Goal: Transaction & Acquisition: Book appointment/travel/reservation

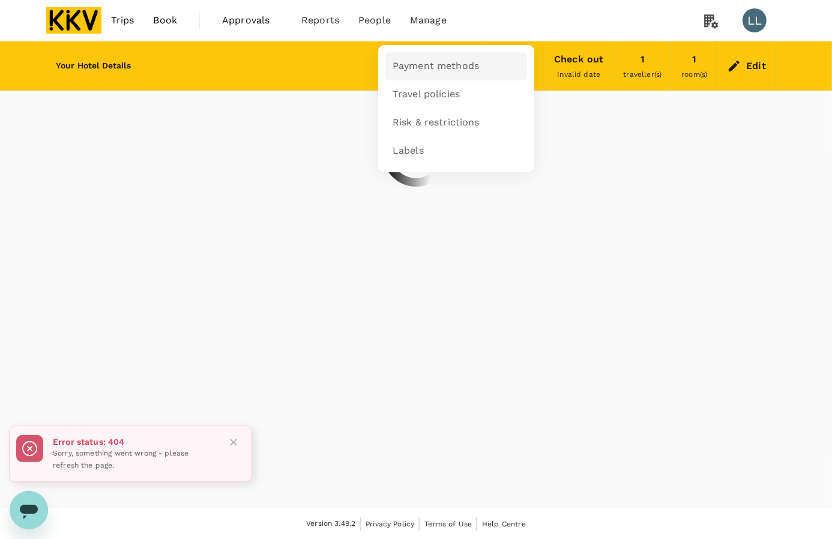
click at [430, 65] on span "Payment methods" at bounding box center [435, 66] width 86 height 14
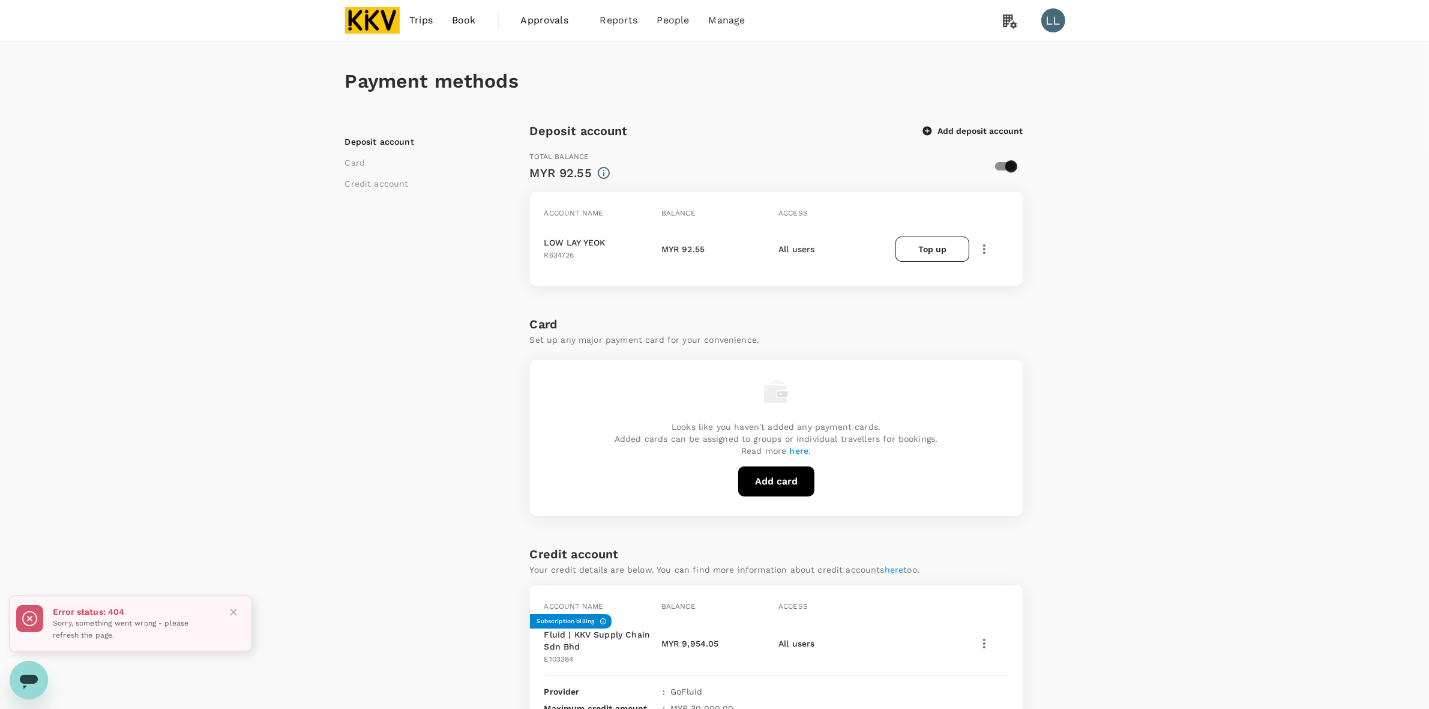
click at [831, 242] on icon "button" at bounding box center [984, 249] width 14 height 14
click at [831, 328] on span "View transactions" at bounding box center [1056, 330] width 144 height 14
click at [987, 248] on icon "button" at bounding box center [984, 249] width 14 height 14
click at [1141, 204] on div "Payment methods Deposit account Card Credit account Deposit account Add deposit…" at bounding box center [714, 522] width 1429 height 963
click at [397, 415] on div "Deposit account Card Credit account" at bounding box center [437, 553] width 185 height 864
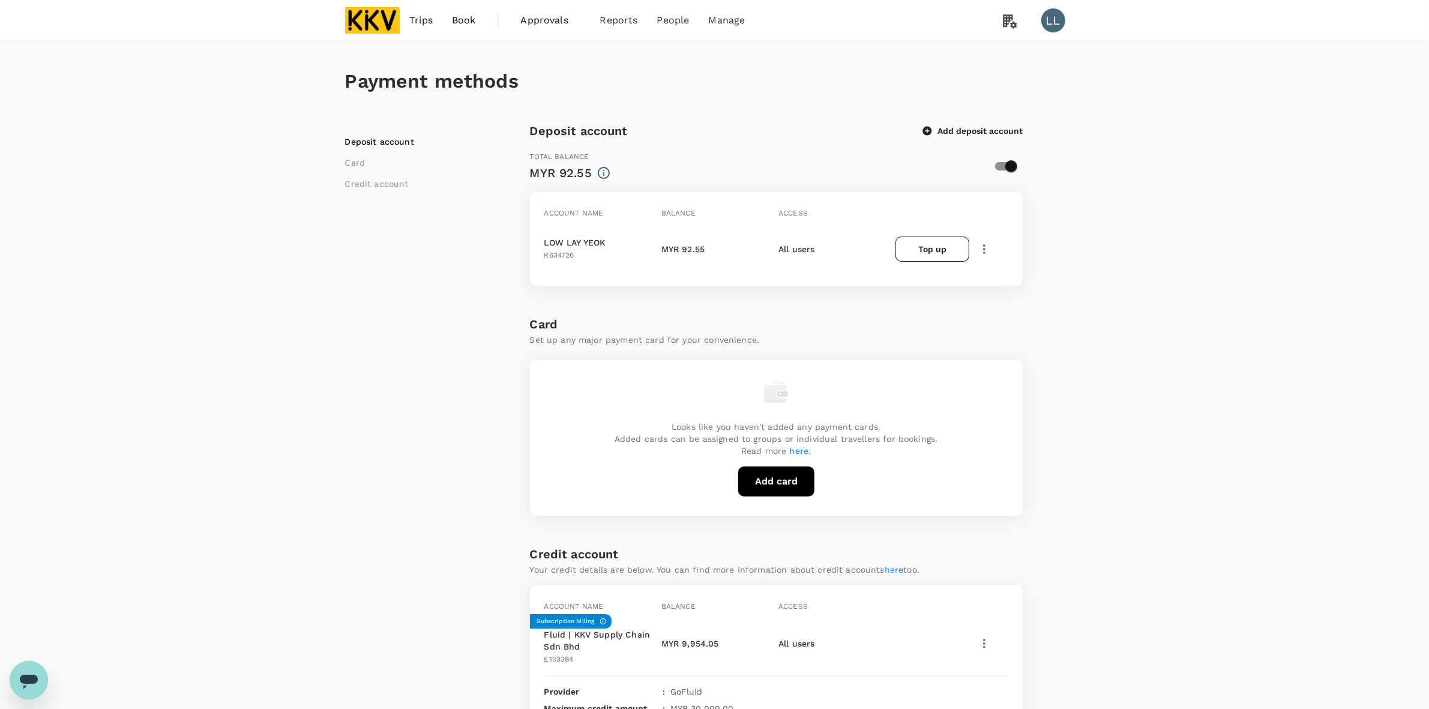
click at [1203, 333] on div "Payment methods Deposit account Card Credit account Deposit account Add deposit…" at bounding box center [714, 522] width 1429 height 963
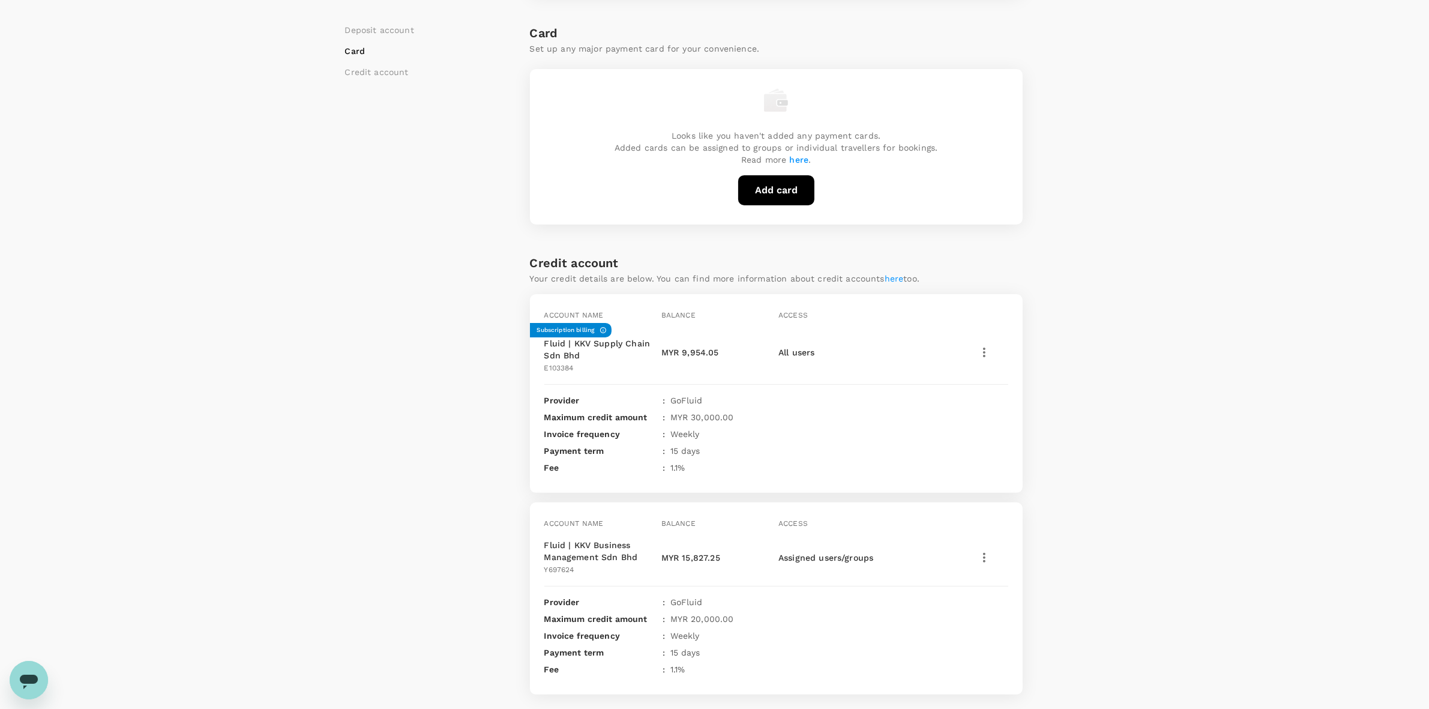
scroll to position [300, 0]
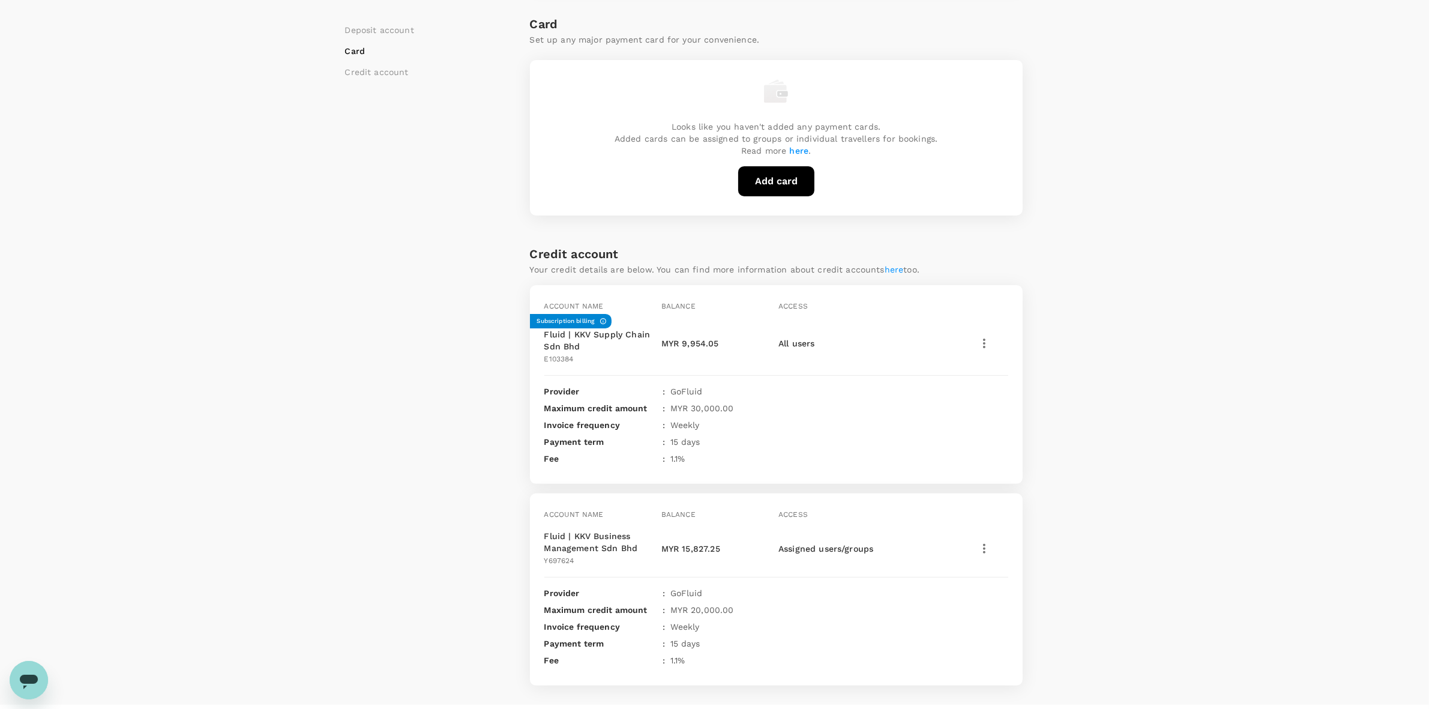
click at [1082, 312] on div "Deposit account Card Credit account Deposit account Add deposit account Total b…" at bounding box center [714, 253] width 739 height 864
click at [1100, 446] on div "Payment methods Deposit account Card Credit account Deposit account Add deposit…" at bounding box center [714, 222] width 1429 height 963
click at [1096, 451] on div "Payment methods Deposit account Card Credit account Deposit account Add deposit…" at bounding box center [715, 213] width 768 height 944
click at [1097, 451] on div "Payment methods Deposit account Card Credit account Deposit account Add deposit…" at bounding box center [715, 213] width 768 height 944
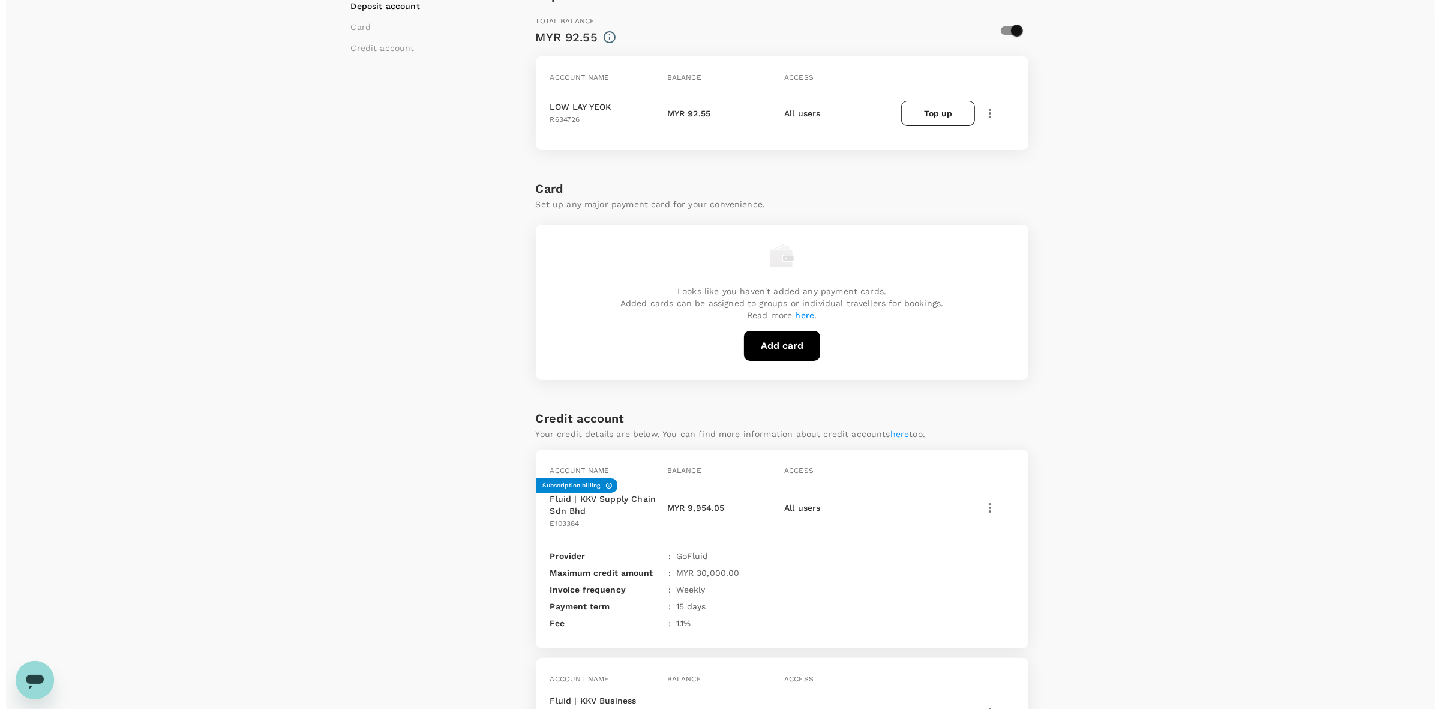
scroll to position [0, 0]
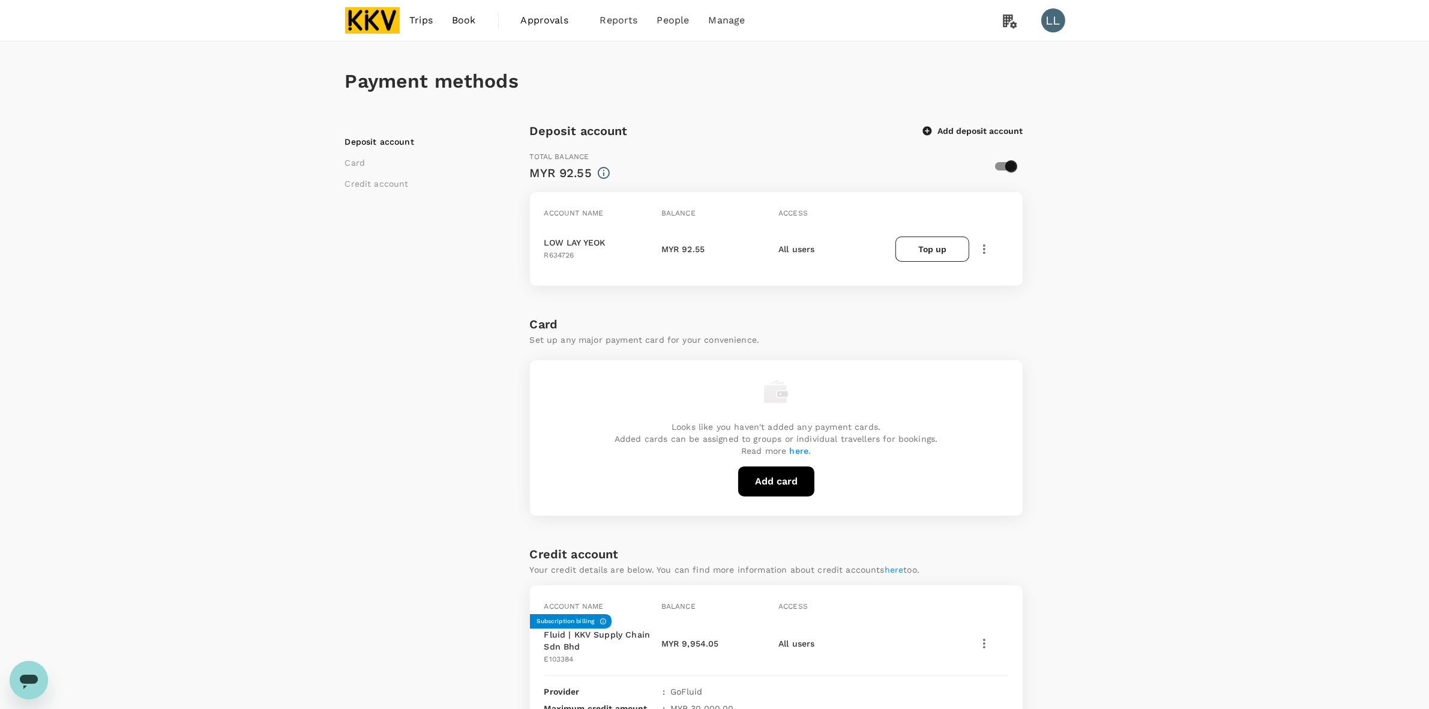
click at [1087, 286] on div "Payment methods Deposit account Card Credit account Deposit account Add deposit…" at bounding box center [715, 513] width 768 height 944
click at [1087, 281] on div "Payment methods Deposit account Card Credit account Deposit account Add deposit…" at bounding box center [715, 513] width 768 height 944
click at [349, 361] on div "Deposit account Card Credit account" at bounding box center [437, 553] width 185 height 864
click at [364, 21] on img at bounding box center [372, 20] width 55 height 26
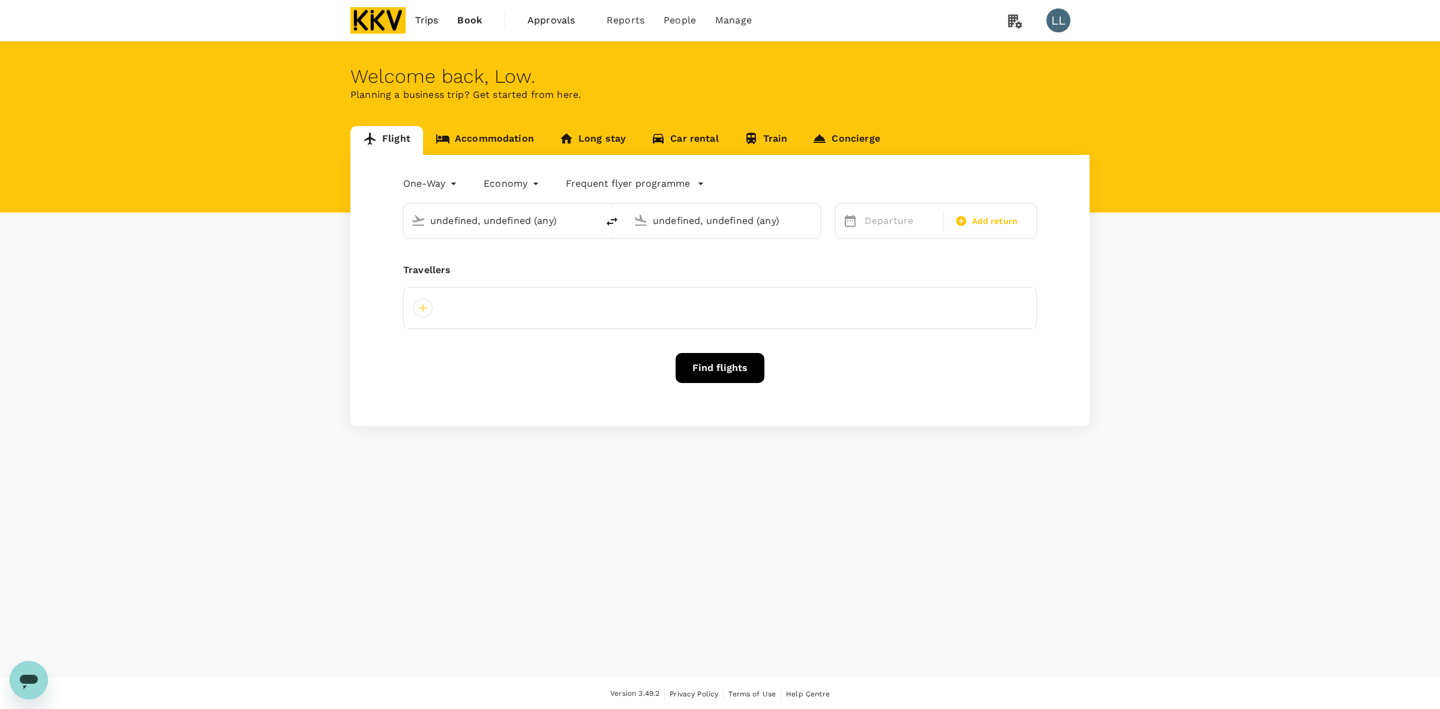
type input "Kuching Intl (KCH)"
type input "Kuala Lumpur Intl (KUL)"
type input "Kuching Intl (KCH)"
type input "Kuala Lumpur Intl (KUL)"
type input "Kuching Intl (KCH)"
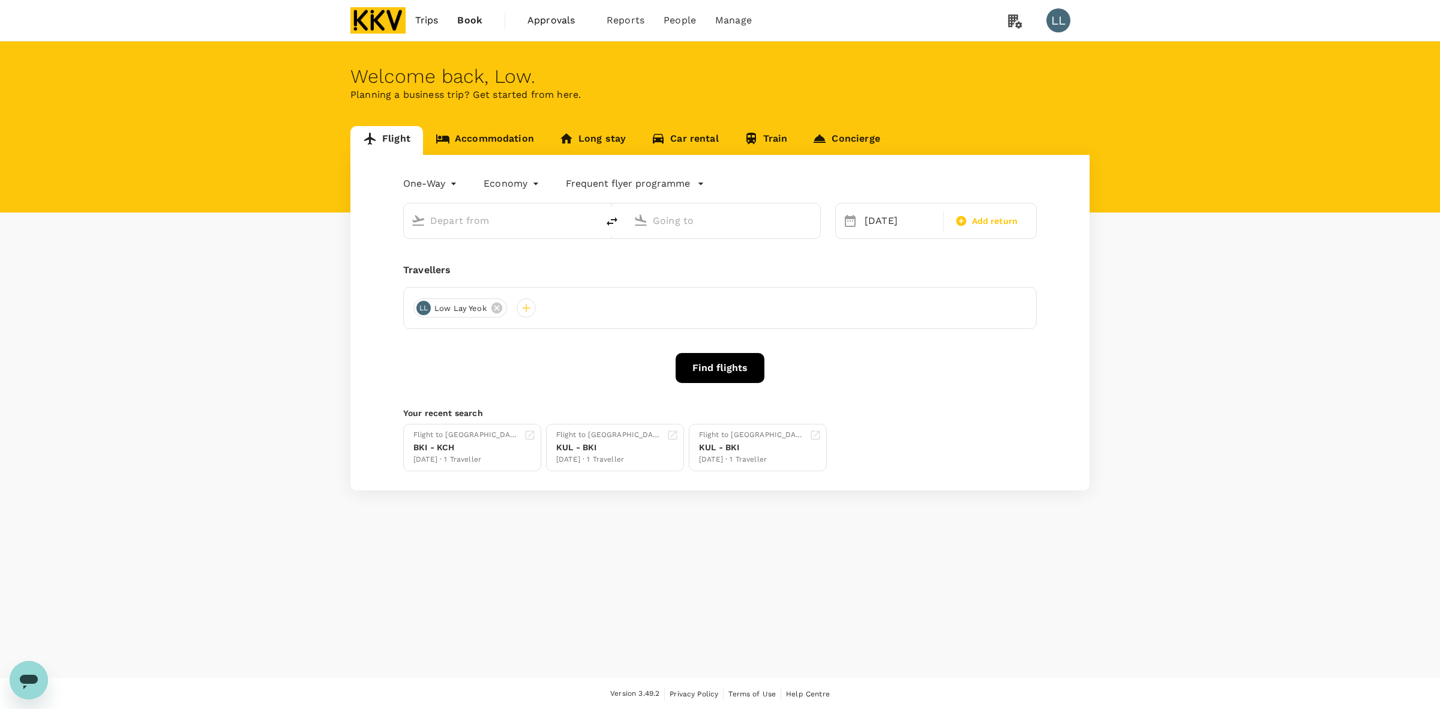
type input "Kuala Lumpur Intl (KUL)"
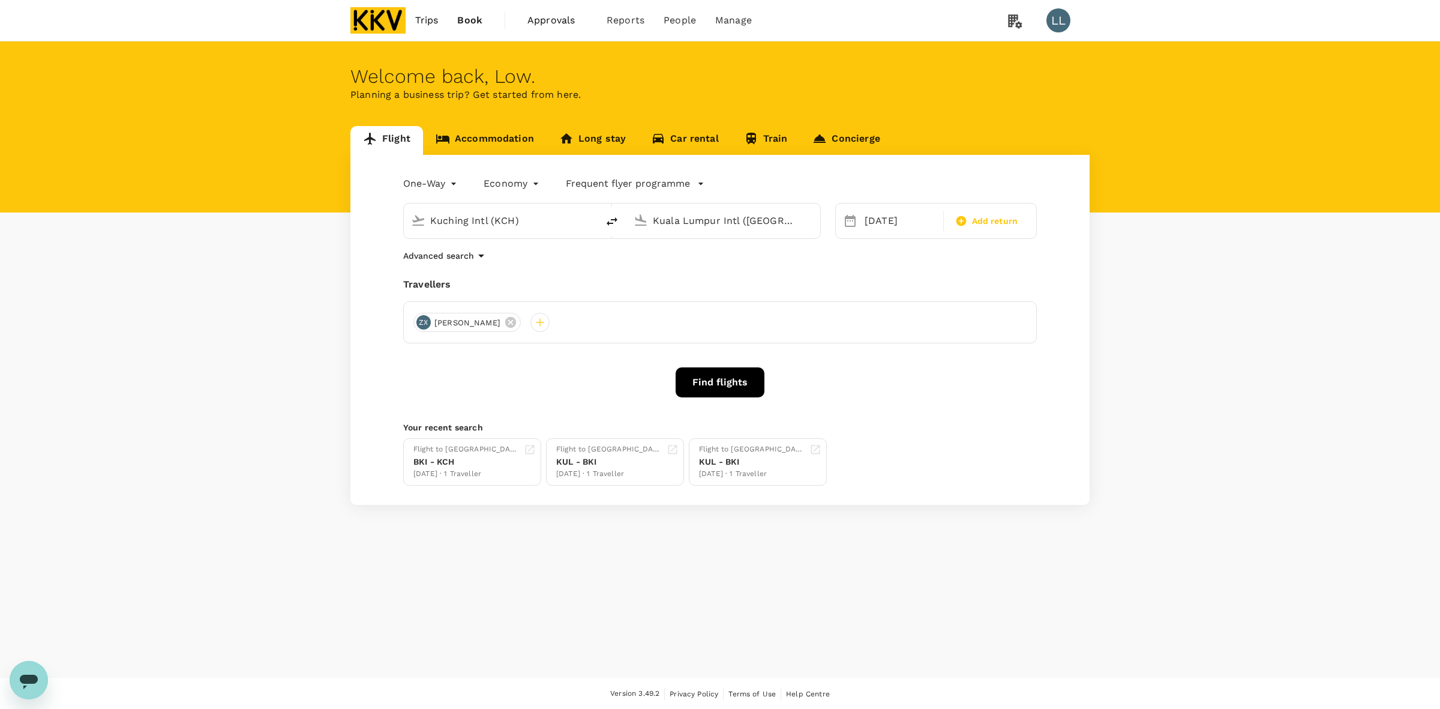
click at [478, 130] on link "Accommodation" at bounding box center [485, 140] width 124 height 29
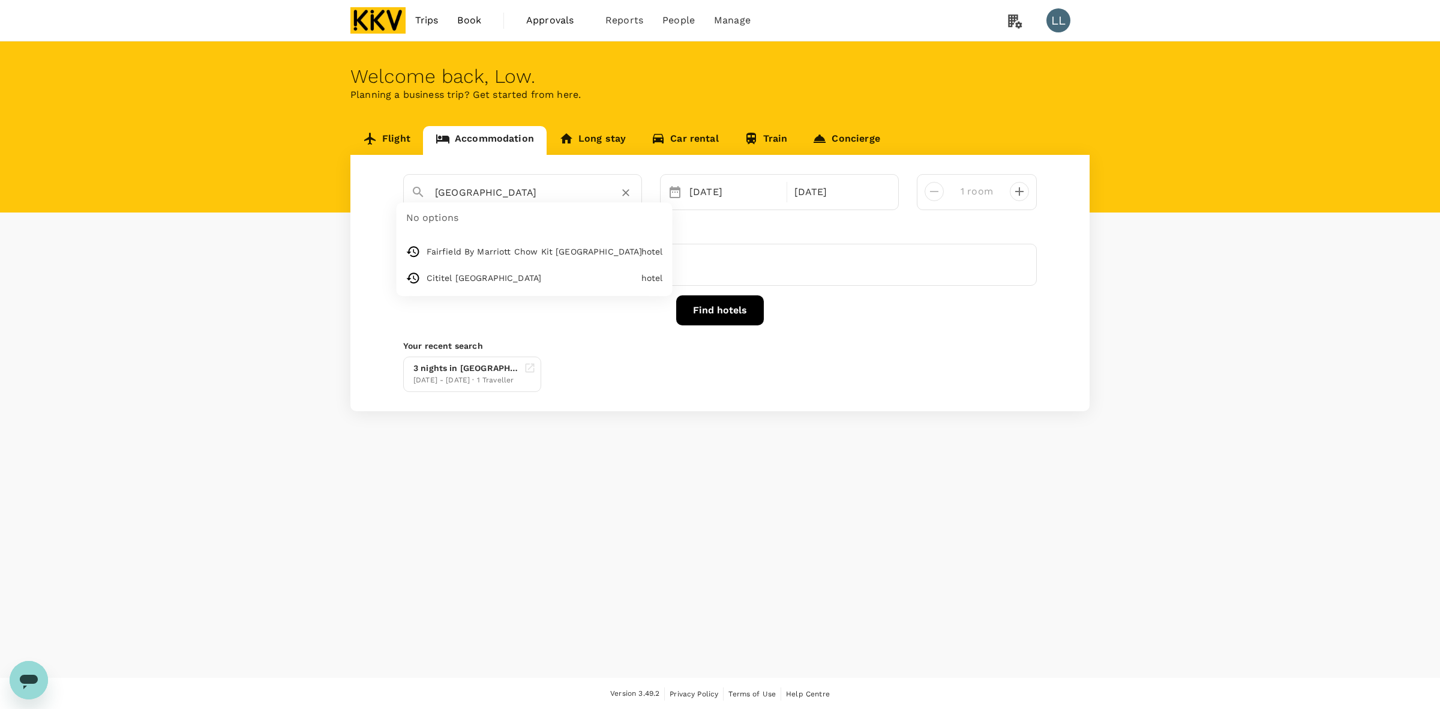
click at [485, 190] on input "Kuala Lumpur" at bounding box center [518, 192] width 166 height 19
type input "Fairfield By Marriott Chow Kit Kuala Lumpur"
click at [622, 190] on icon "Clear" at bounding box center [626, 193] width 12 height 12
click at [480, 185] on input "text" at bounding box center [518, 192] width 166 height 19
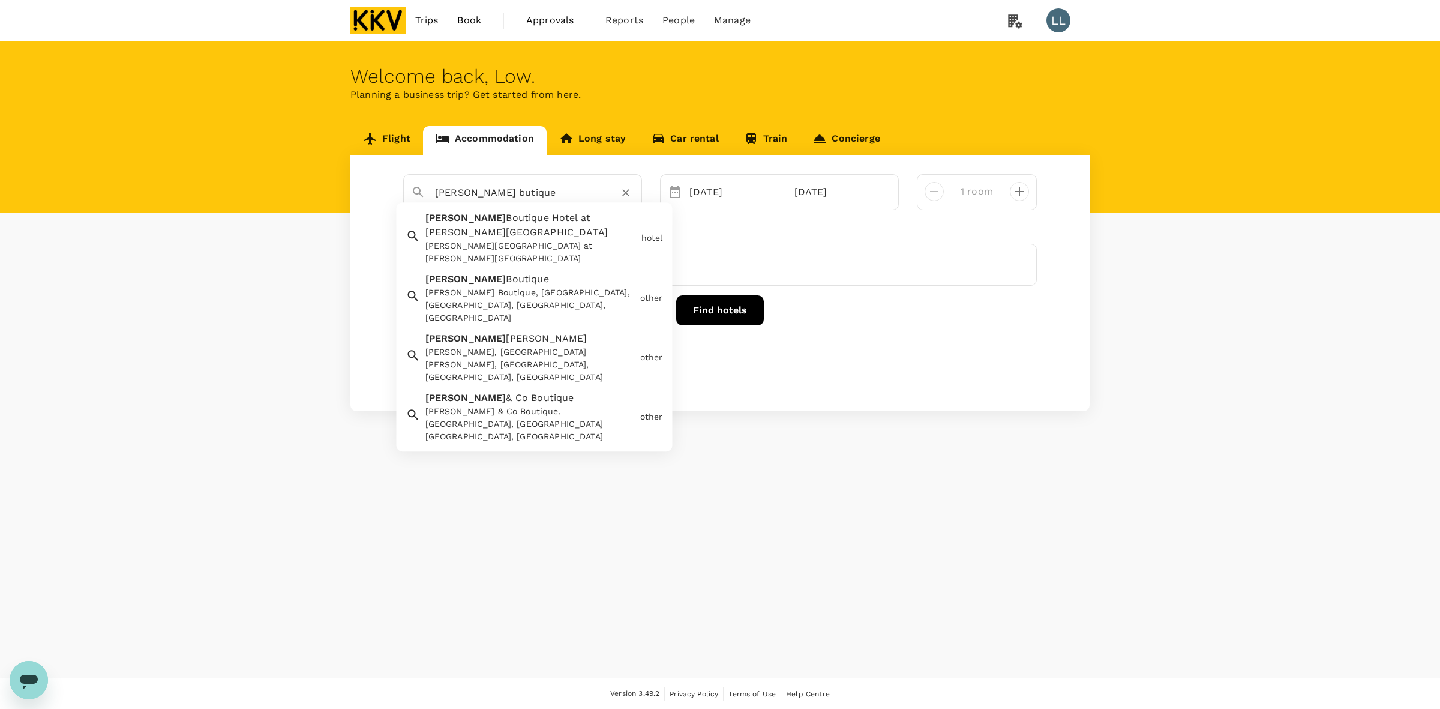
click at [503, 240] on div "Harper Boutique Hotel at Sutera Avenue" at bounding box center [530, 252] width 211 height 25
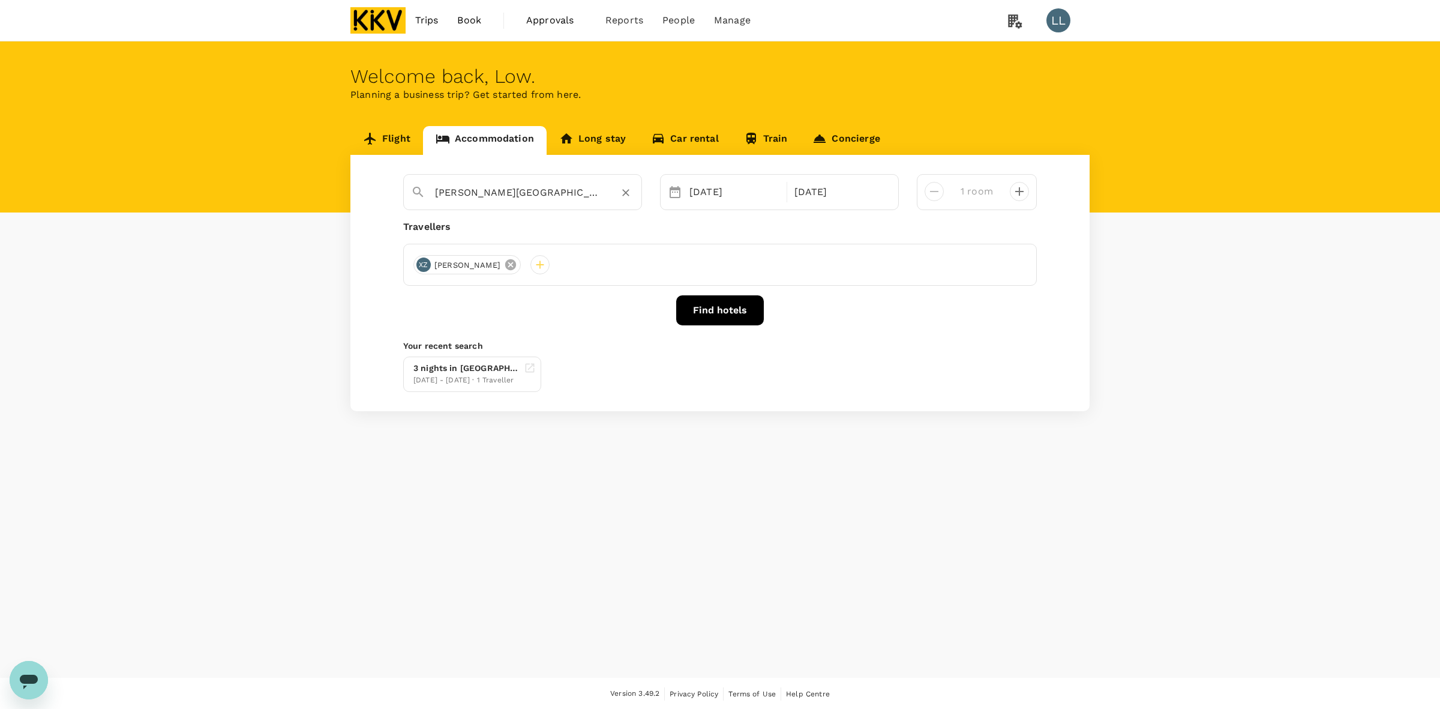
type input "Harper Boutique Hotel at Sutera Avenue"
click at [505, 262] on icon at bounding box center [510, 264] width 11 height 11
click at [425, 263] on div at bounding box center [422, 264] width 19 height 19
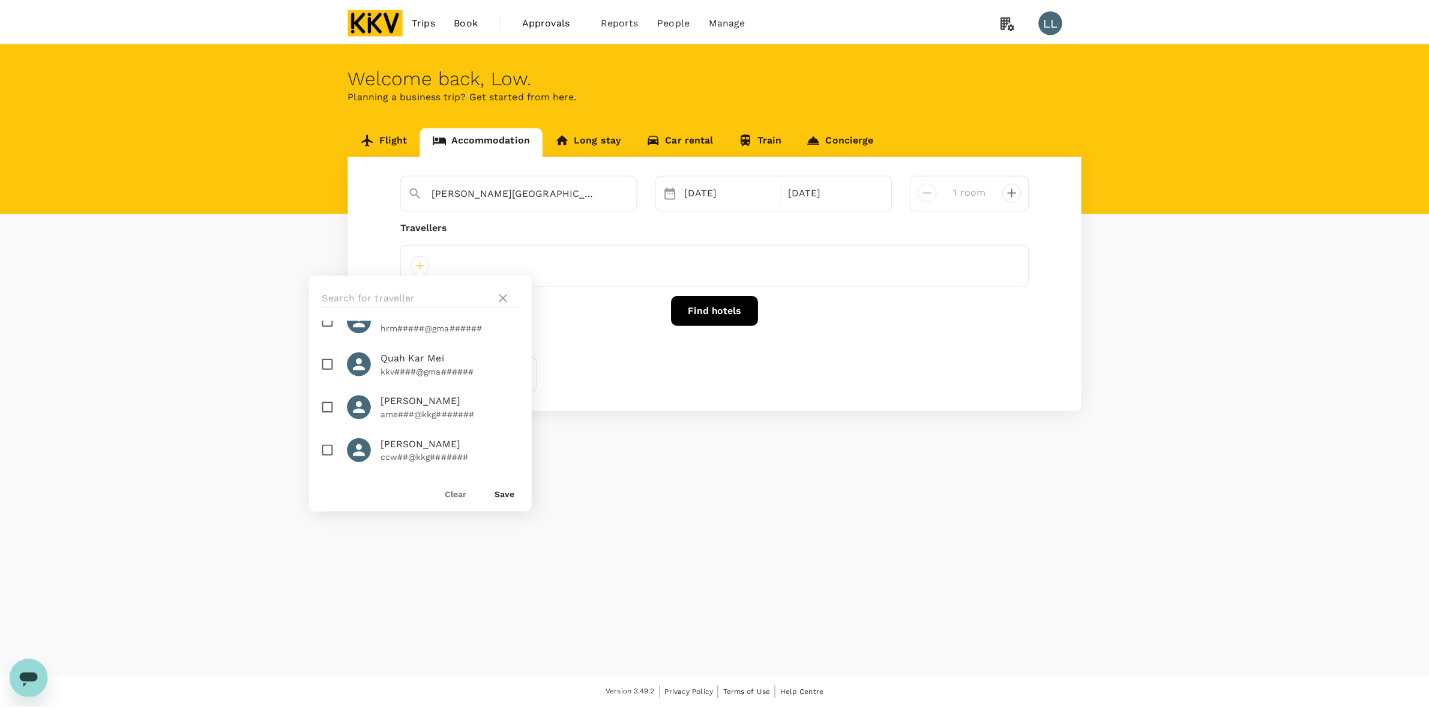
scroll to position [775, 0]
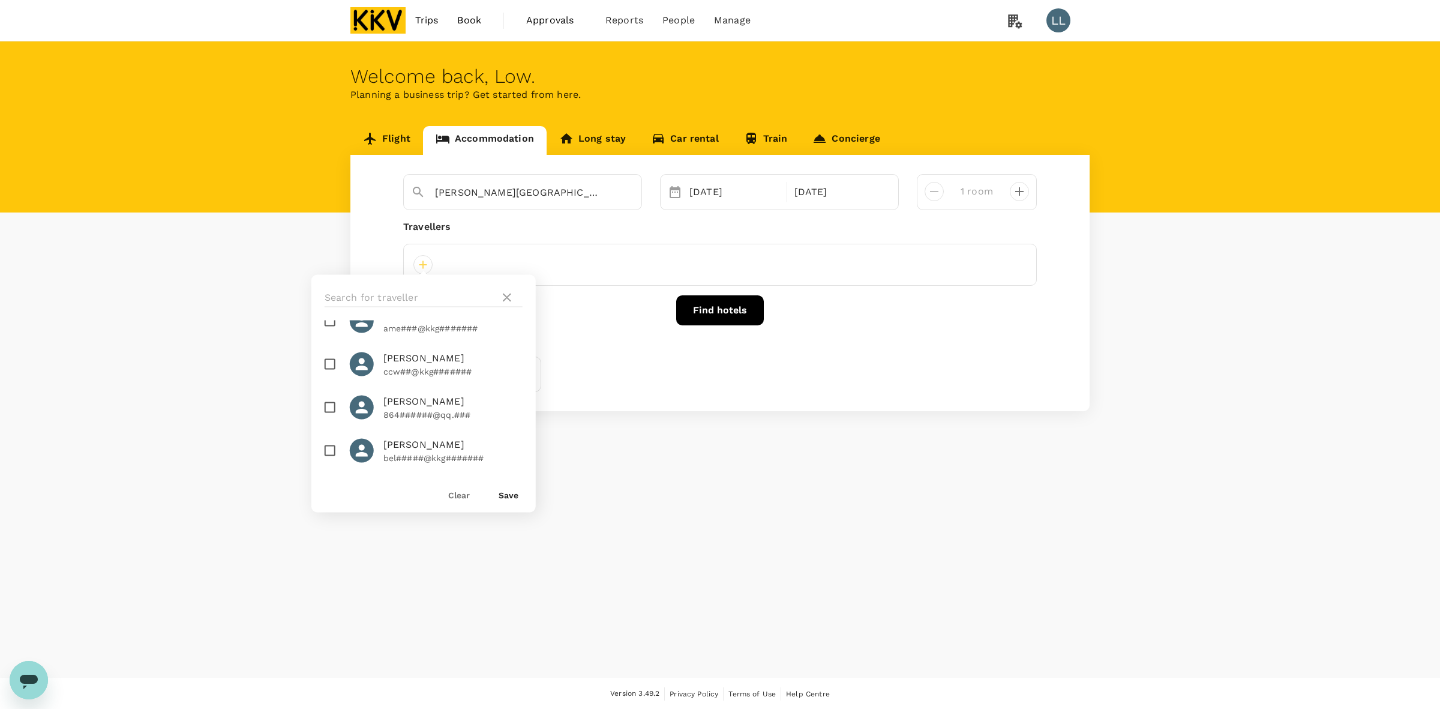
click at [346, 448] on div at bounding box center [337, 450] width 25 height 25
checkbox input "true"
drag, startPoint x: 502, startPoint y: 495, endPoint x: 517, endPoint y: 481, distance: 20.8
click at [503, 495] on button "Save" at bounding box center [509, 495] width 20 height 10
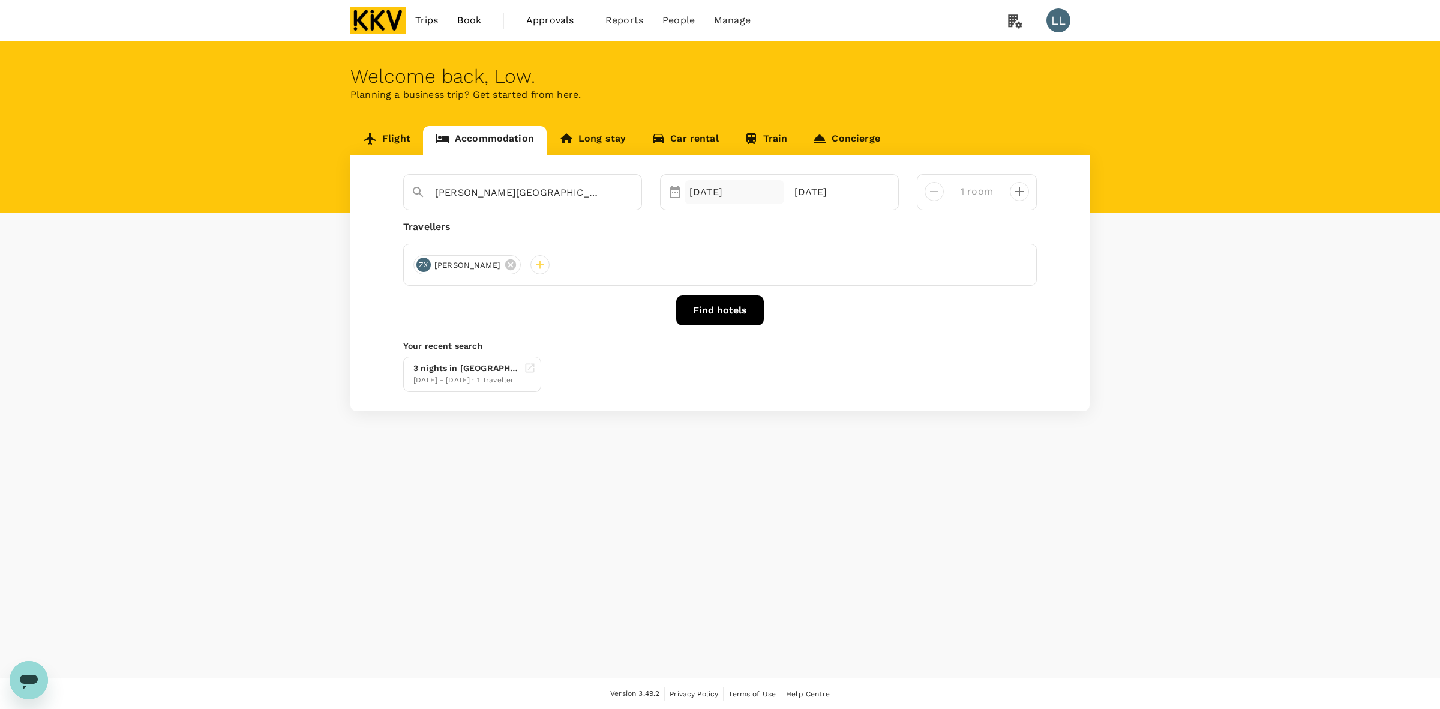
click at [703, 196] on div "20 Aug" at bounding box center [735, 192] width 100 height 24
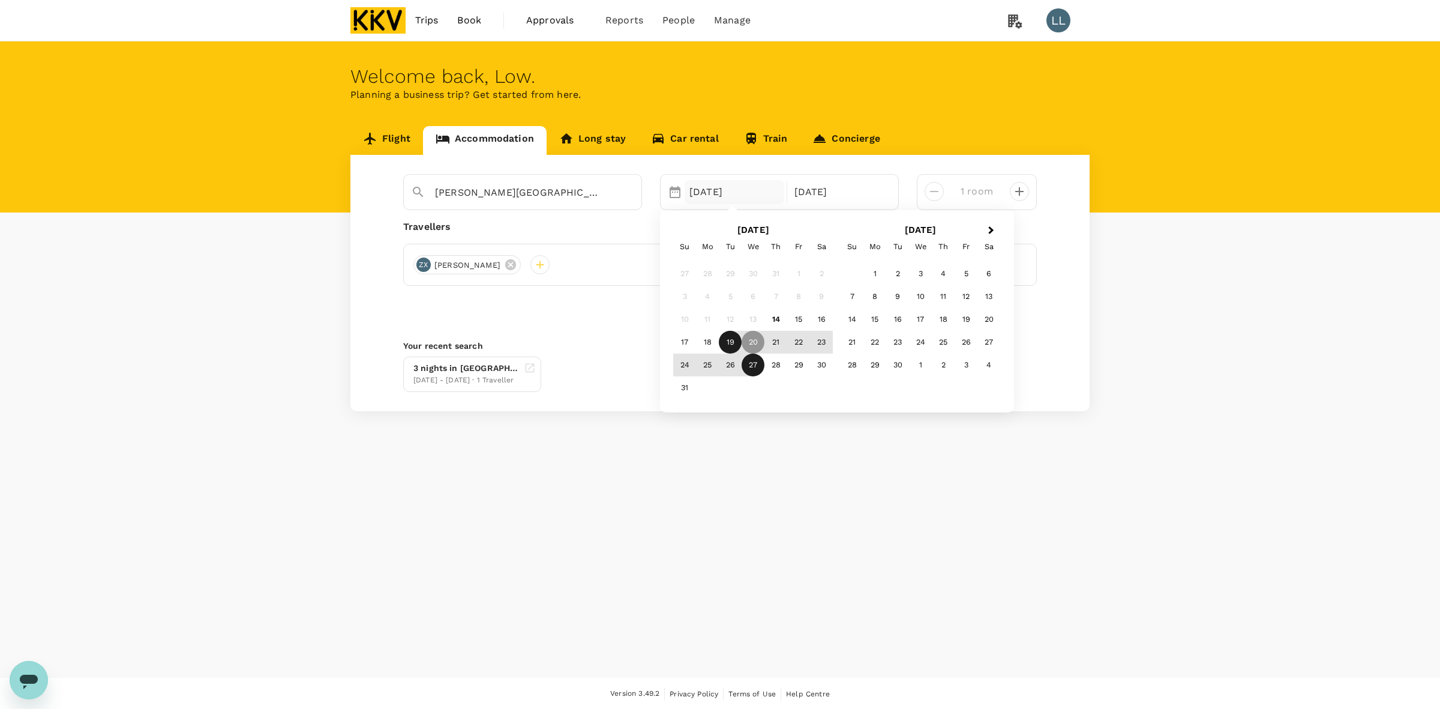
click at [736, 340] on div "19" at bounding box center [730, 342] width 23 height 23
click at [754, 340] on div "20" at bounding box center [753, 342] width 23 height 23
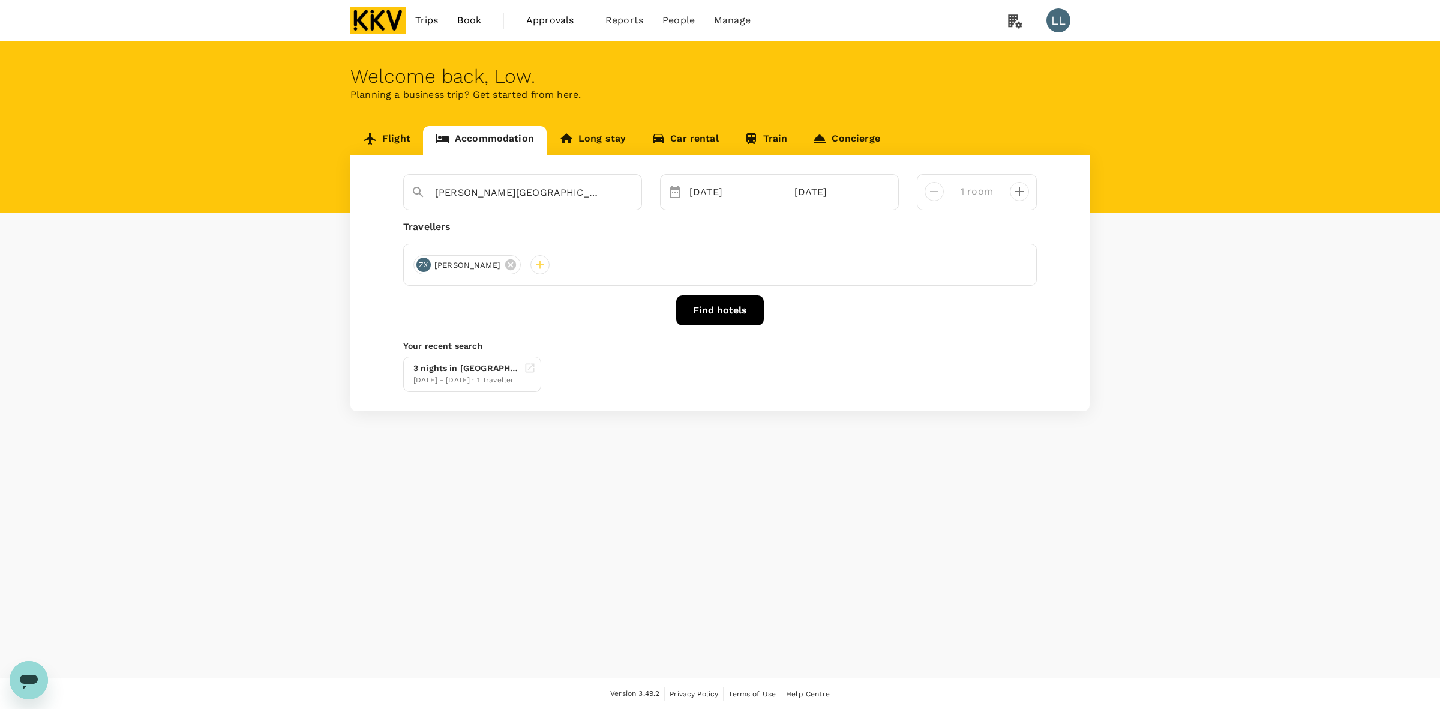
click at [710, 308] on button "Find hotels" at bounding box center [720, 310] width 88 height 30
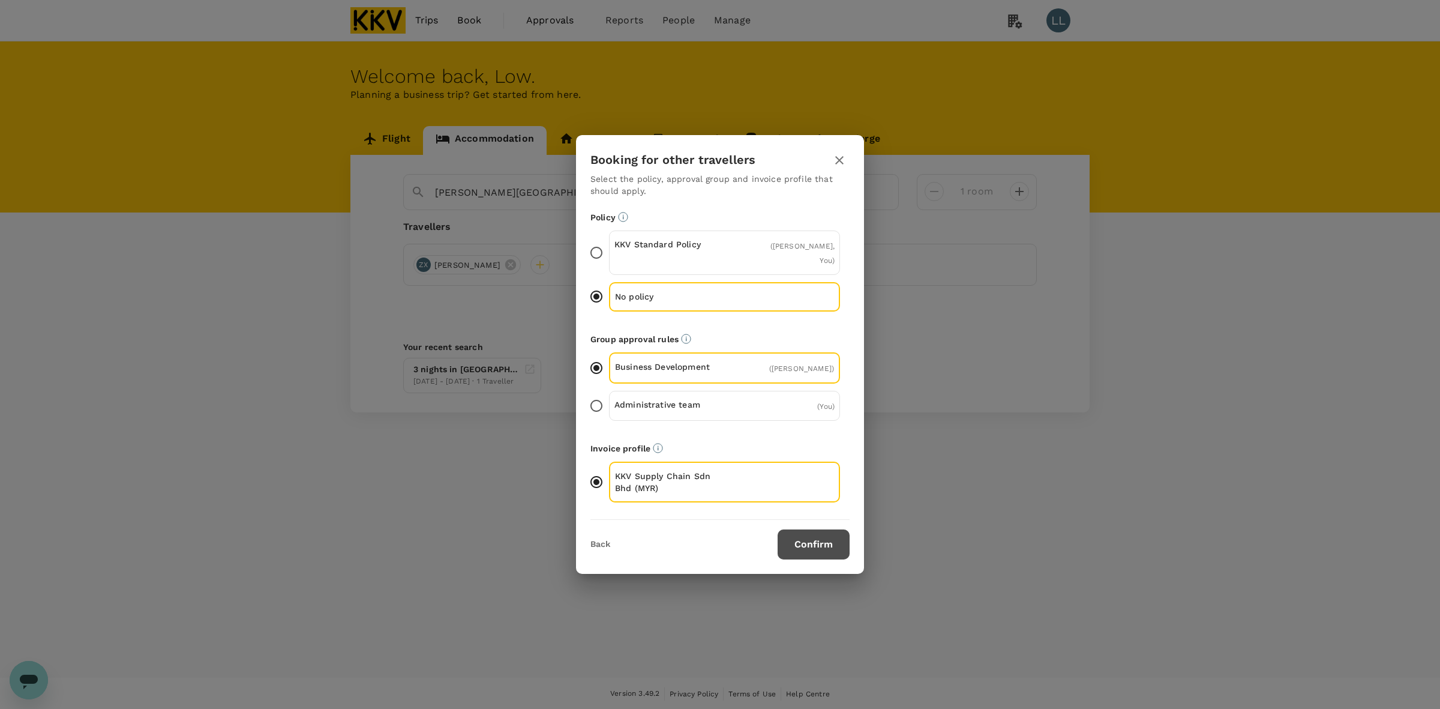
click at [798, 543] on button "Confirm" at bounding box center [814, 544] width 72 height 30
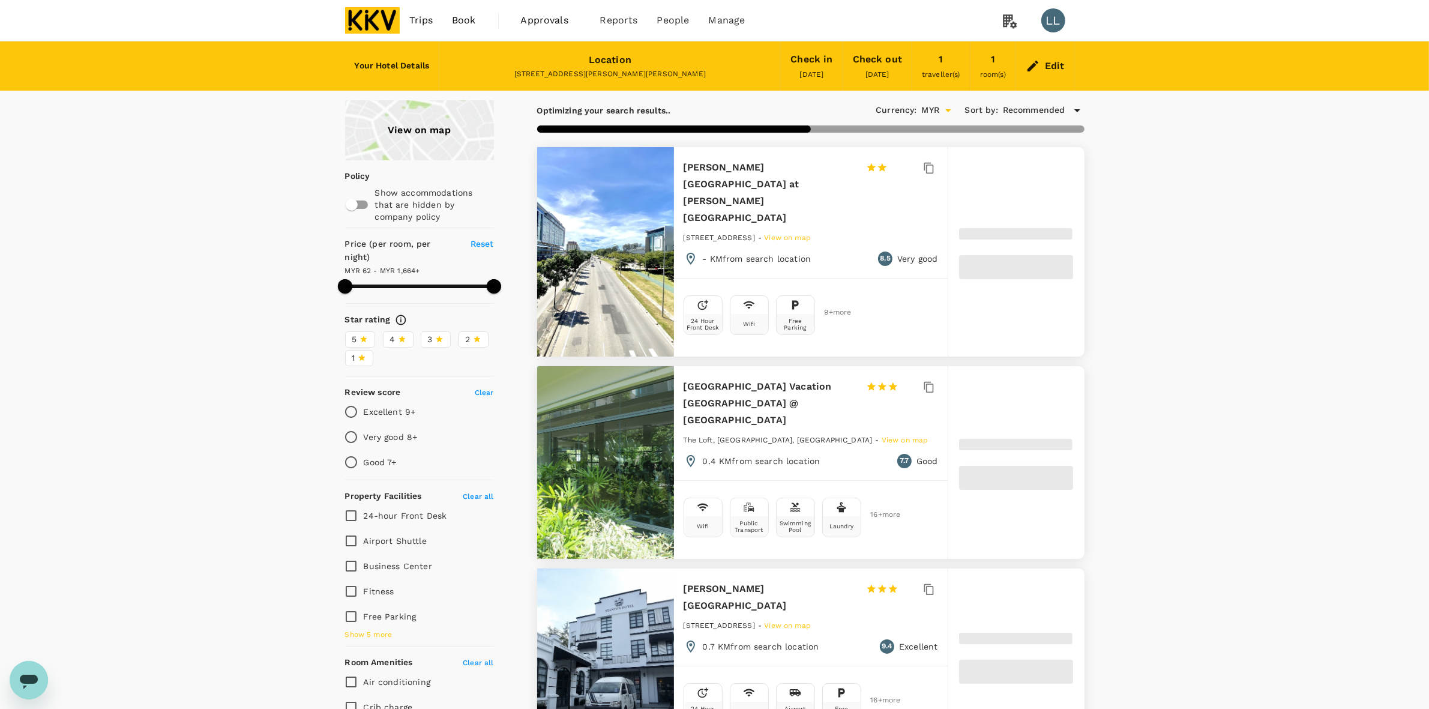
type input "1663.52"
type input "61.87"
type input "1663.87"
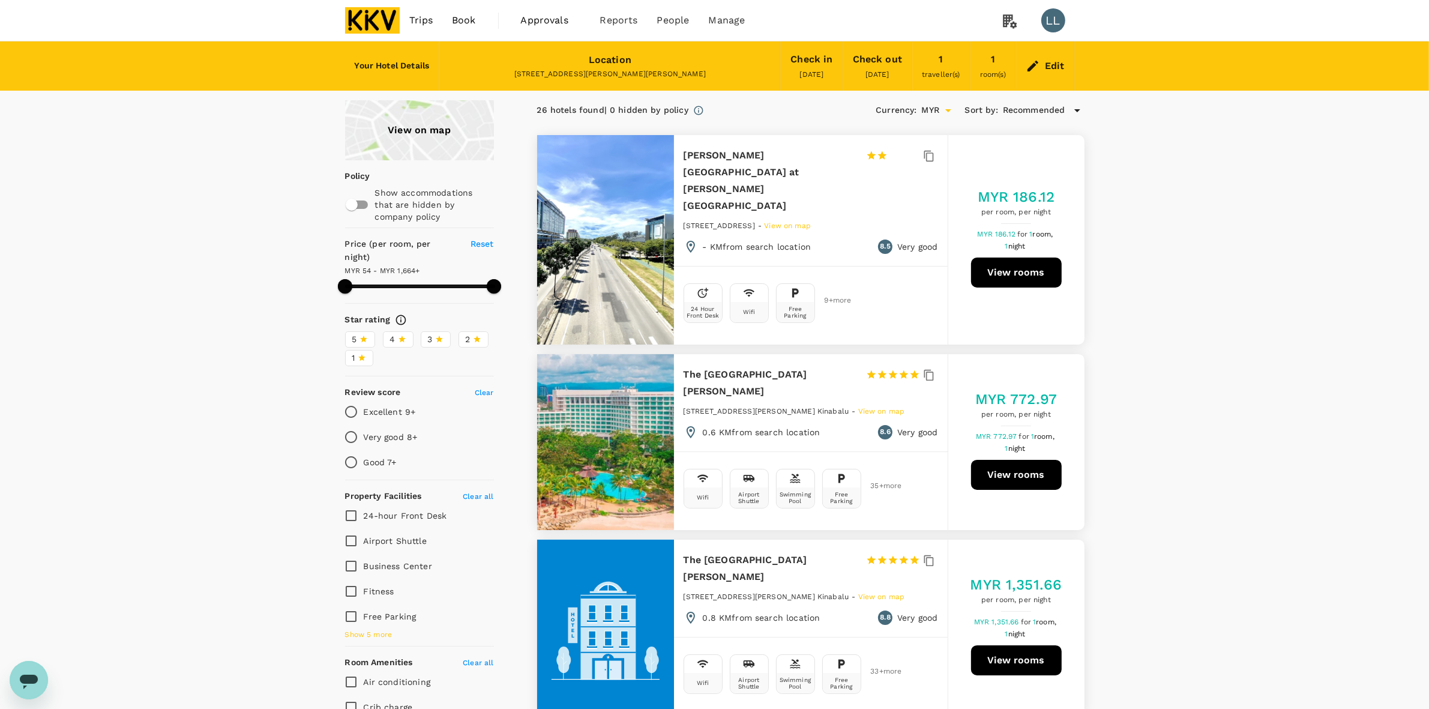
type input "53.87"
type input "1663.87"
click at [1007, 257] on button "View rooms" at bounding box center [1016, 272] width 91 height 30
click at [1051, 59] on div "Edit" at bounding box center [1055, 66] width 20 height 17
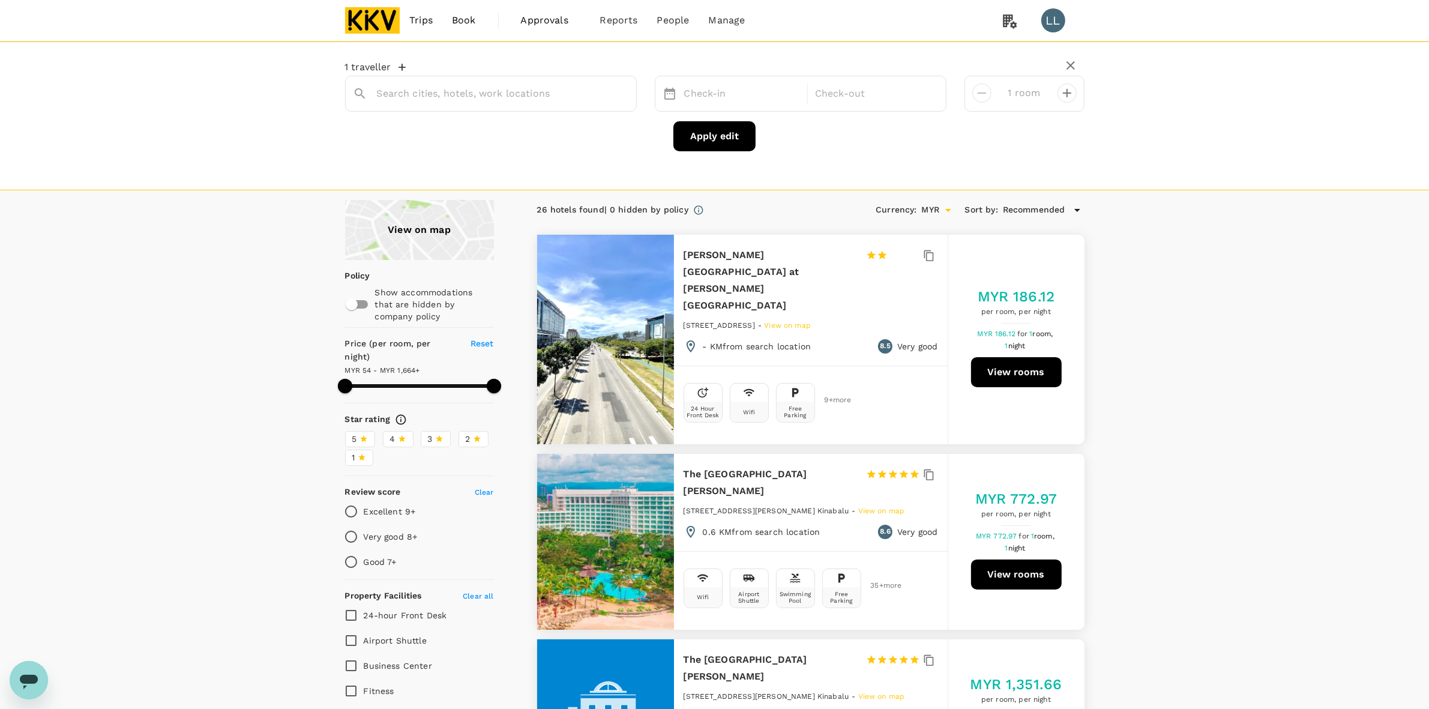
type input "Harper Boutique Hotel at Sutera Avenue"
drag, startPoint x: 622, startPoint y: 89, endPoint x: 549, endPoint y: 89, distance: 72.6
click at [620, 89] on icon "Clear" at bounding box center [620, 94] width 12 height 12
click at [549, 89] on input "text" at bounding box center [486, 93] width 218 height 19
type input "home breeze sutera"
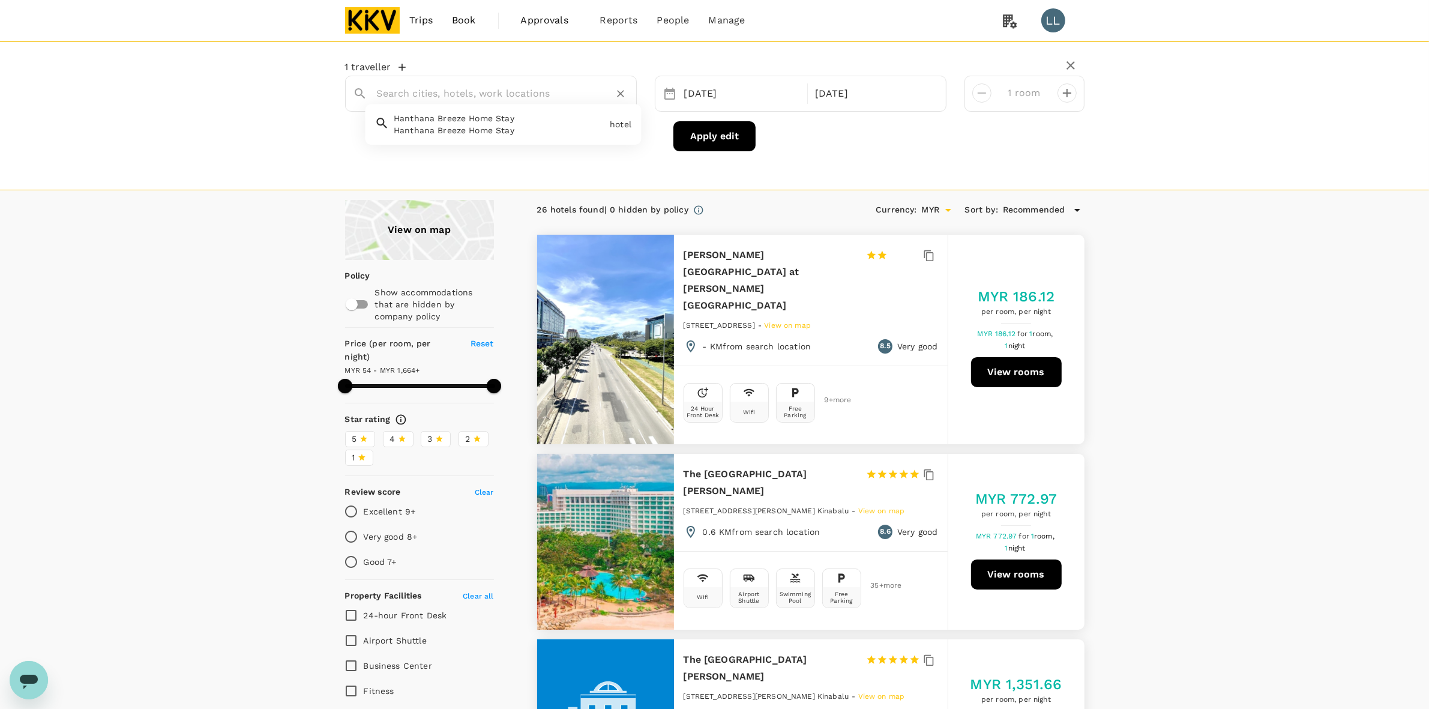
click at [415, 97] on input "text" at bounding box center [486, 93] width 218 height 19
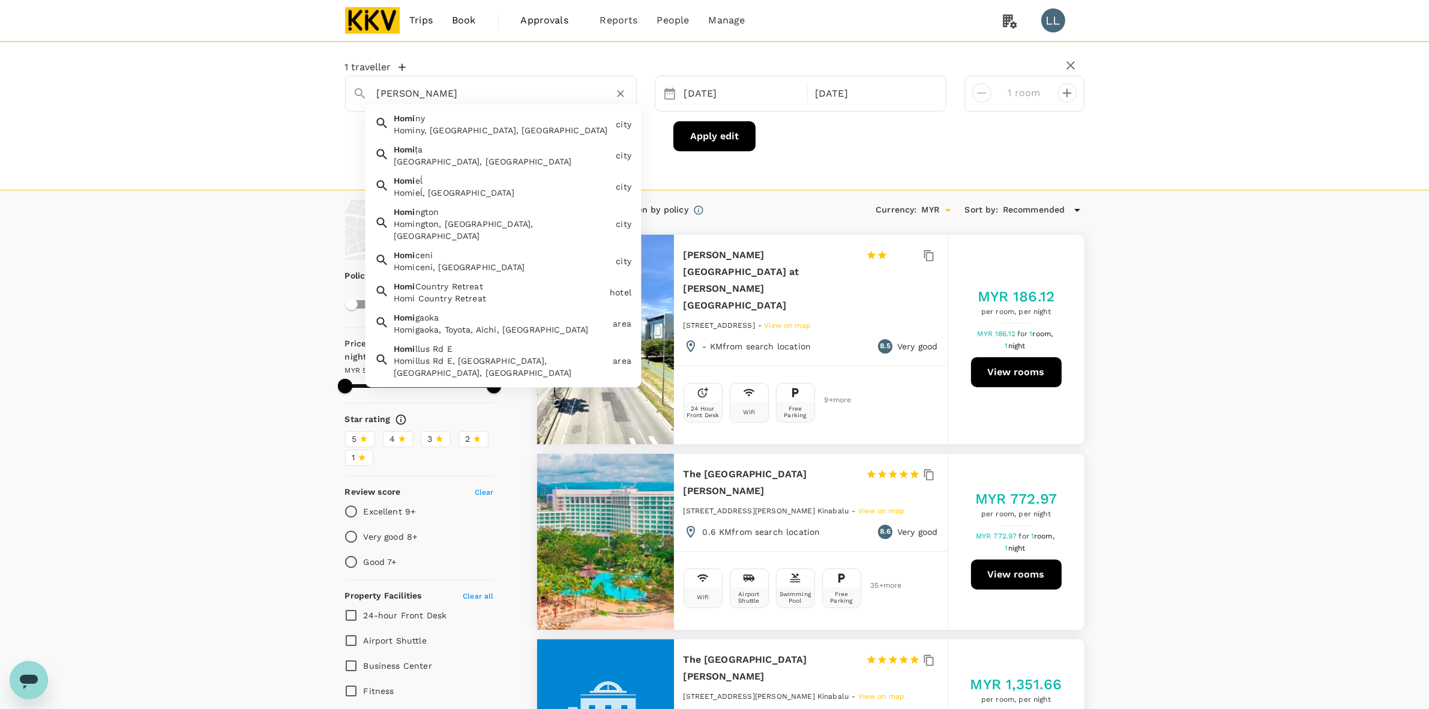
type input "homi breeze"
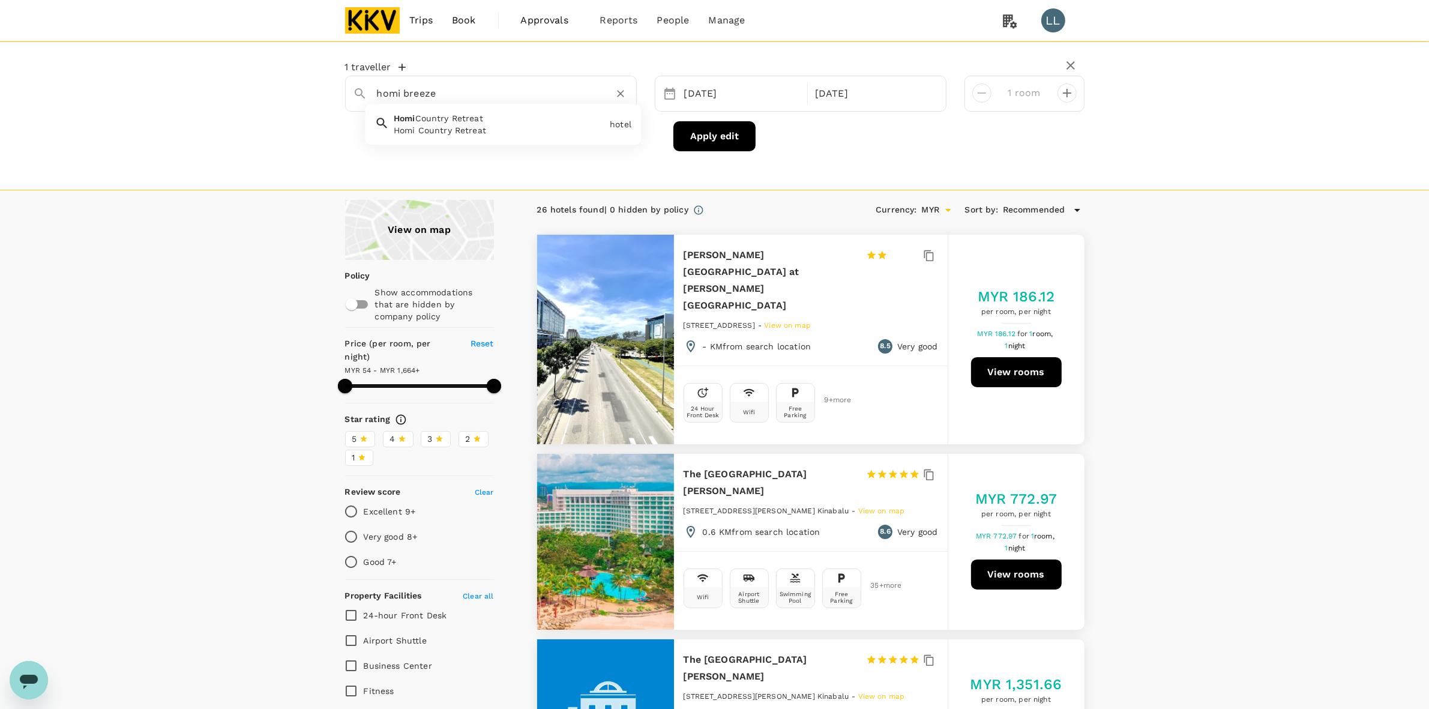
type input "1663.87"
type input "homi breeze"
click at [388, 93] on input "text" at bounding box center [486, 93] width 218 height 19
click at [503, 96] on input "Homi Country Retreat" at bounding box center [486, 93] width 218 height 19
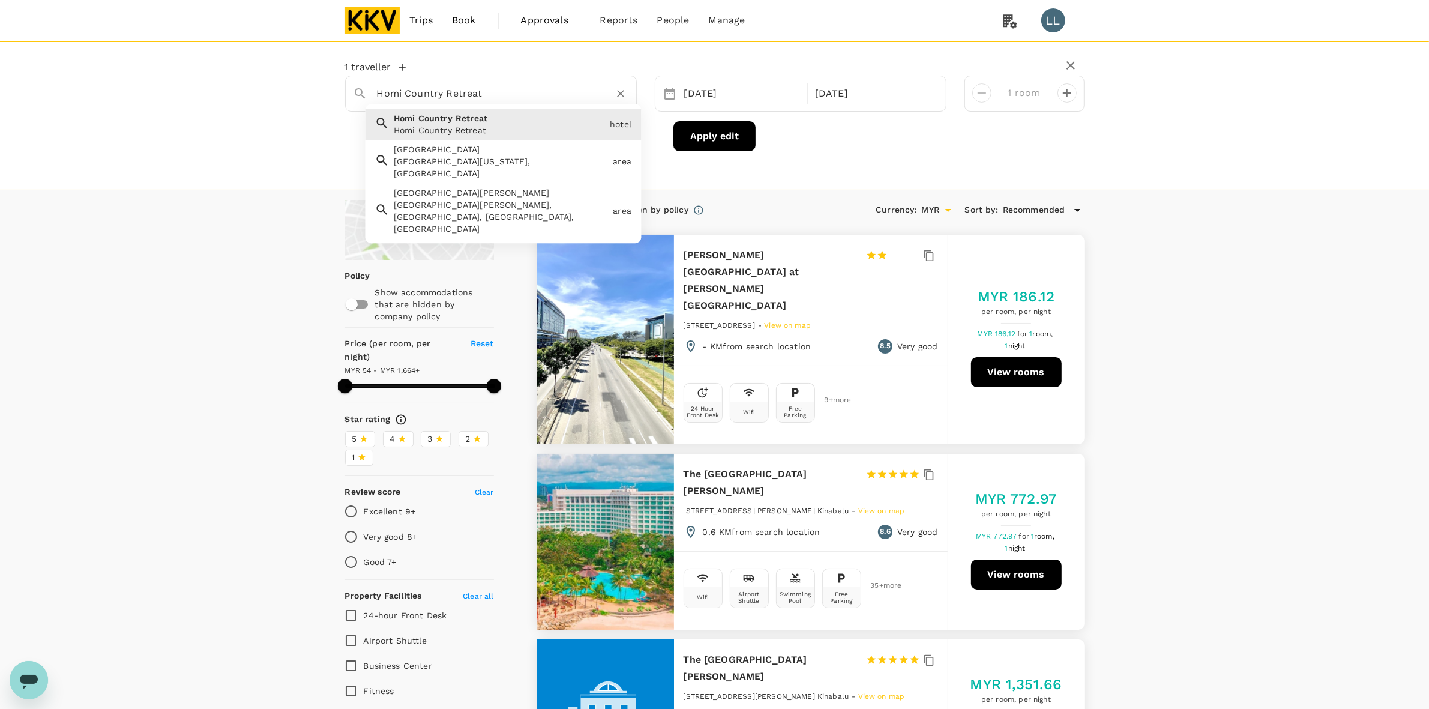
drag, startPoint x: 418, startPoint y: 96, endPoint x: 528, endPoint y: 109, distance: 110.5
click at [528, 109] on div "Homi Country Retreat Homi Country Retreat Homi Country Retreat hotel Grand Prai…" at bounding box center [491, 94] width 292 height 36
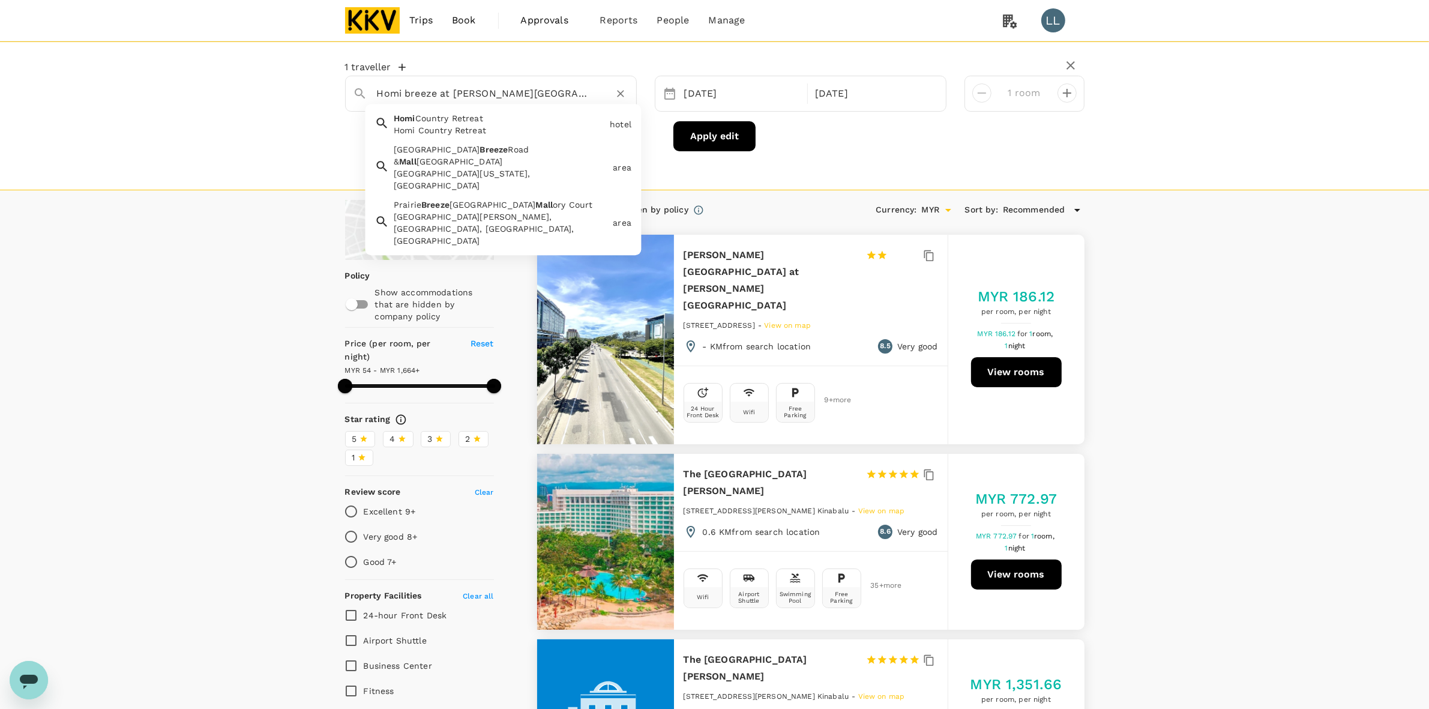
click at [439, 119] on span "Country Retreat" at bounding box center [449, 118] width 68 height 10
type input "Homi Country Retreat"
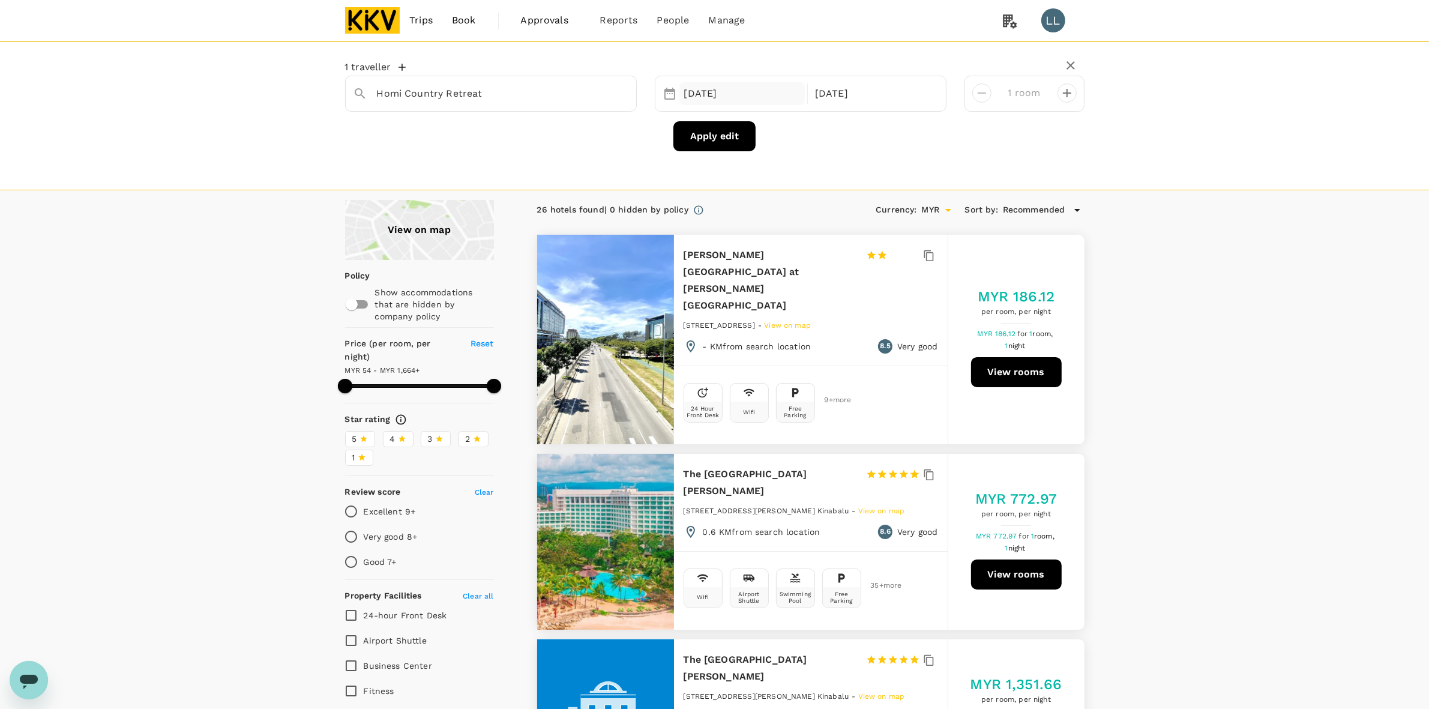
click at [749, 91] on div "19 Aug" at bounding box center [742, 93] width 126 height 23
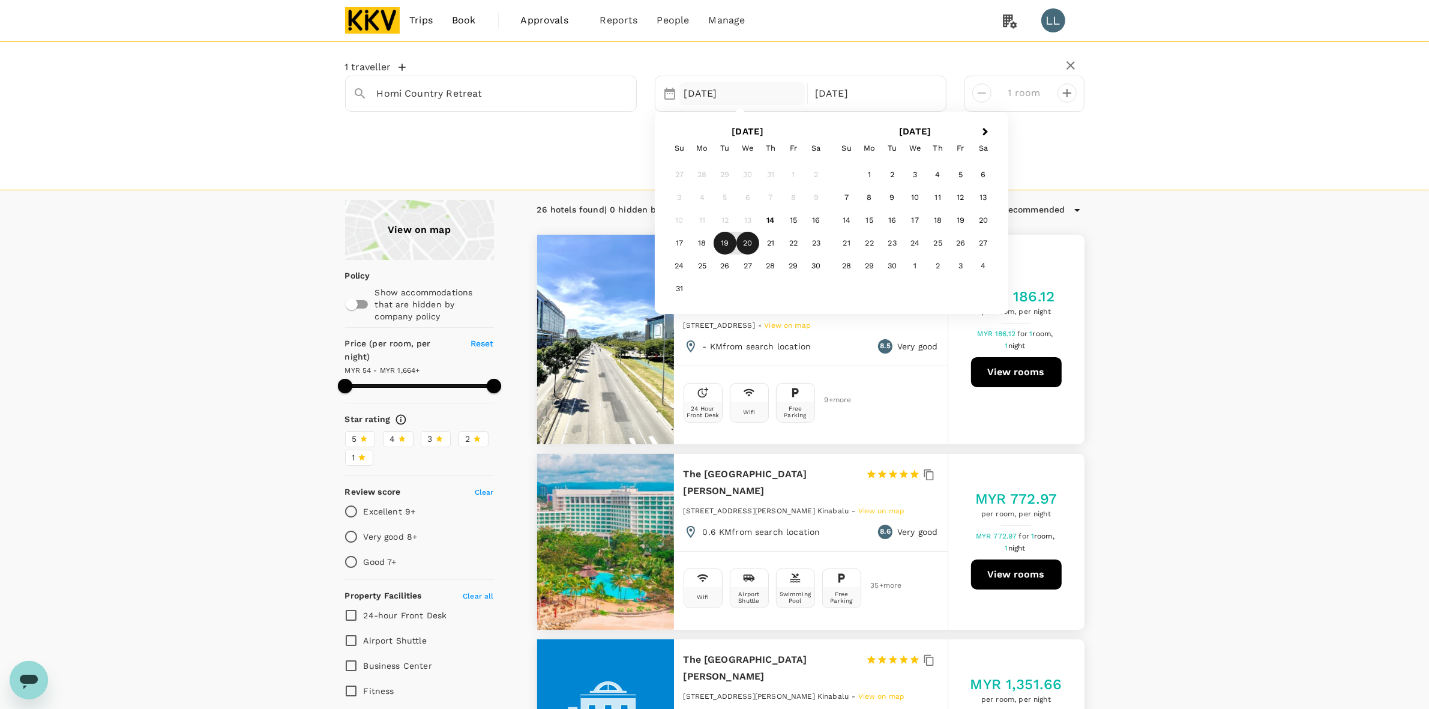
click at [615, 160] on div "1 traveller Homi Country Retreat 19 Aug Next Month August 2025 Su Mo Tu We Th F…" at bounding box center [714, 106] width 739 height 109
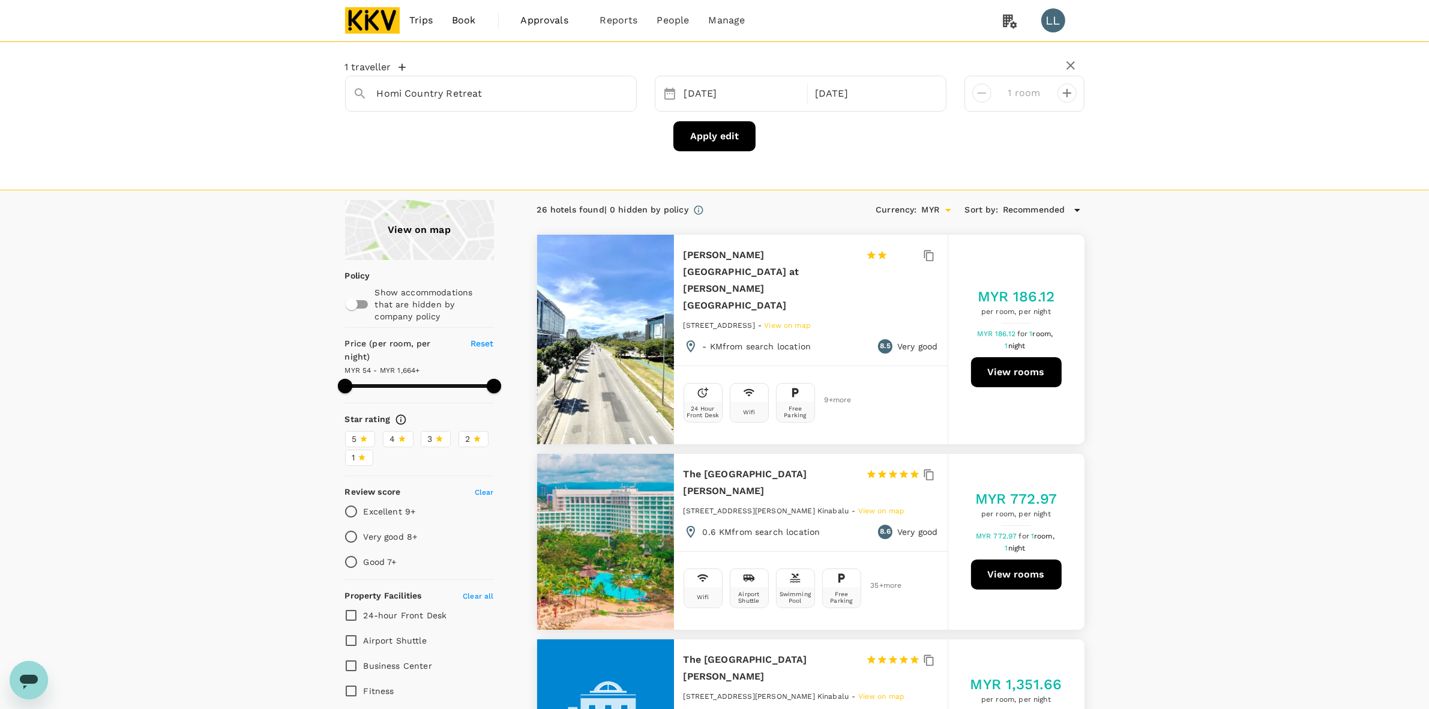
click at [717, 136] on button "Apply edit" at bounding box center [714, 136] width 82 height 30
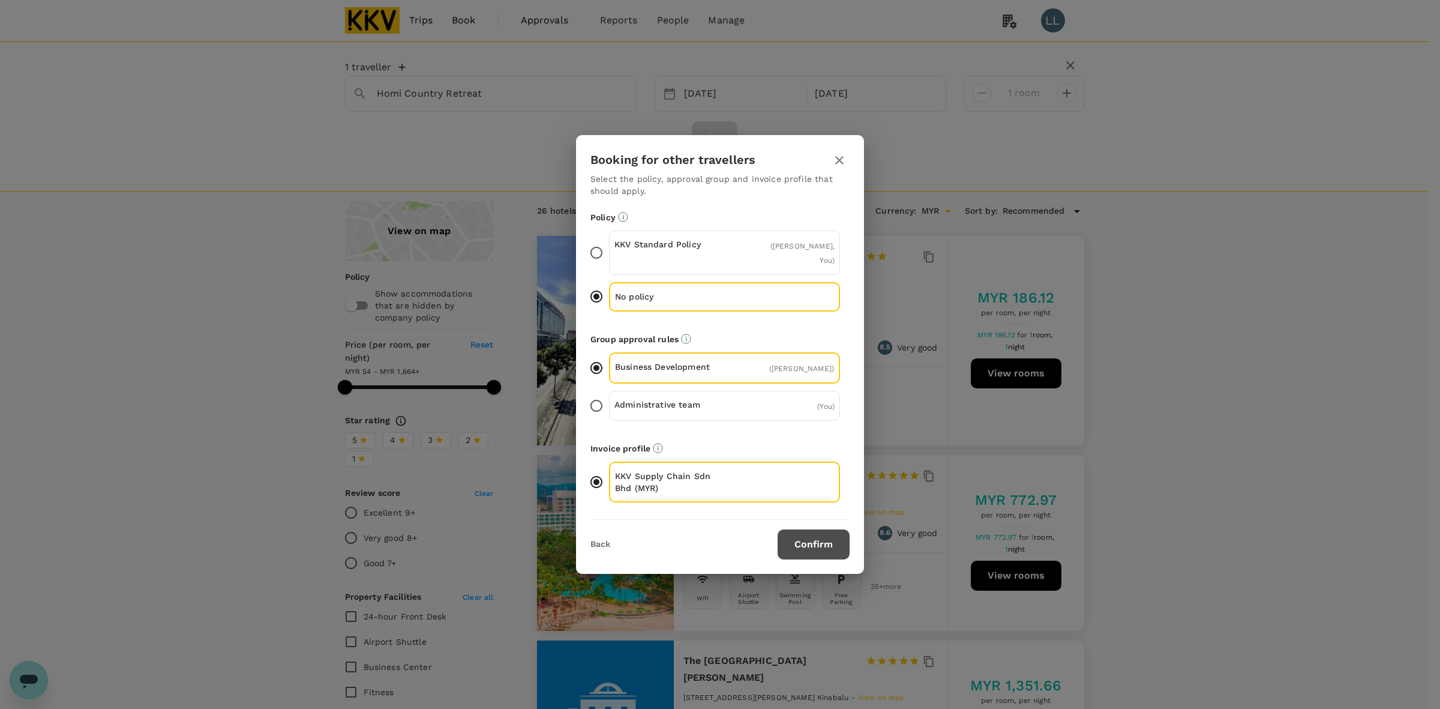
click at [823, 535] on button "Confirm" at bounding box center [814, 544] width 72 height 30
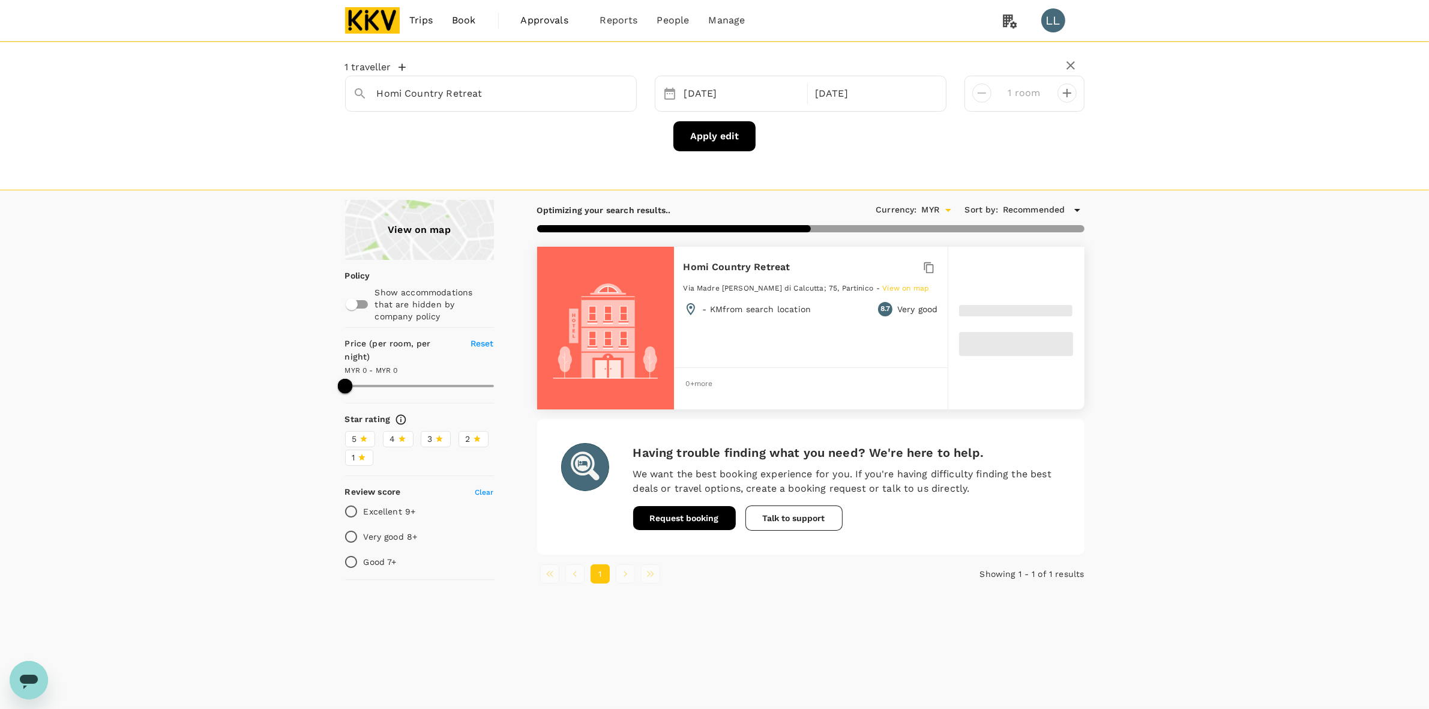
type input "1240.45"
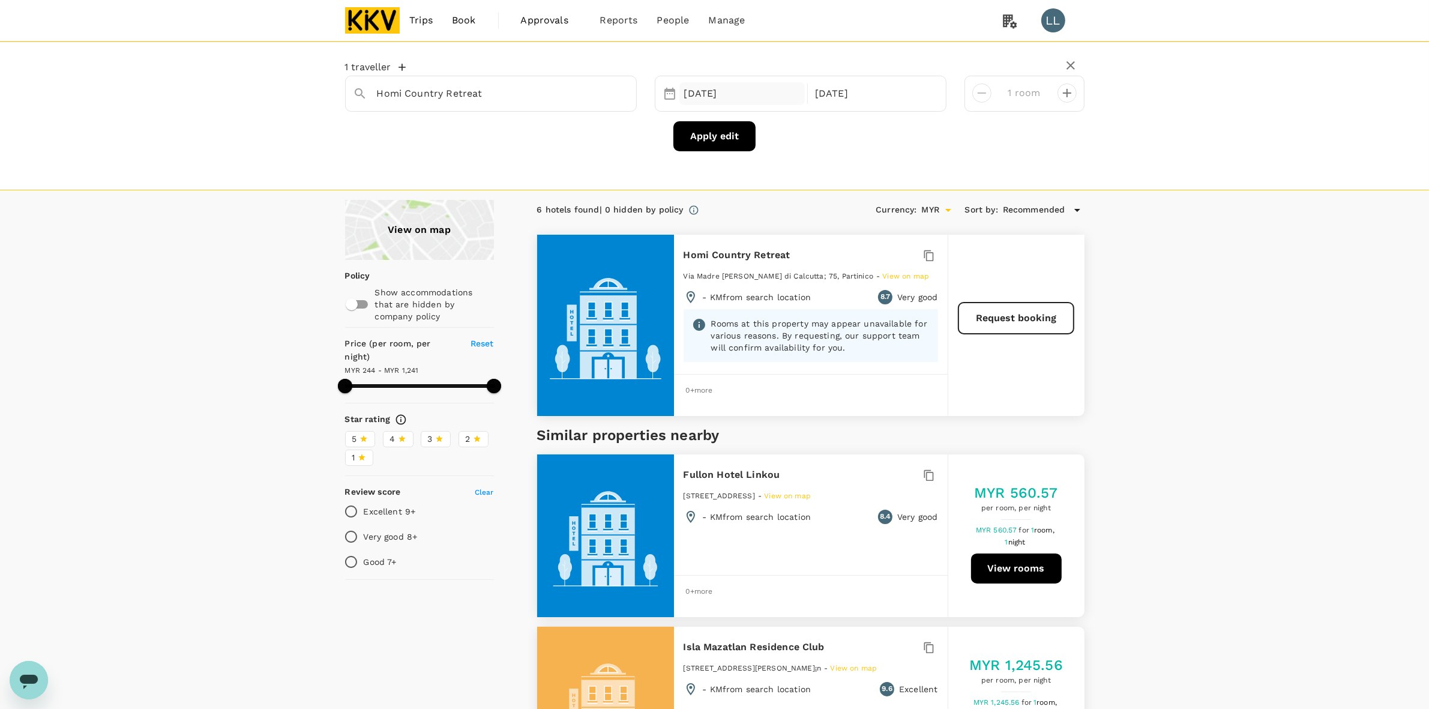
click at [694, 94] on div "19 Aug" at bounding box center [742, 93] width 126 height 23
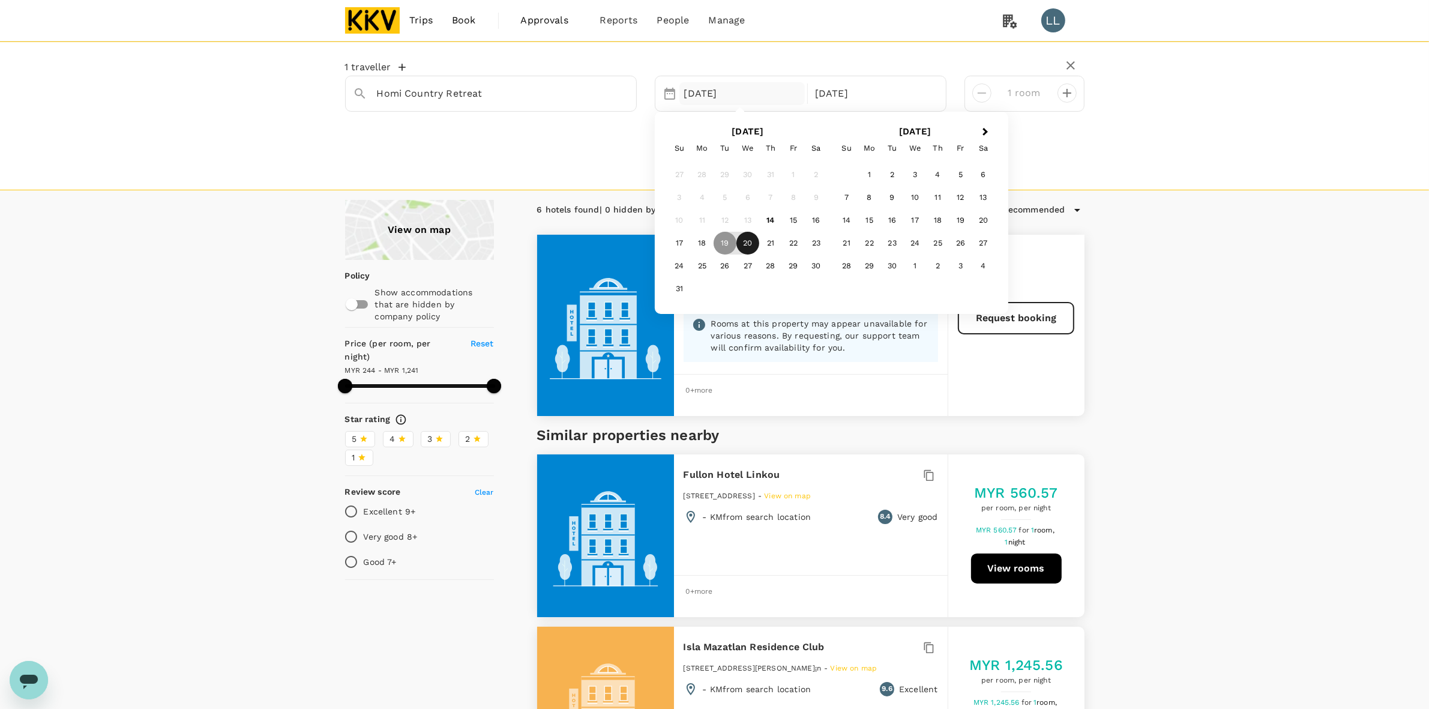
click at [750, 241] on div "20" at bounding box center [747, 243] width 23 height 23
click at [772, 244] on div "21" at bounding box center [770, 243] width 23 height 23
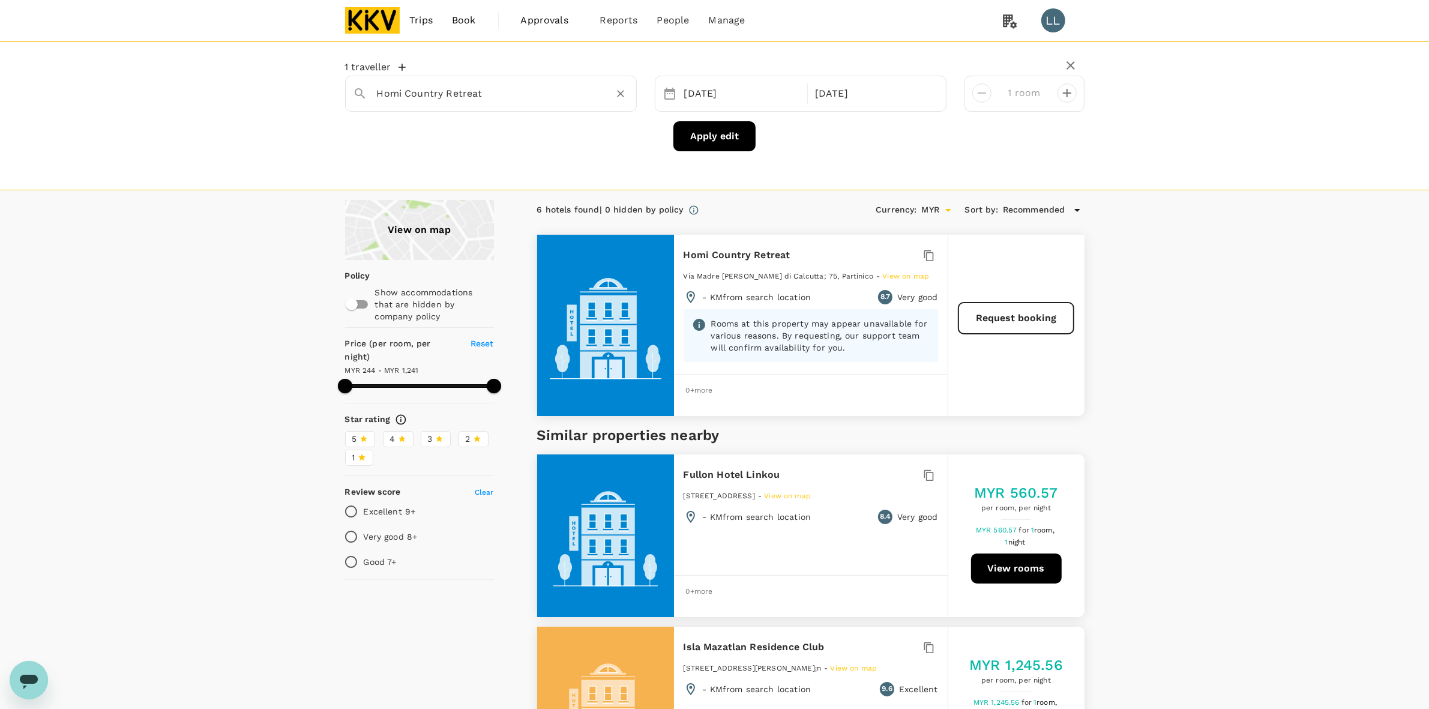
drag, startPoint x: 532, startPoint y: 105, endPoint x: 527, endPoint y: 99, distance: 7.7
click at [530, 103] on div "Homi Country Retreat" at bounding box center [491, 94] width 292 height 36
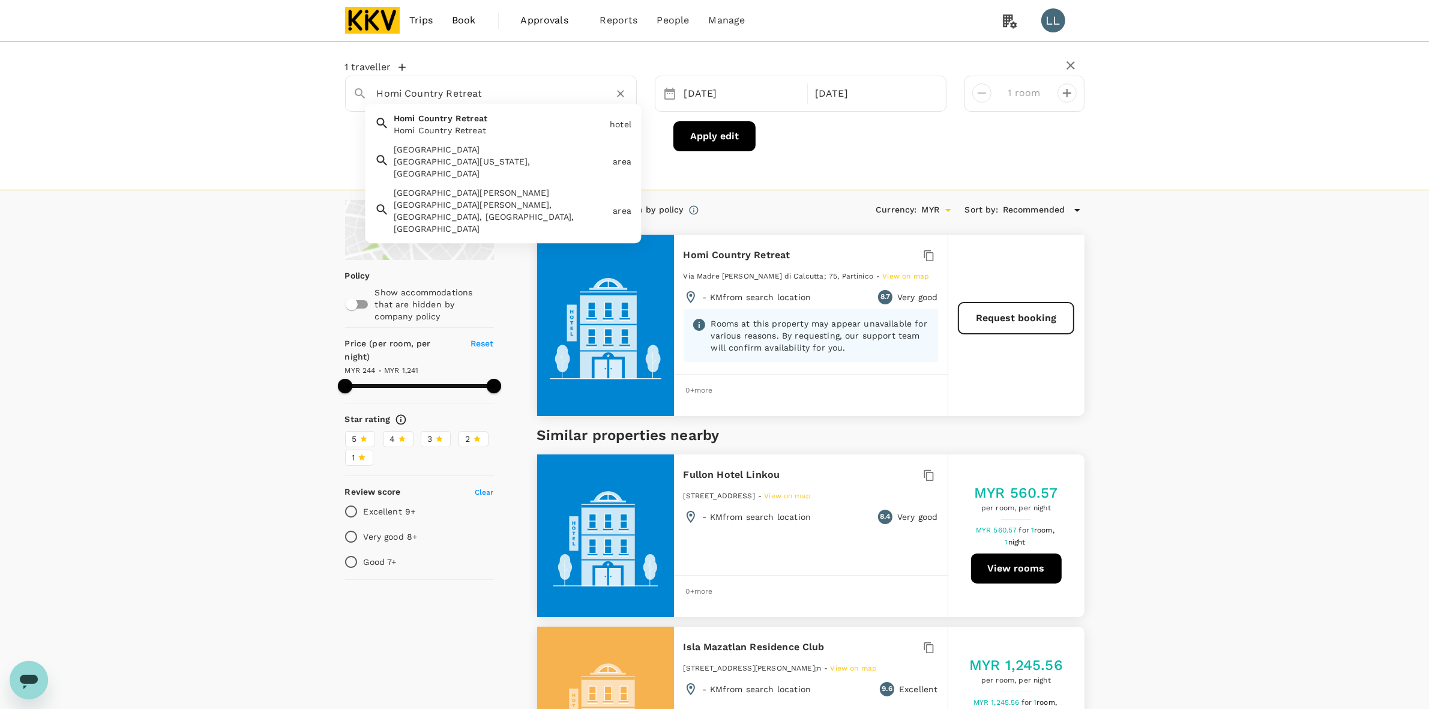
drag, startPoint x: 527, startPoint y: 99, endPoint x: 320, endPoint y: 97, distance: 207.0
click at [320, 97] on div "1 traveller Homi Country Retreat Homi Country Retreat Homi Country Retreat hote…" at bounding box center [714, 115] width 1429 height 149
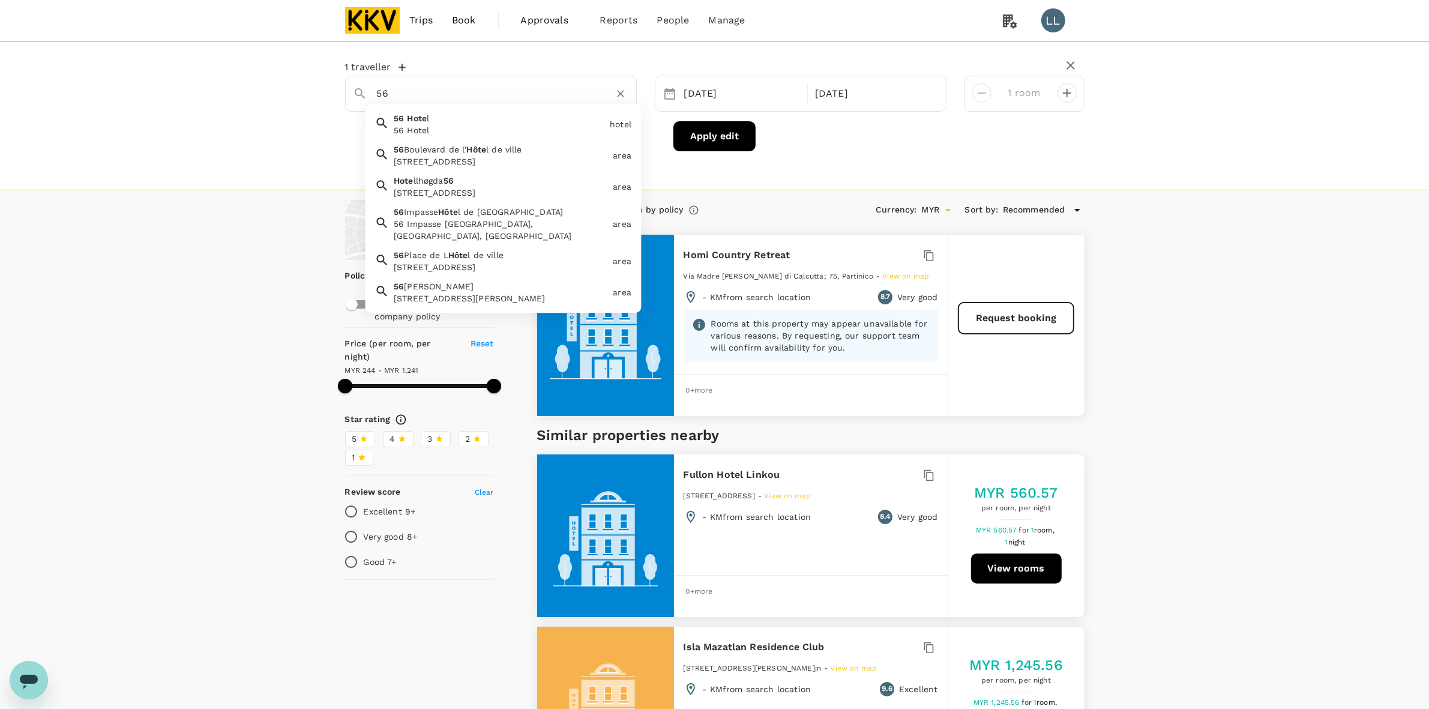
type input "5"
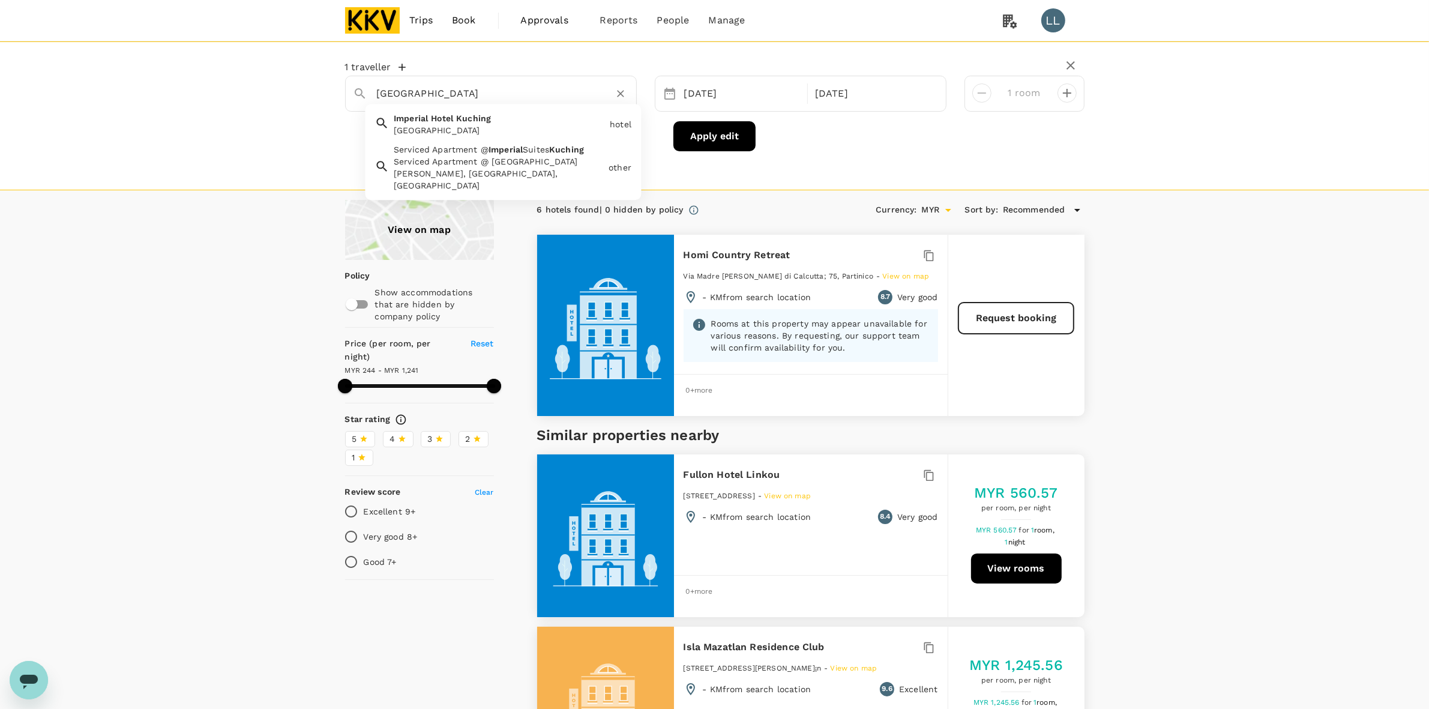
click at [420, 122] on span "Imperial" at bounding box center [411, 118] width 34 height 10
type input "Imperial Hotel Kuching"
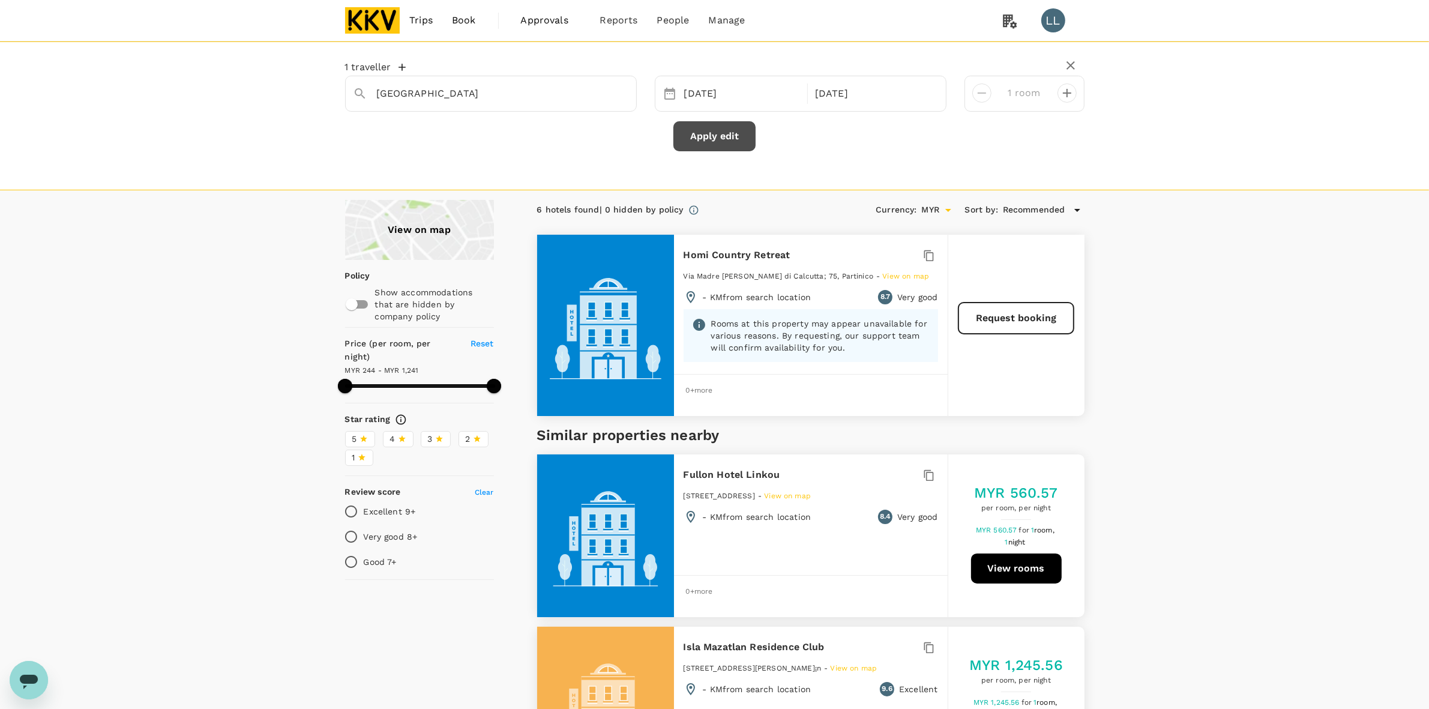
click at [706, 148] on button "Apply edit" at bounding box center [714, 136] width 82 height 30
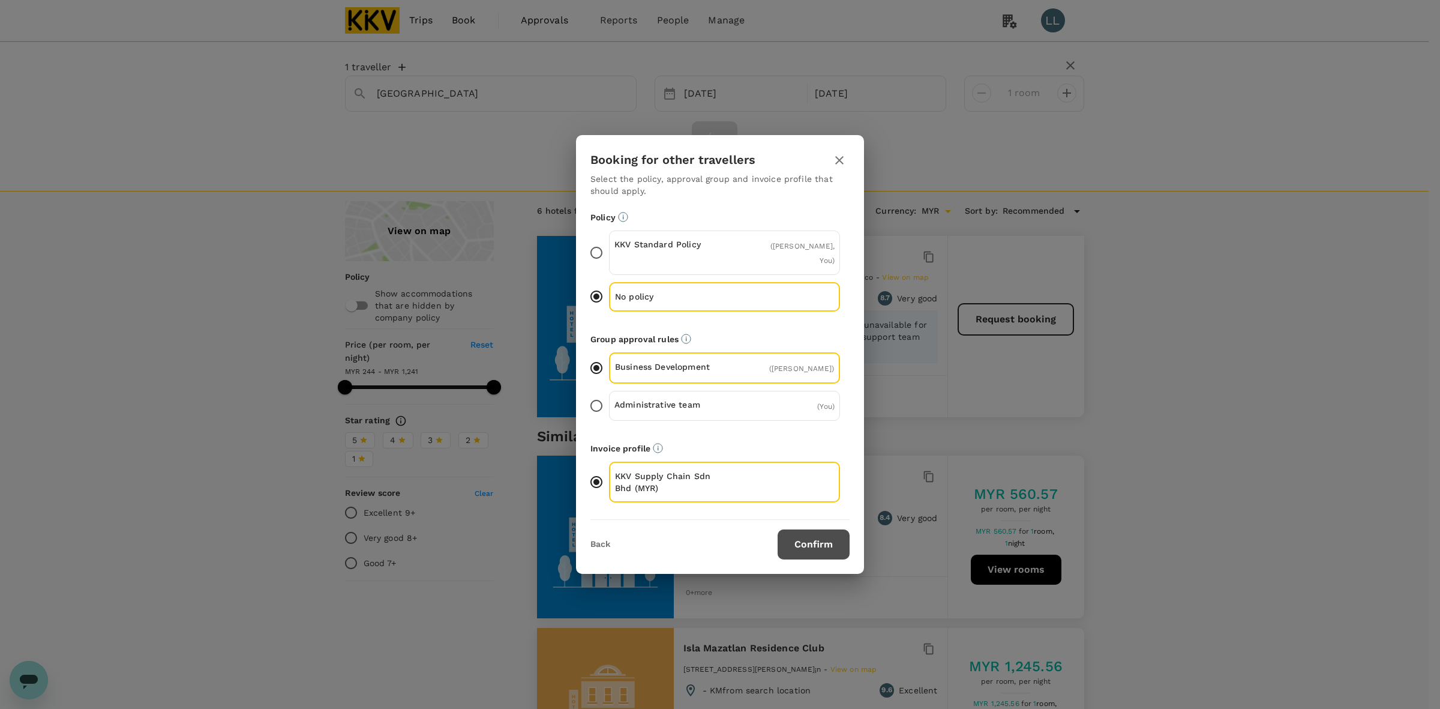
click at [810, 537] on button "Confirm" at bounding box center [814, 544] width 72 height 30
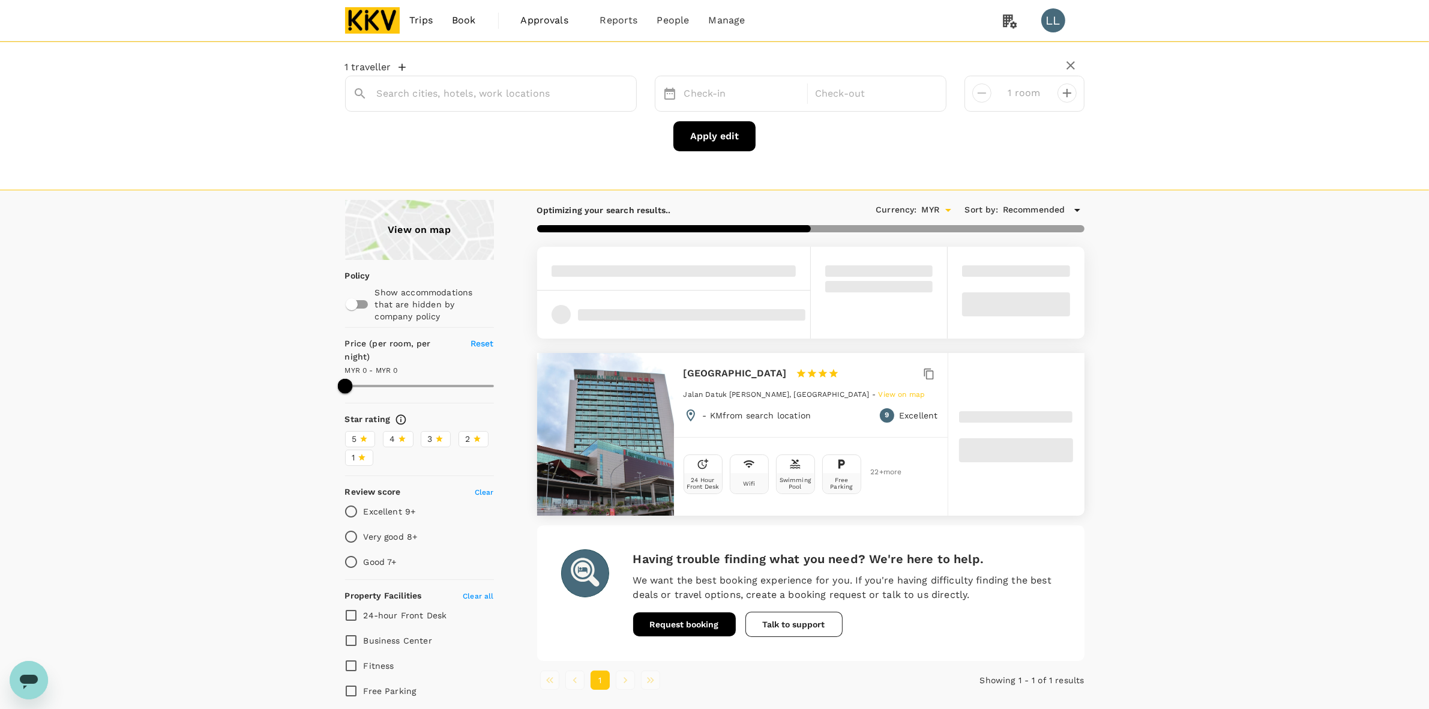
type input "Imperial Hotel Kuching"
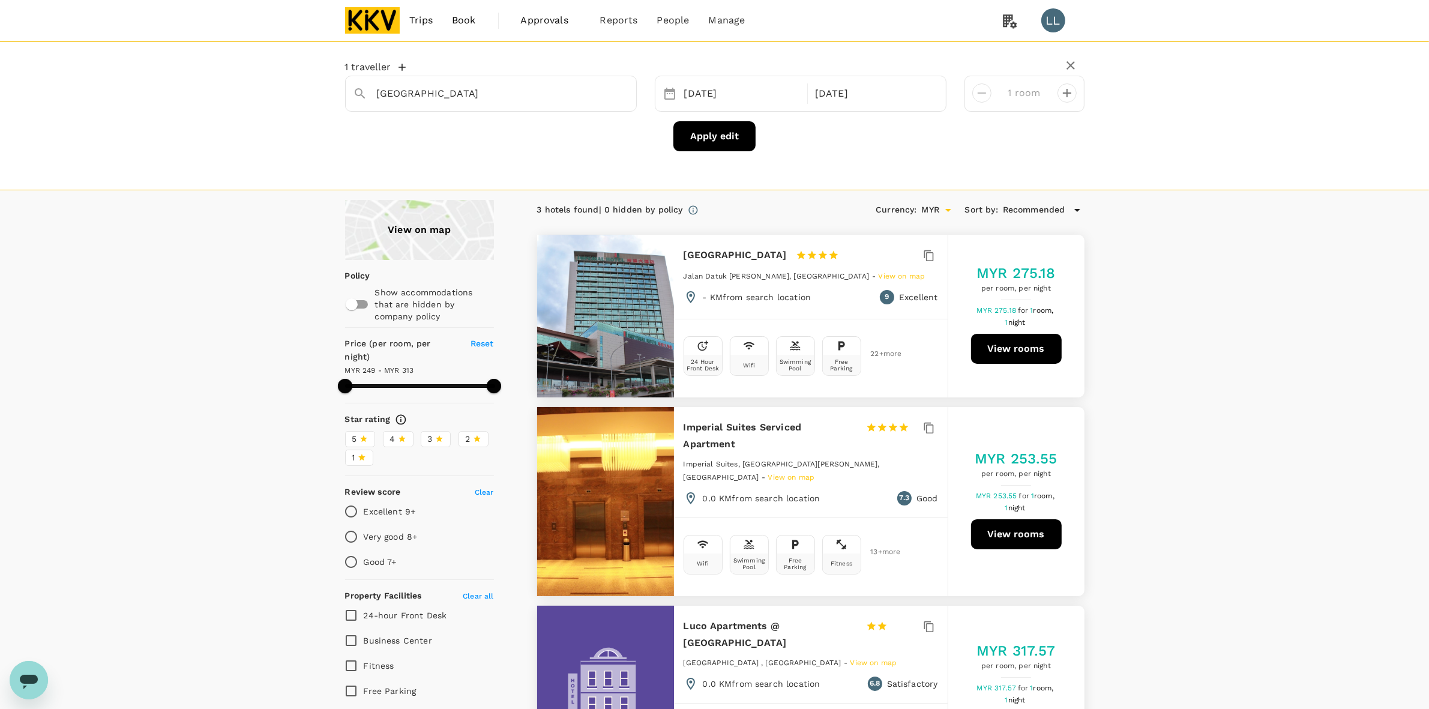
click at [211, 320] on div "View on map Policy Show accommodations that are hidden by company policy Price …" at bounding box center [714, 582] width 1429 height 765
type input "313.21"
drag, startPoint x: 1196, startPoint y: 337, endPoint x: 1195, endPoint y: 348, distance: 11.4
click at [1199, 338] on div "View on map Policy Show accommodations that are hidden by company policy Price …" at bounding box center [714, 582] width 1429 height 765
click at [516, 92] on input "Imperial Hotel Kuching" at bounding box center [486, 93] width 218 height 19
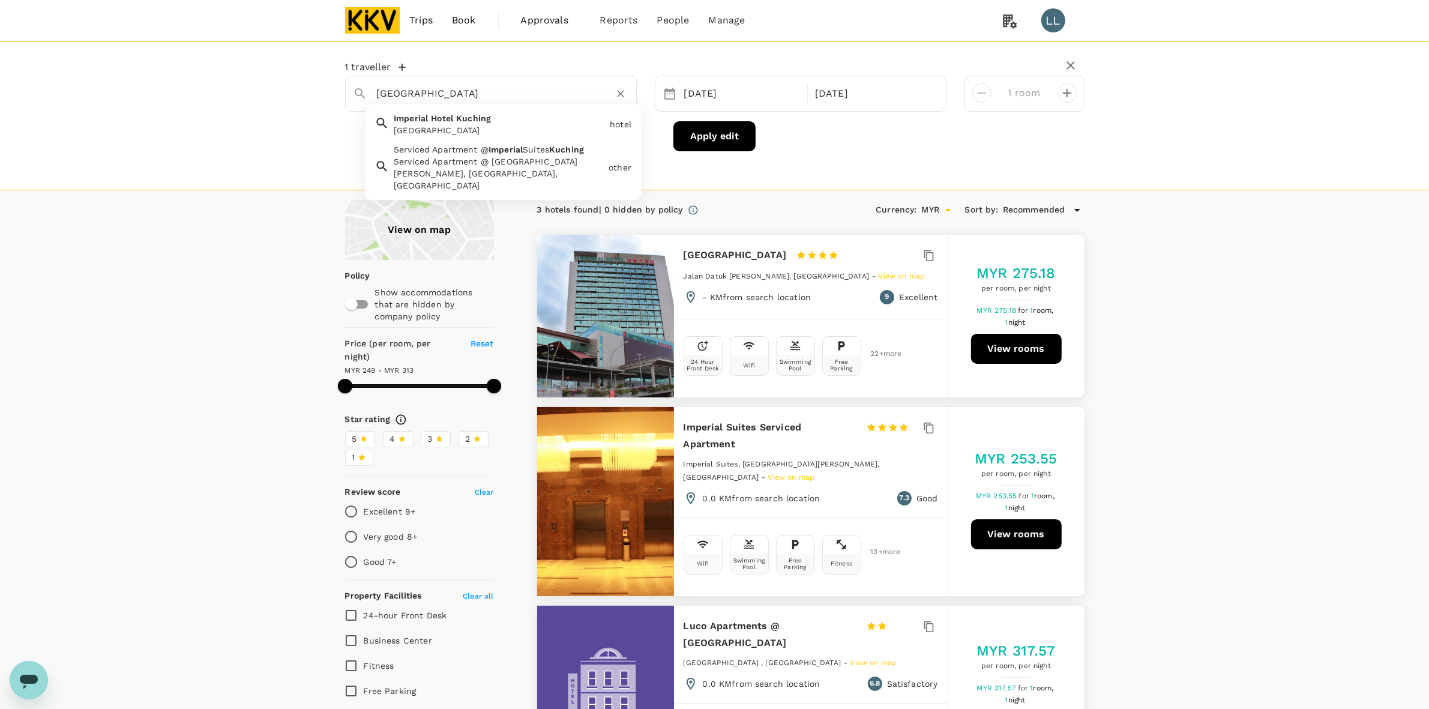
drag, startPoint x: 516, startPoint y: 91, endPoint x: 216, endPoint y: 91, distance: 300.0
click at [219, 91] on div "1 traveller Imperial Hotel Kuching Imperial Hotel Kuching Imperial Hotel Kuchin…" at bounding box center [714, 115] width 1429 height 149
click at [619, 94] on icon "Clear" at bounding box center [620, 93] width 7 height 7
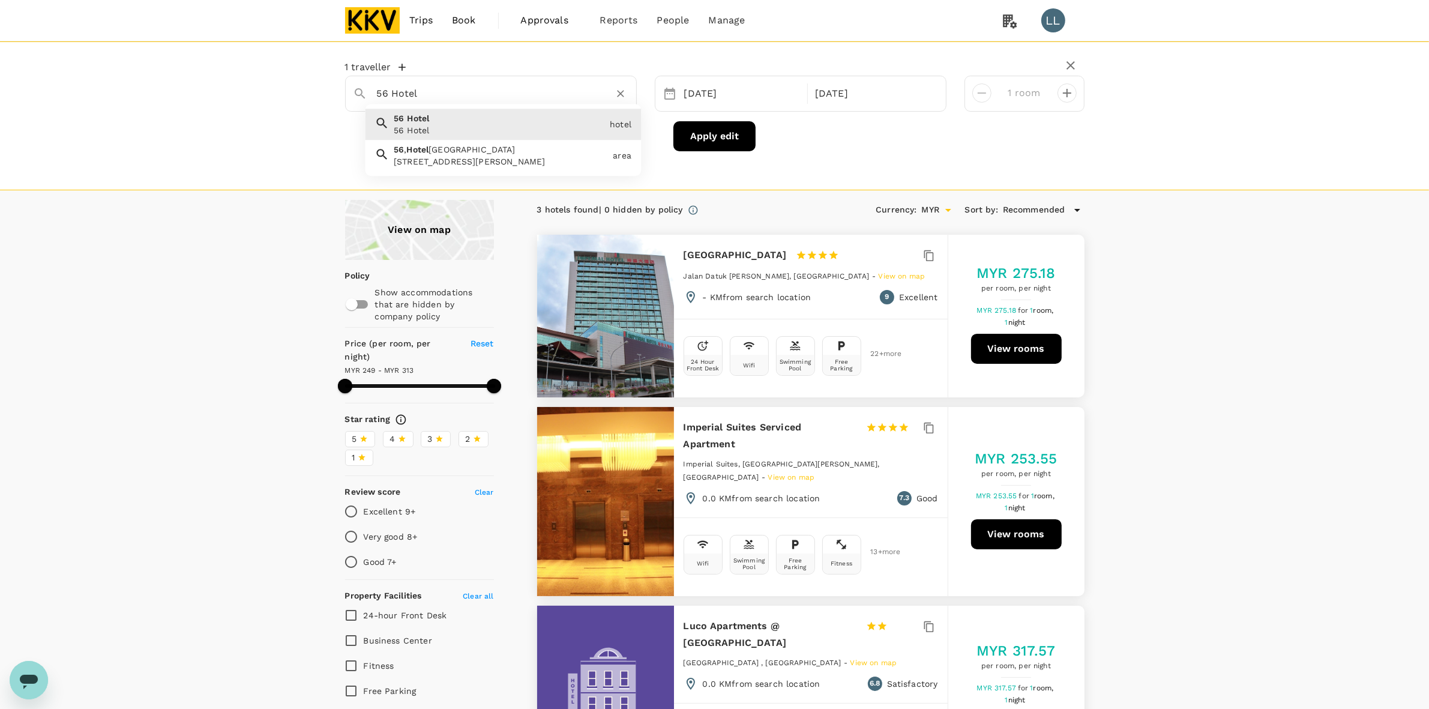
click at [561, 97] on input "56 Hotel" at bounding box center [486, 93] width 218 height 19
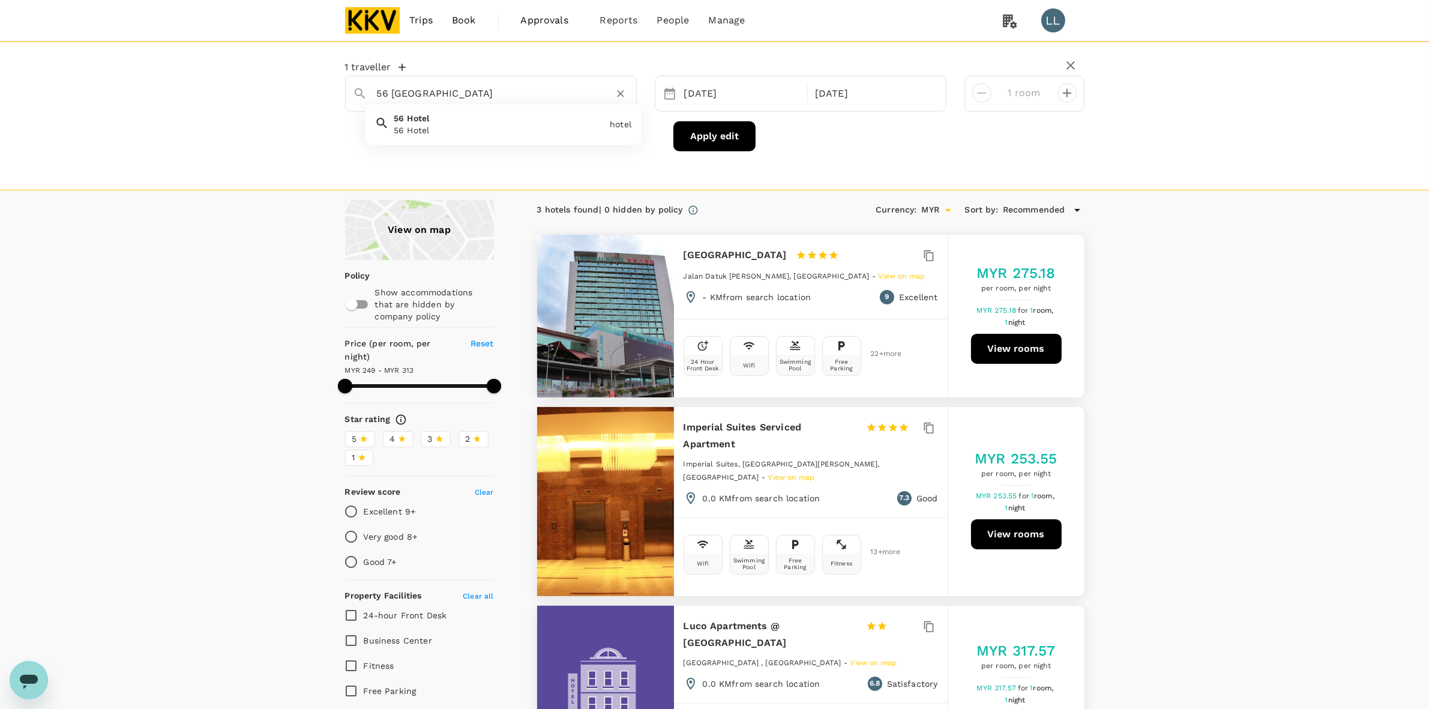
type input "56 Hotel"
click at [779, 130] on div "Apply edit" at bounding box center [714, 136] width 739 height 30
click at [731, 128] on button "Apply edit" at bounding box center [714, 136] width 82 height 30
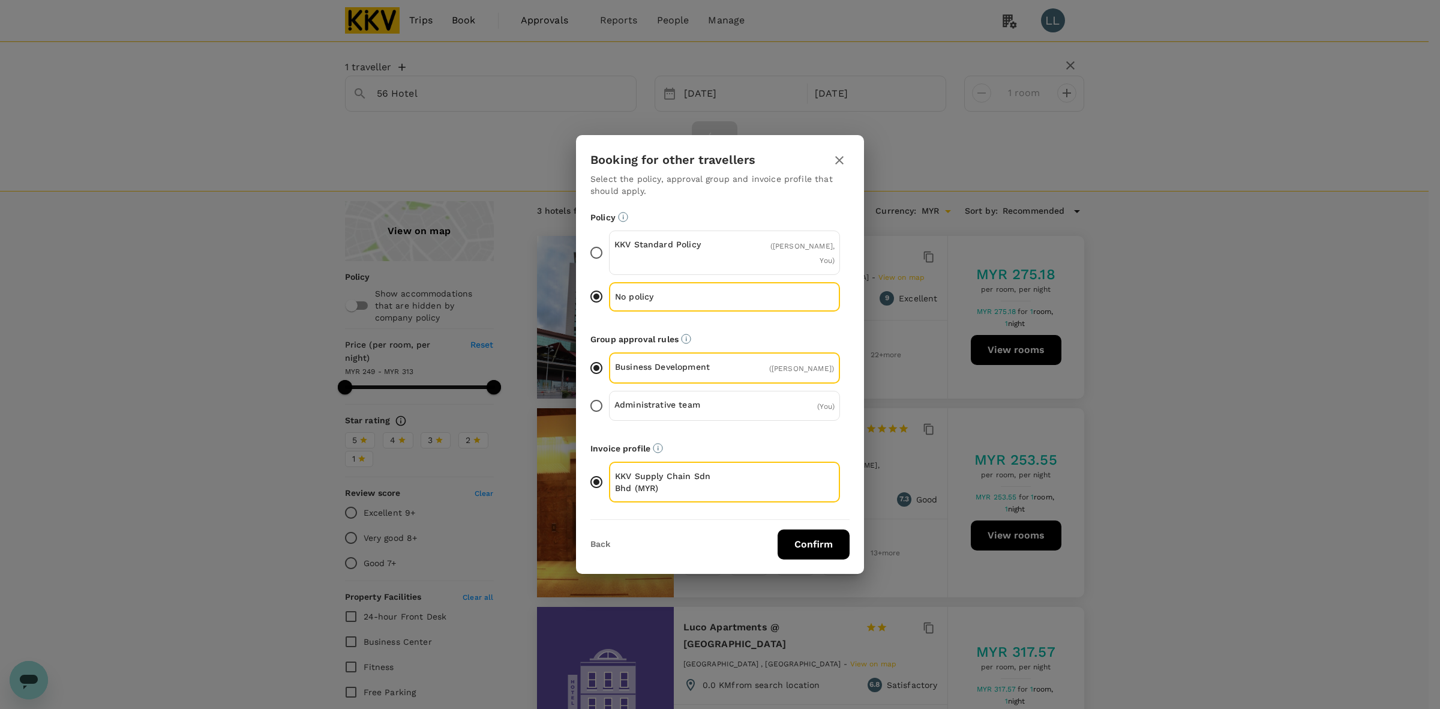
click at [805, 536] on button "Confirm" at bounding box center [814, 544] width 72 height 30
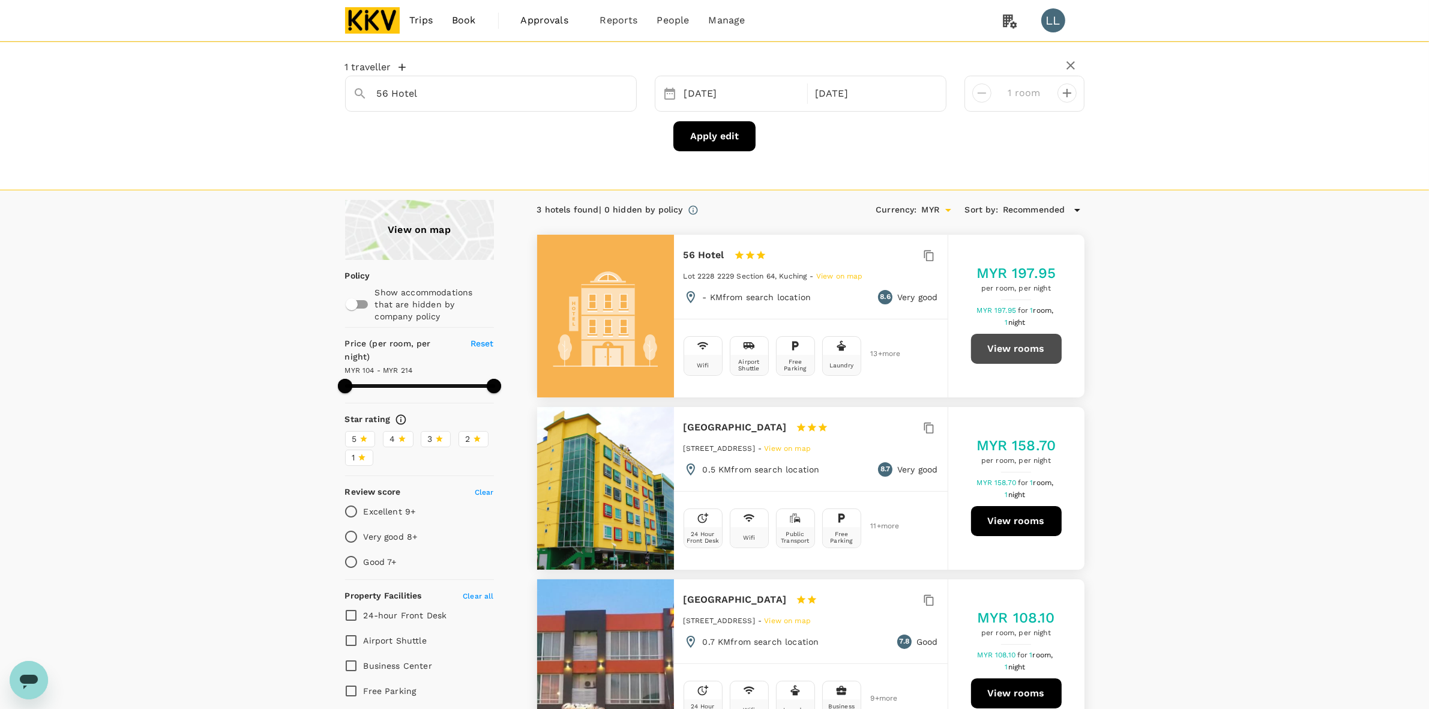
click at [1025, 343] on button "View rooms" at bounding box center [1016, 349] width 91 height 30
type input "212.76"
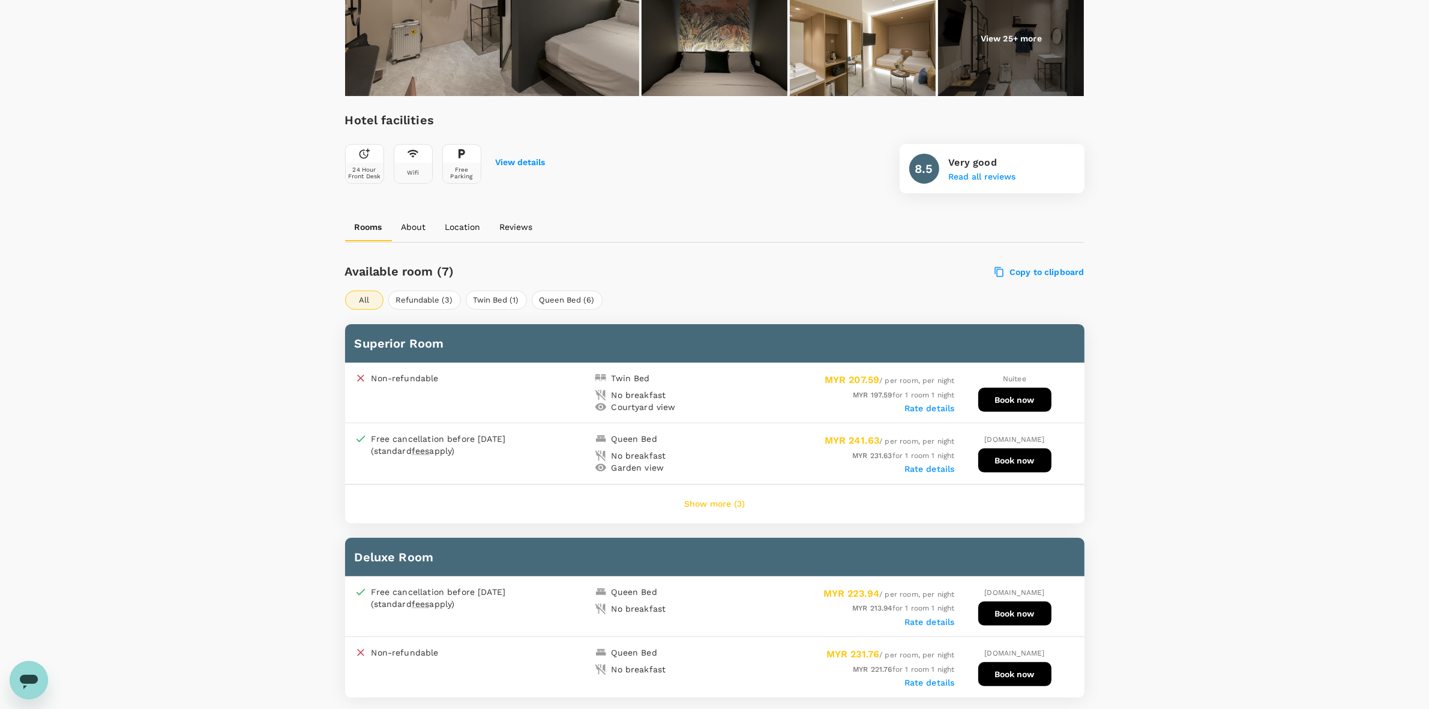
scroll to position [375, 0]
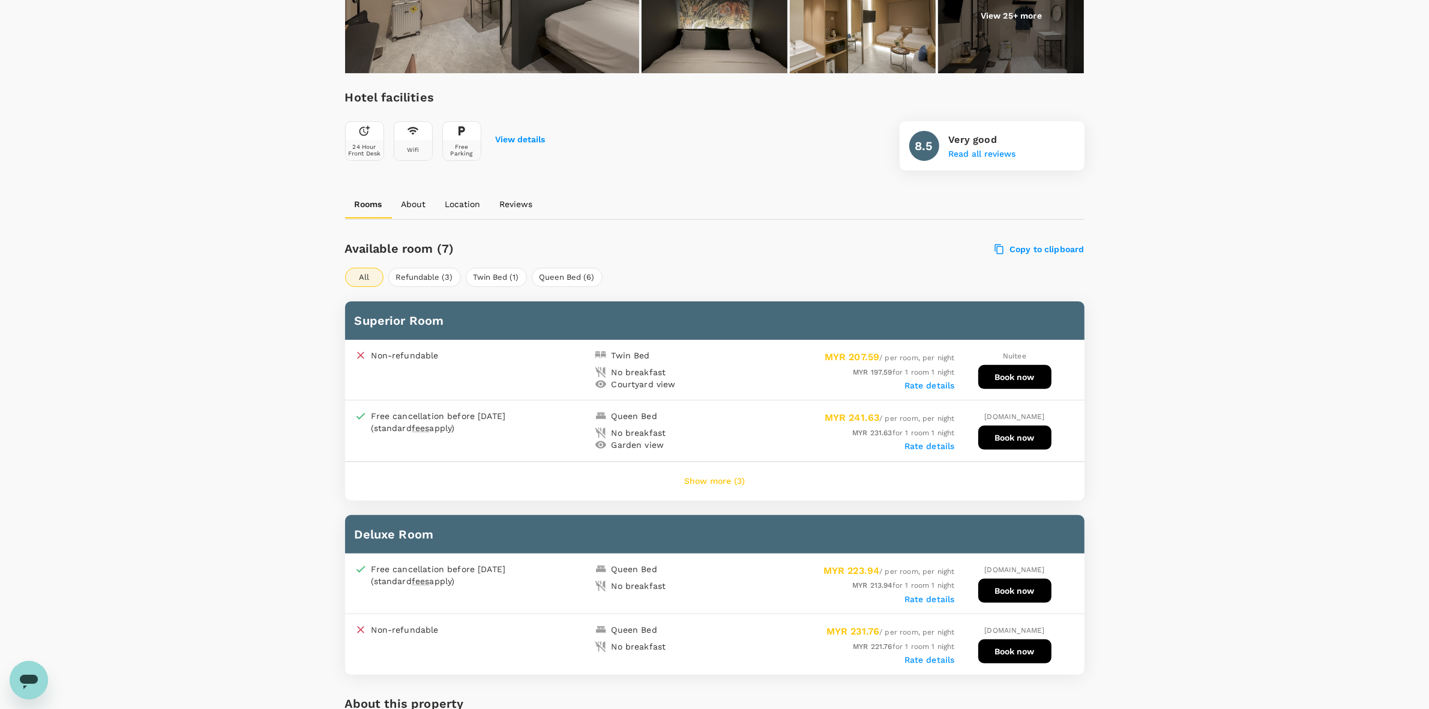
click at [724, 467] on button "Show more (3)" at bounding box center [714, 481] width 94 height 29
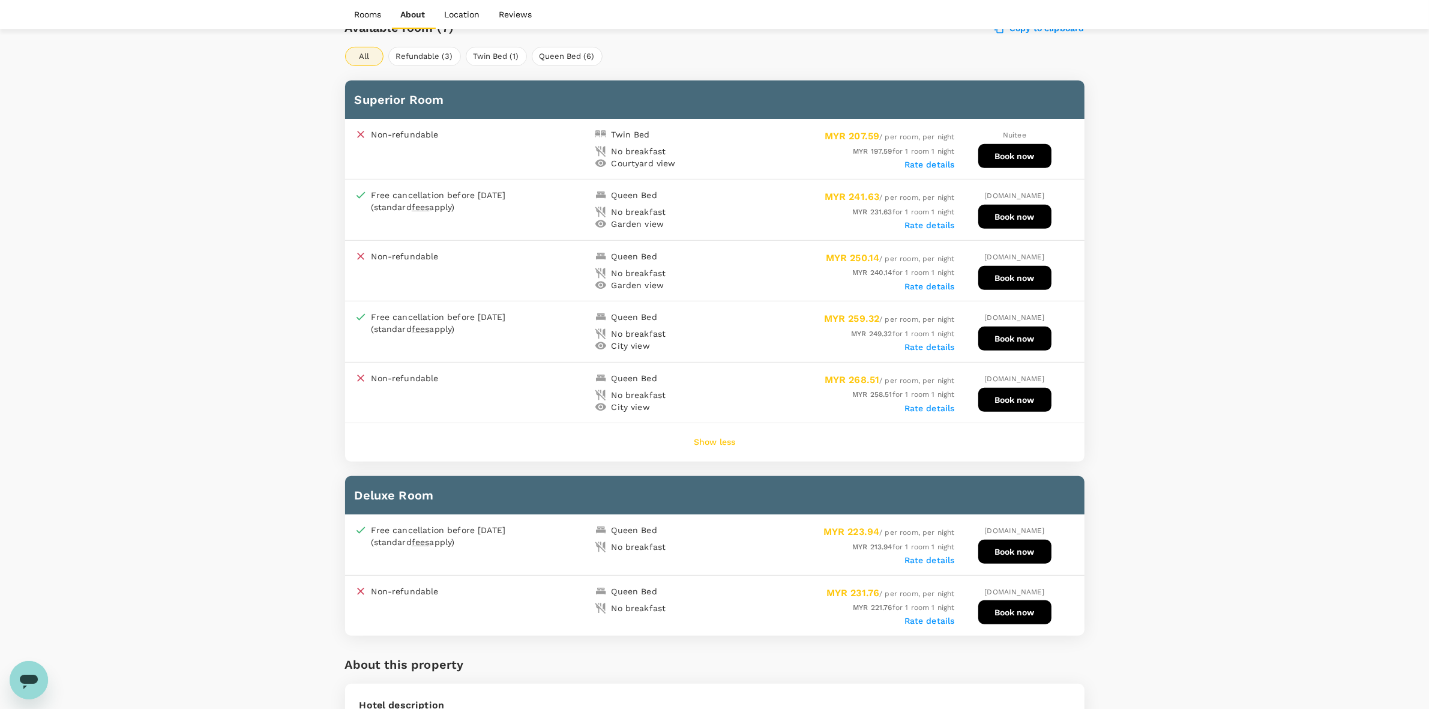
scroll to position [600, 0]
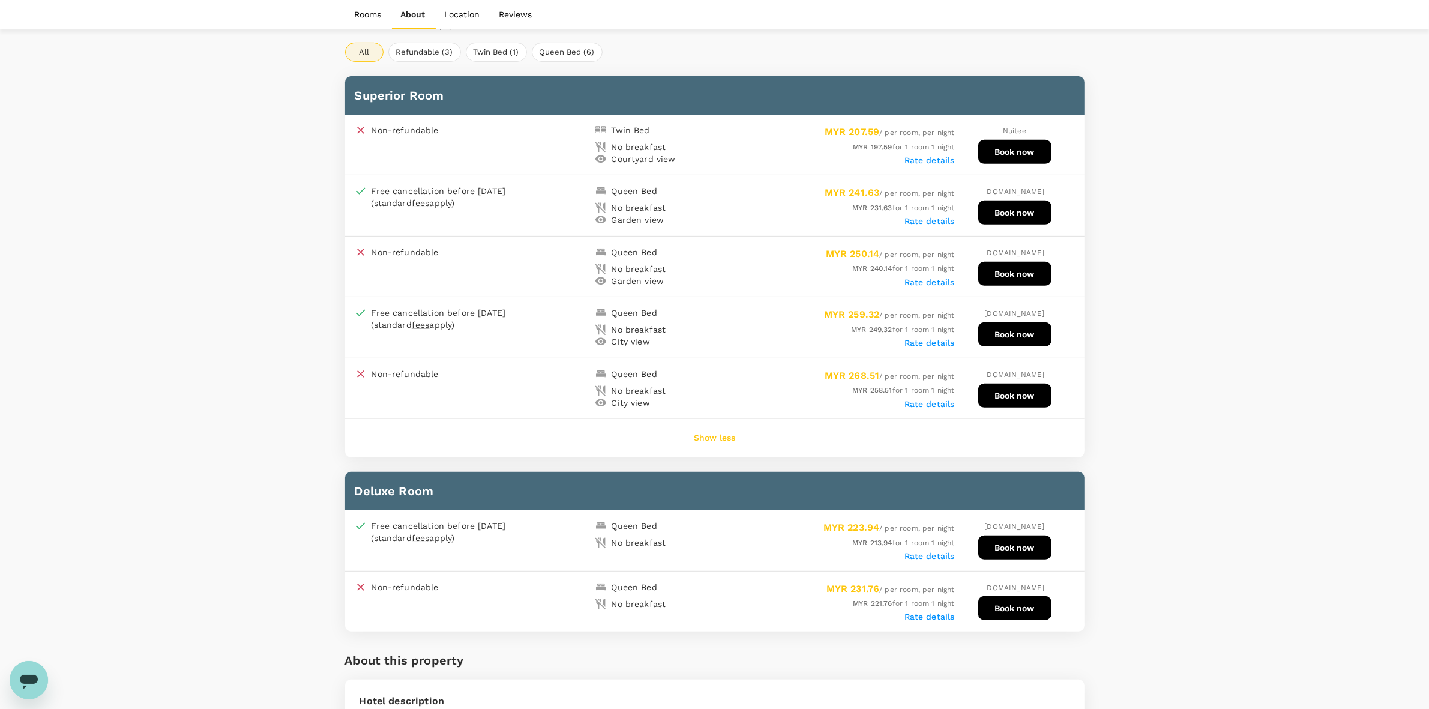
click at [1186, 372] on div "Your Hotel Details Check in 19 Aug 2025 Check out 20 Aug 2025 1 traveller(s) 1 …" at bounding box center [714, 629] width 1429 height 2377
click at [931, 155] on label "Rate details" at bounding box center [929, 160] width 50 height 10
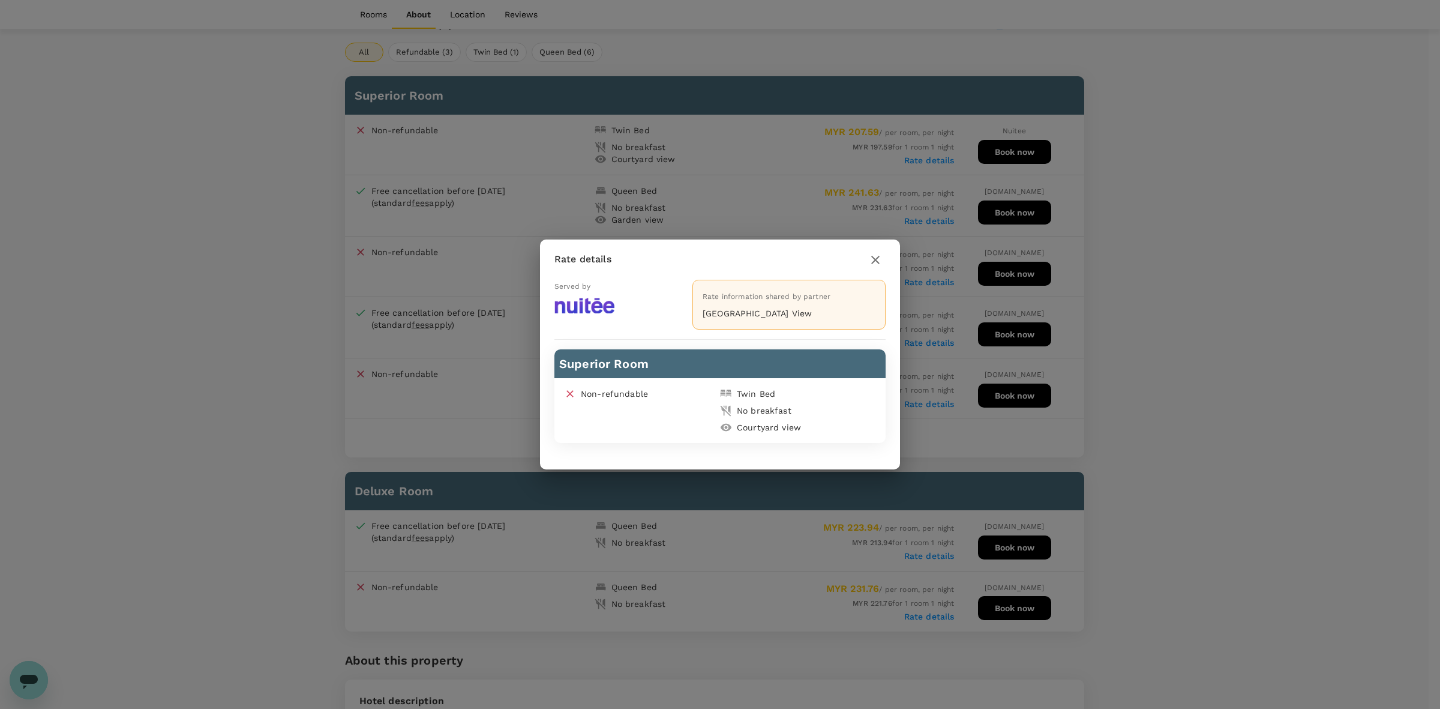
click at [875, 259] on icon "button" at bounding box center [875, 260] width 8 height 8
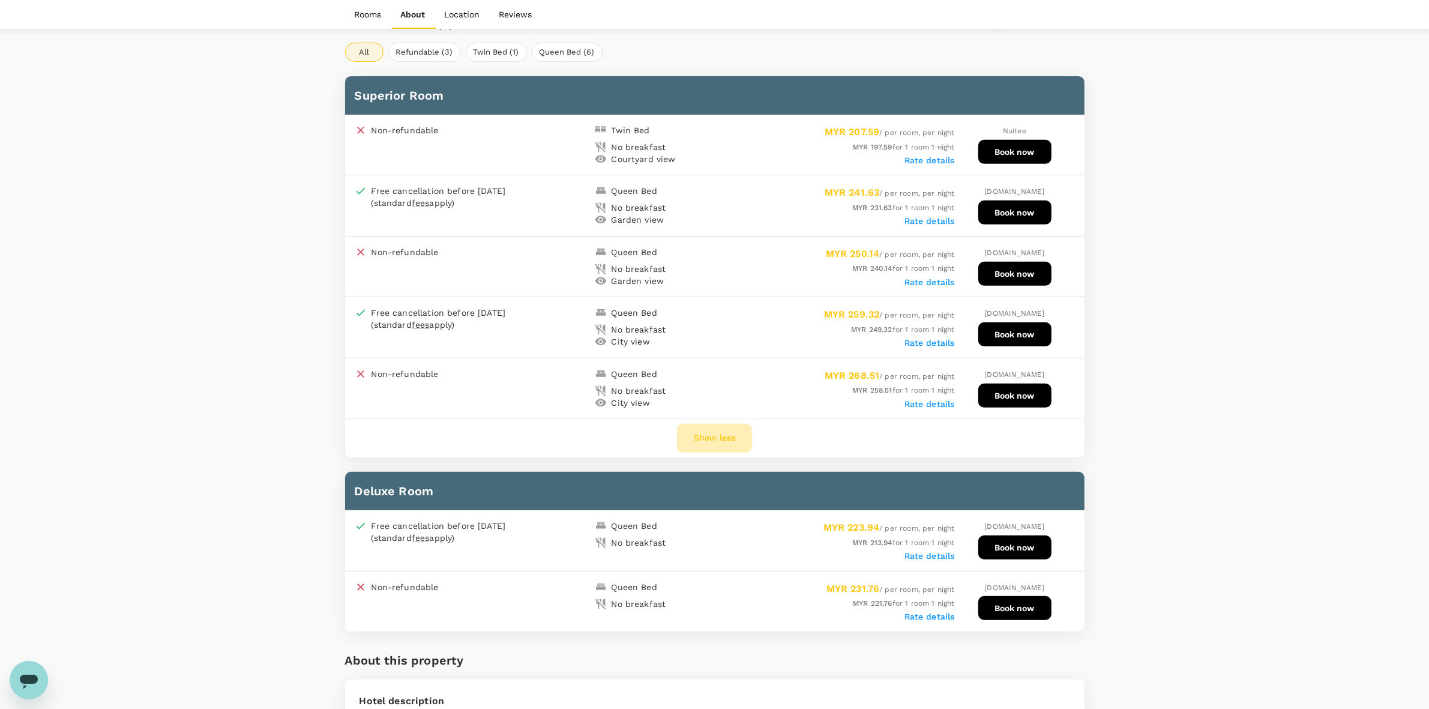
click at [733, 424] on button "Show less" at bounding box center [714, 438] width 75 height 29
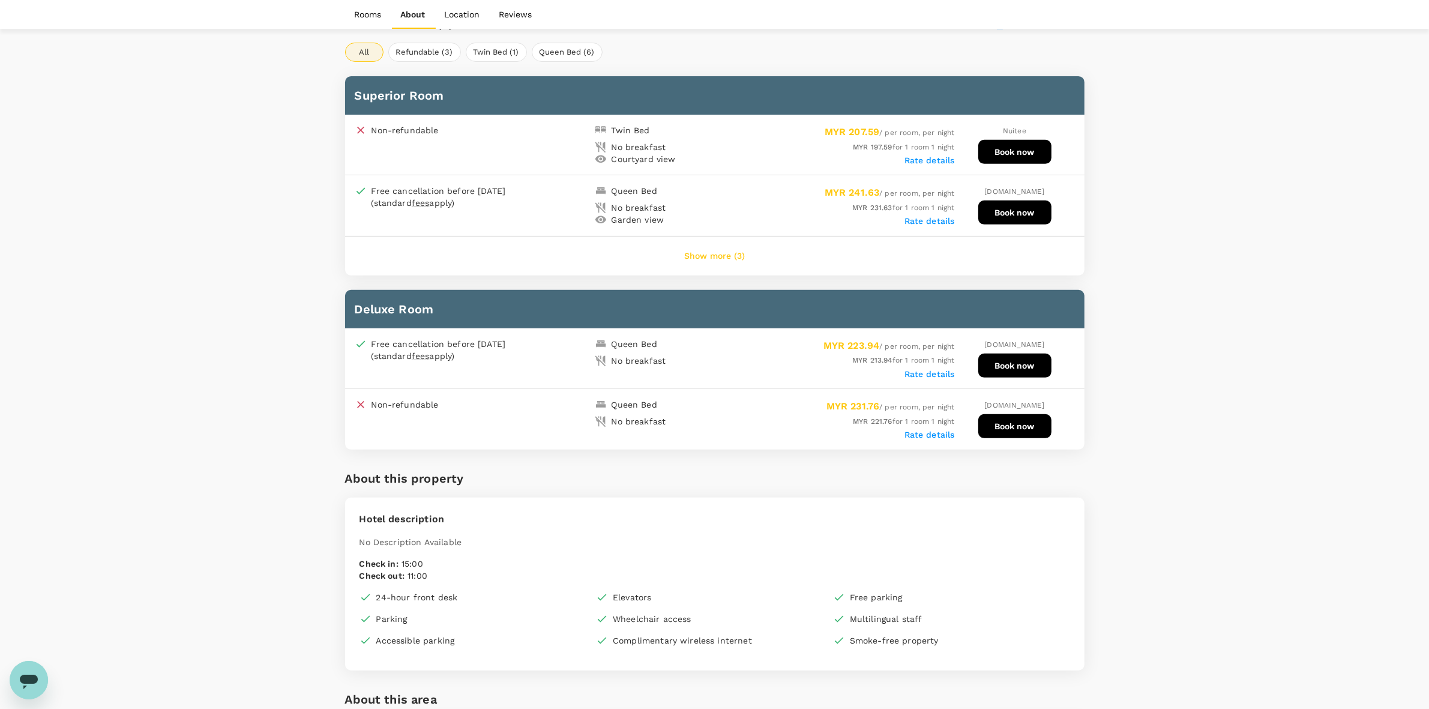
click at [730, 242] on button "Show more (3)" at bounding box center [714, 256] width 94 height 29
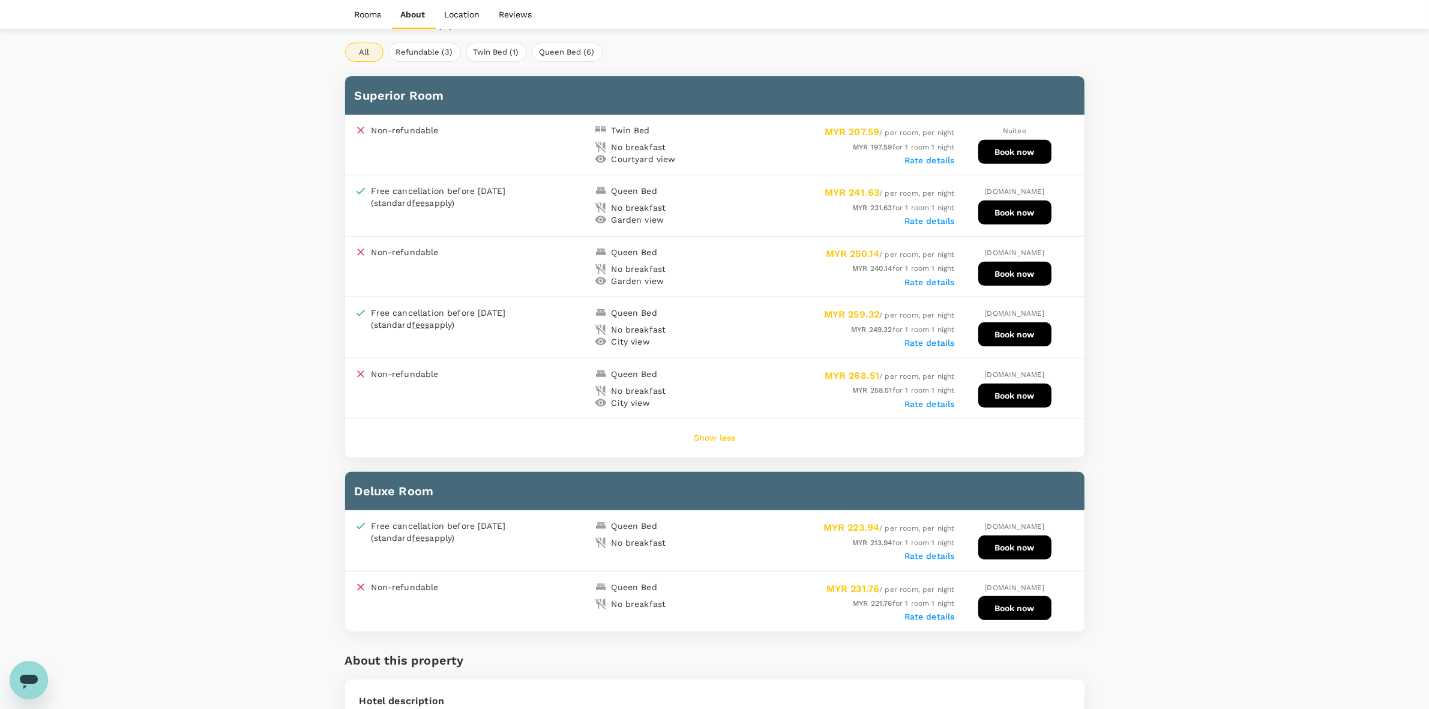
click at [1289, 228] on div "Your Hotel Details Check in 19 Aug 2025 Check out 20 Aug 2025 1 traveller(s) 1 …" at bounding box center [714, 629] width 1429 height 2377
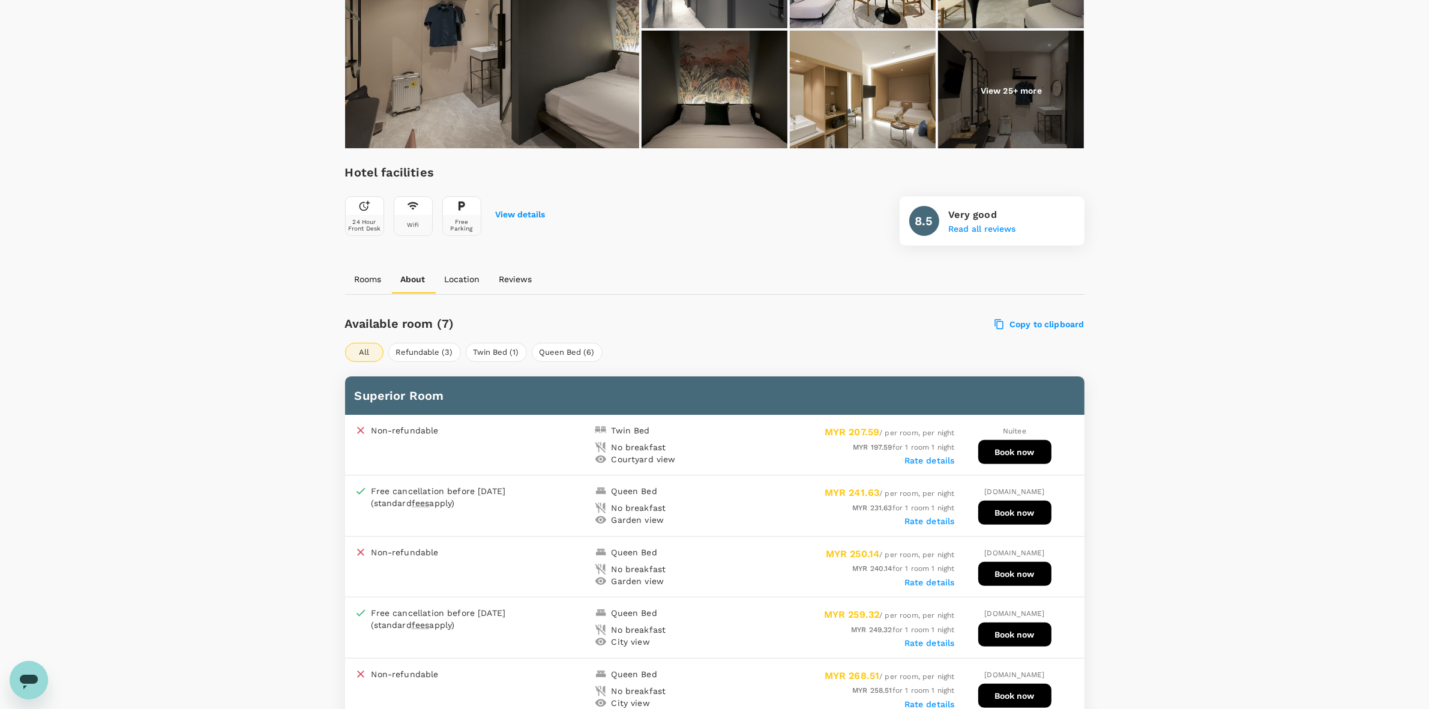
scroll to position [150, 0]
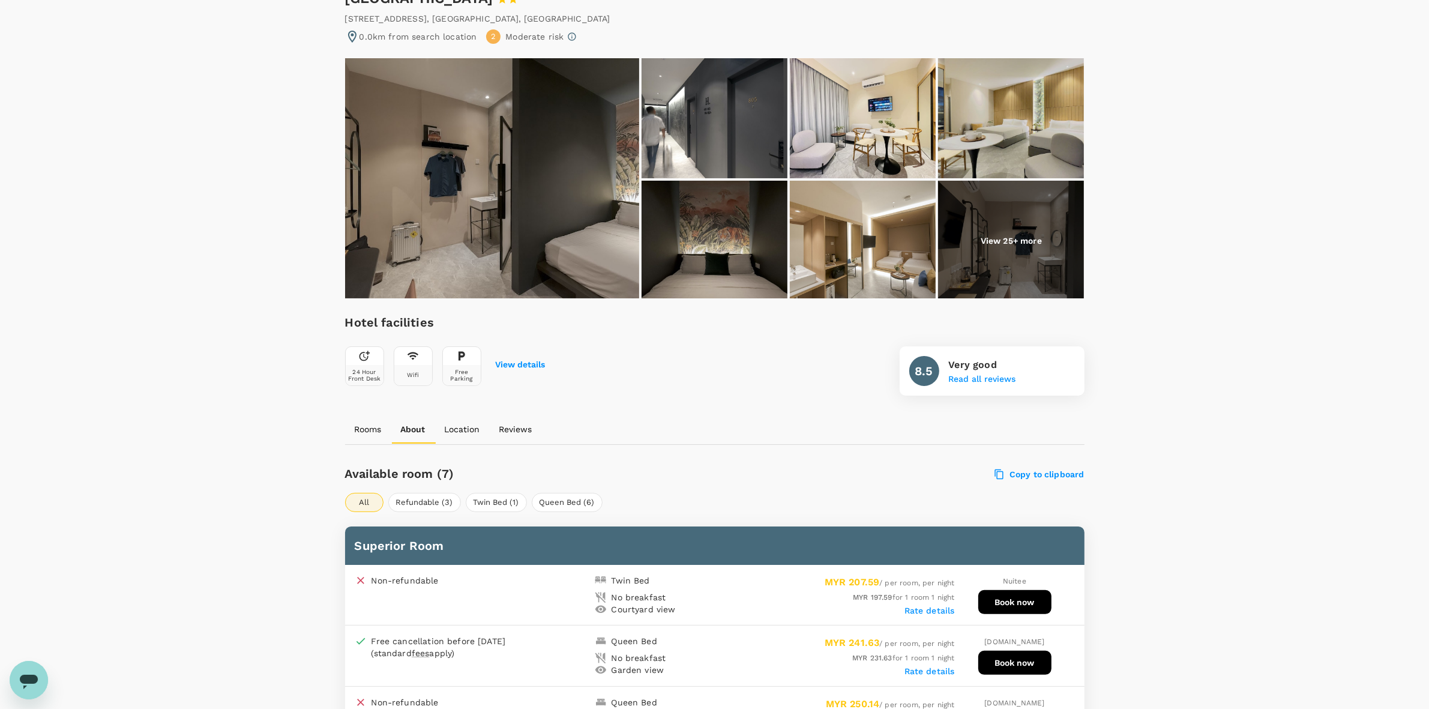
click at [477, 151] on img at bounding box center [492, 178] width 294 height 240
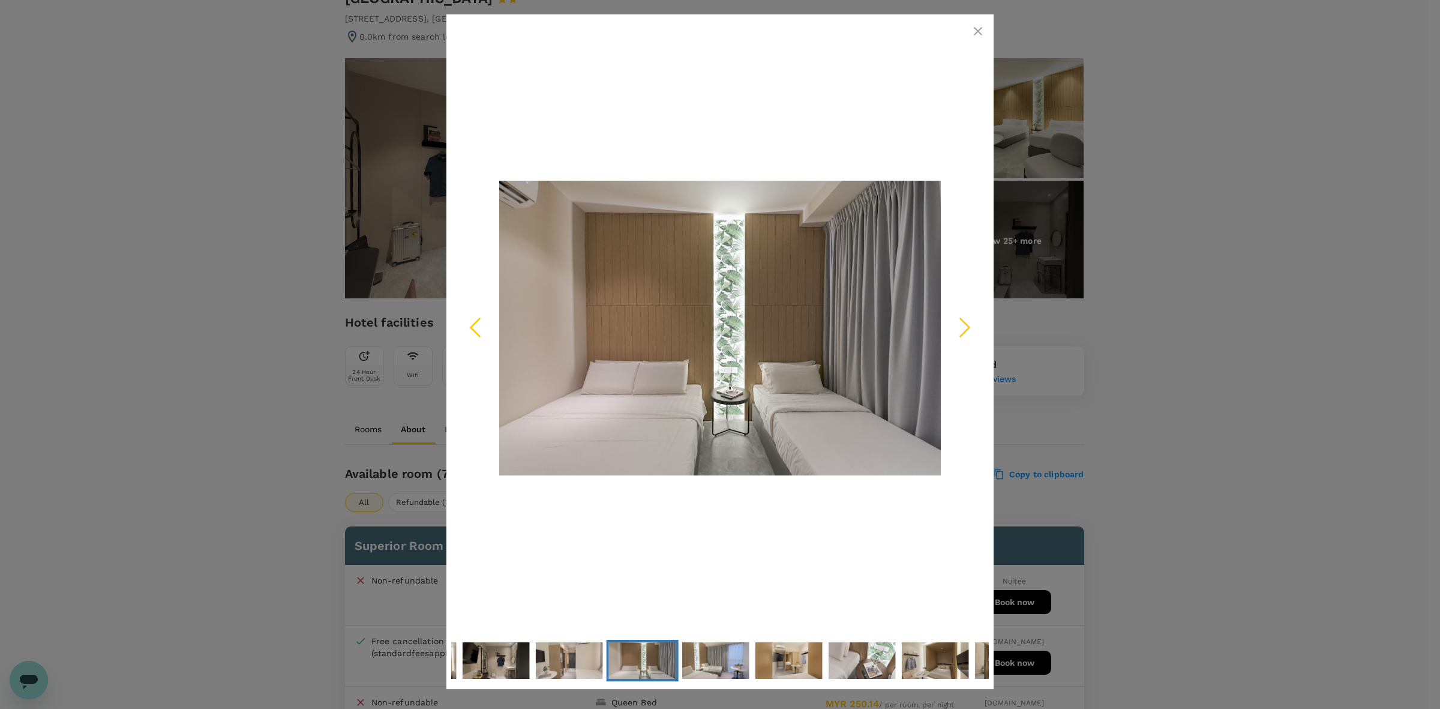
click at [974, 25] on icon "button" at bounding box center [978, 31] width 14 height 14
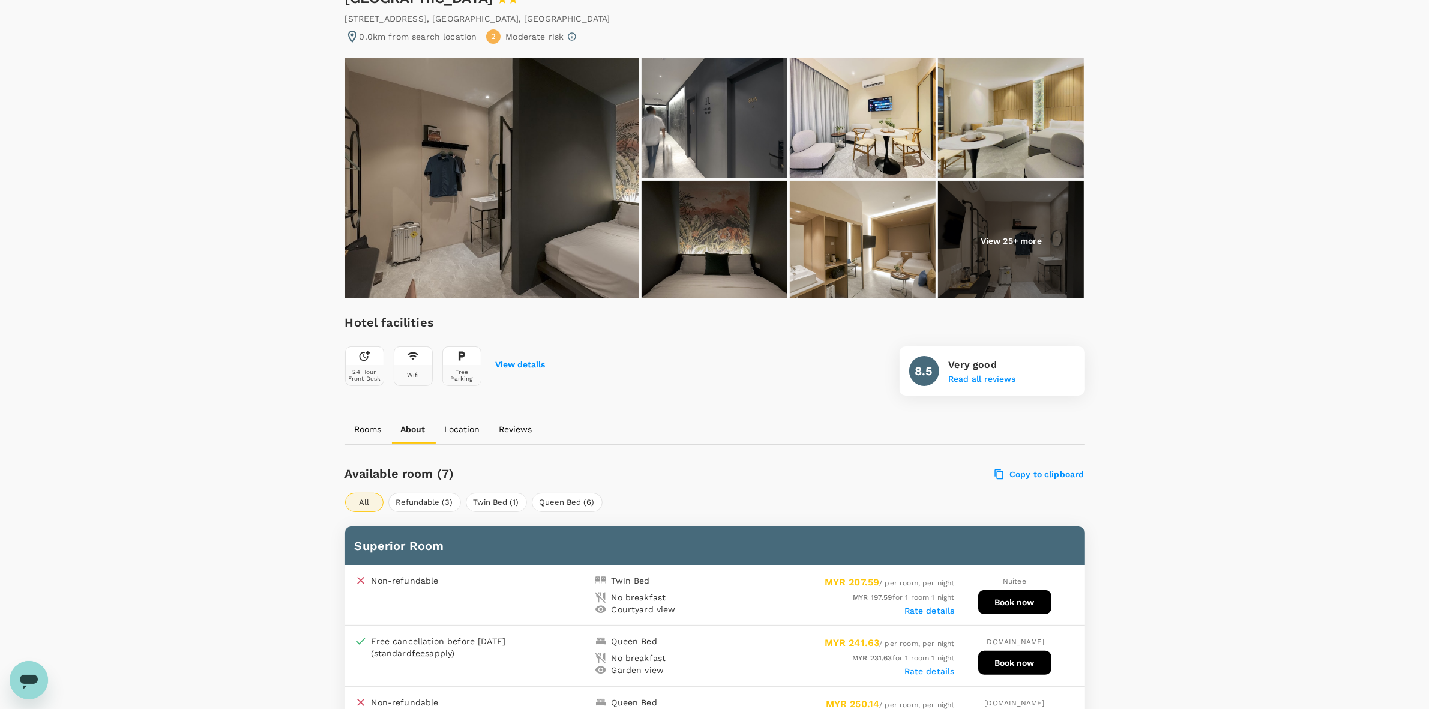
click at [1009, 590] on button "Book now" at bounding box center [1014, 602] width 73 height 24
drag, startPoint x: 1200, startPoint y: 250, endPoint x: 1202, endPoint y: 257, distance: 7.4
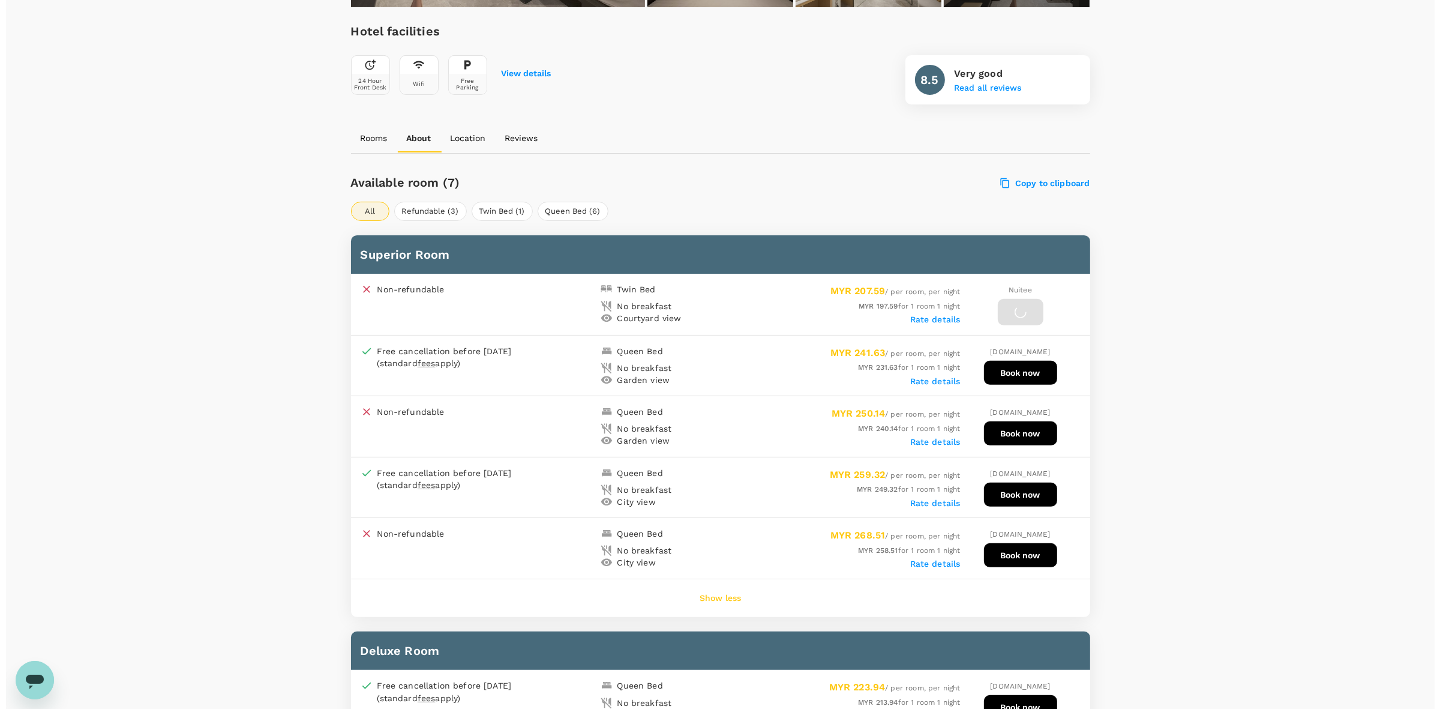
scroll to position [300, 0]
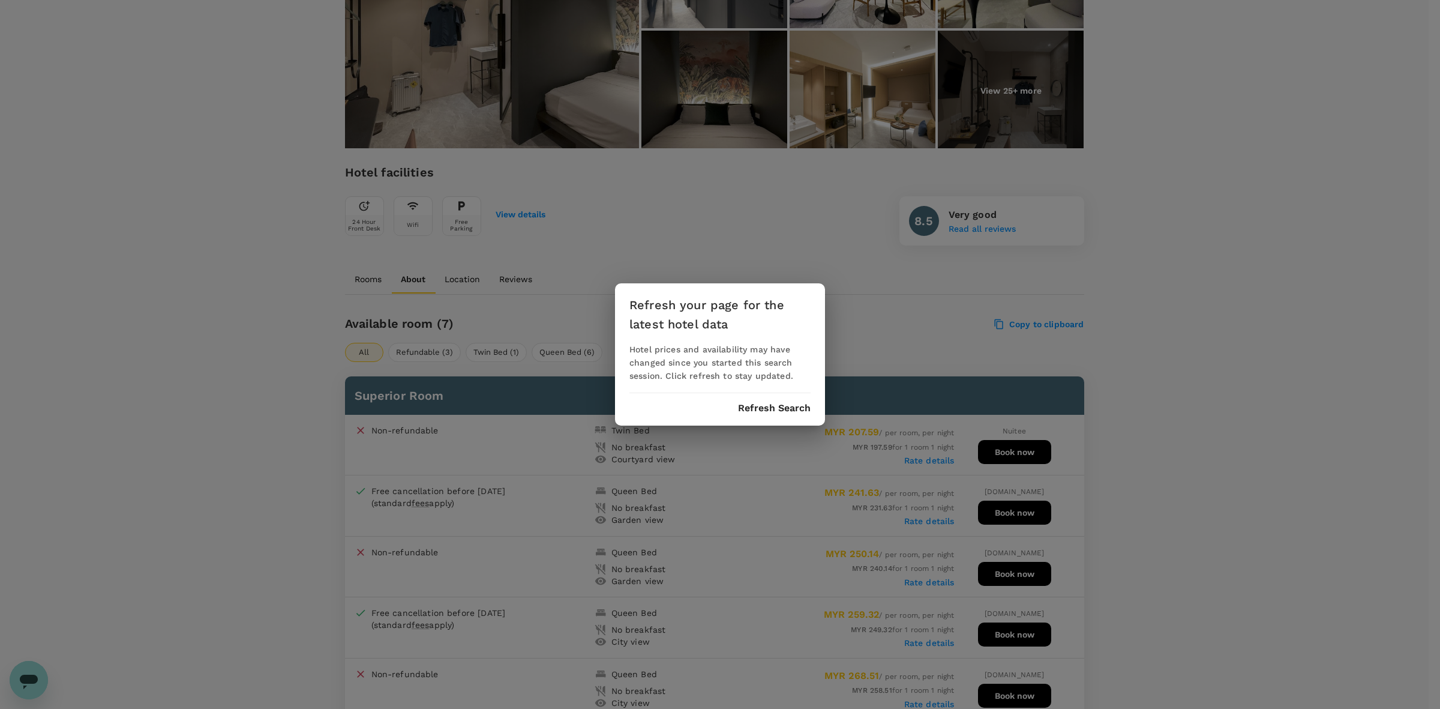
click at [769, 400] on div "Refresh your page for the latest hotel data Hotel prices and availability may h…" at bounding box center [720, 354] width 210 height 142
click at [771, 403] on button "Refresh Search" at bounding box center [774, 408] width 73 height 11
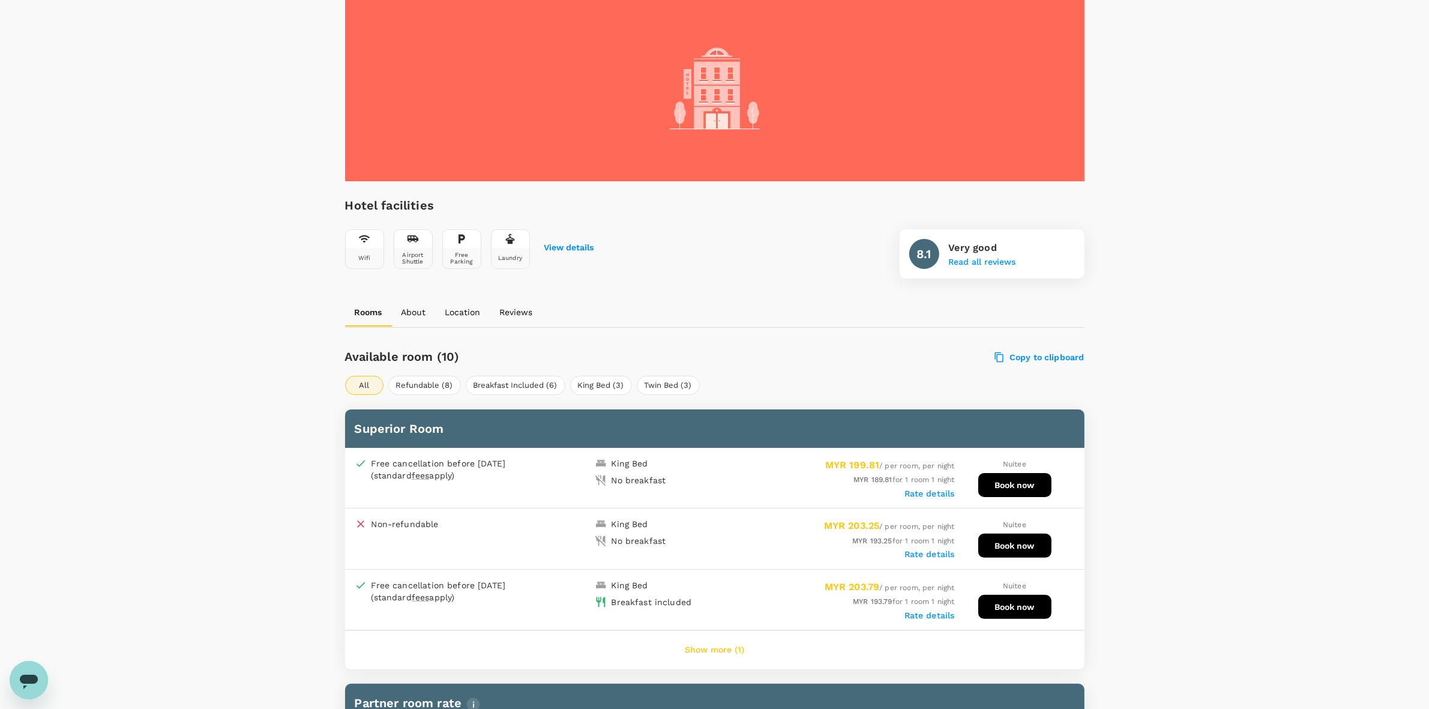
scroll to position [225, 0]
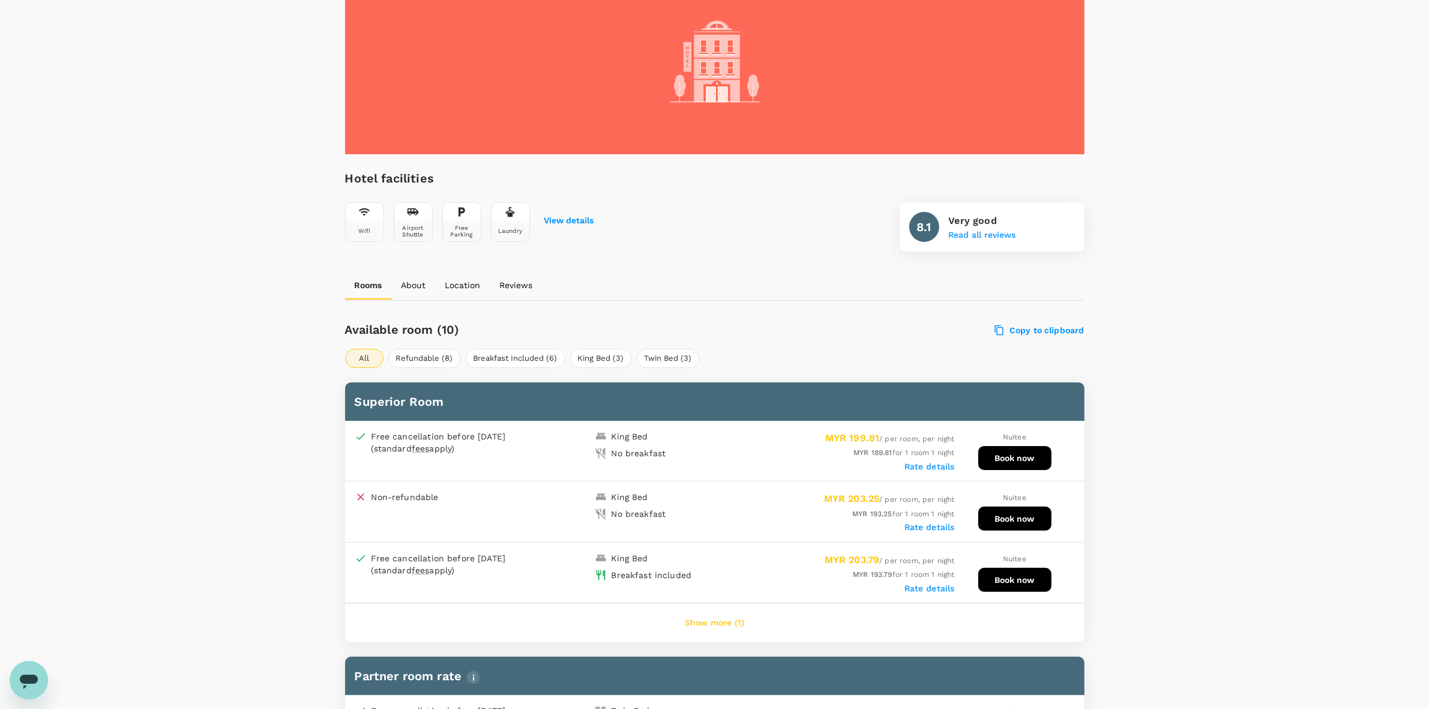
click at [712, 612] on button "Show more (1)" at bounding box center [714, 622] width 93 height 29
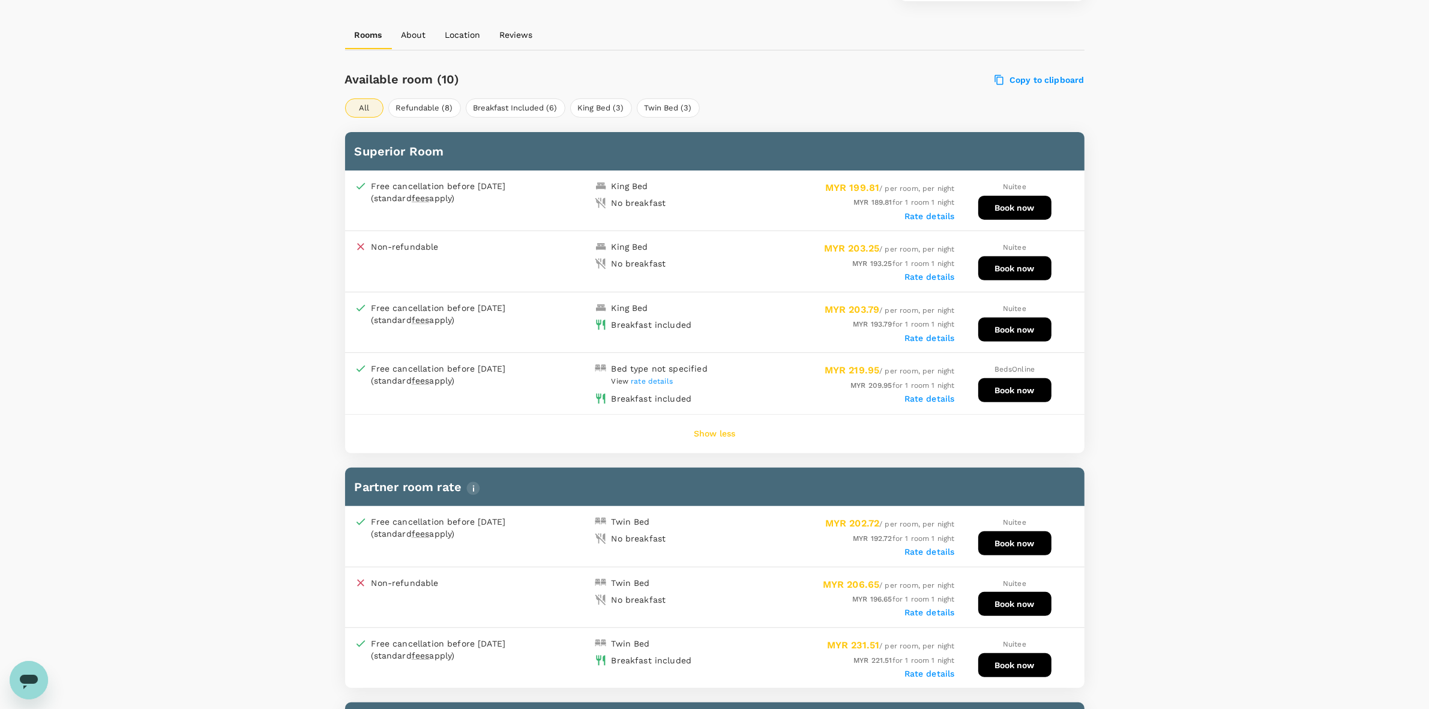
scroll to position [525, 0]
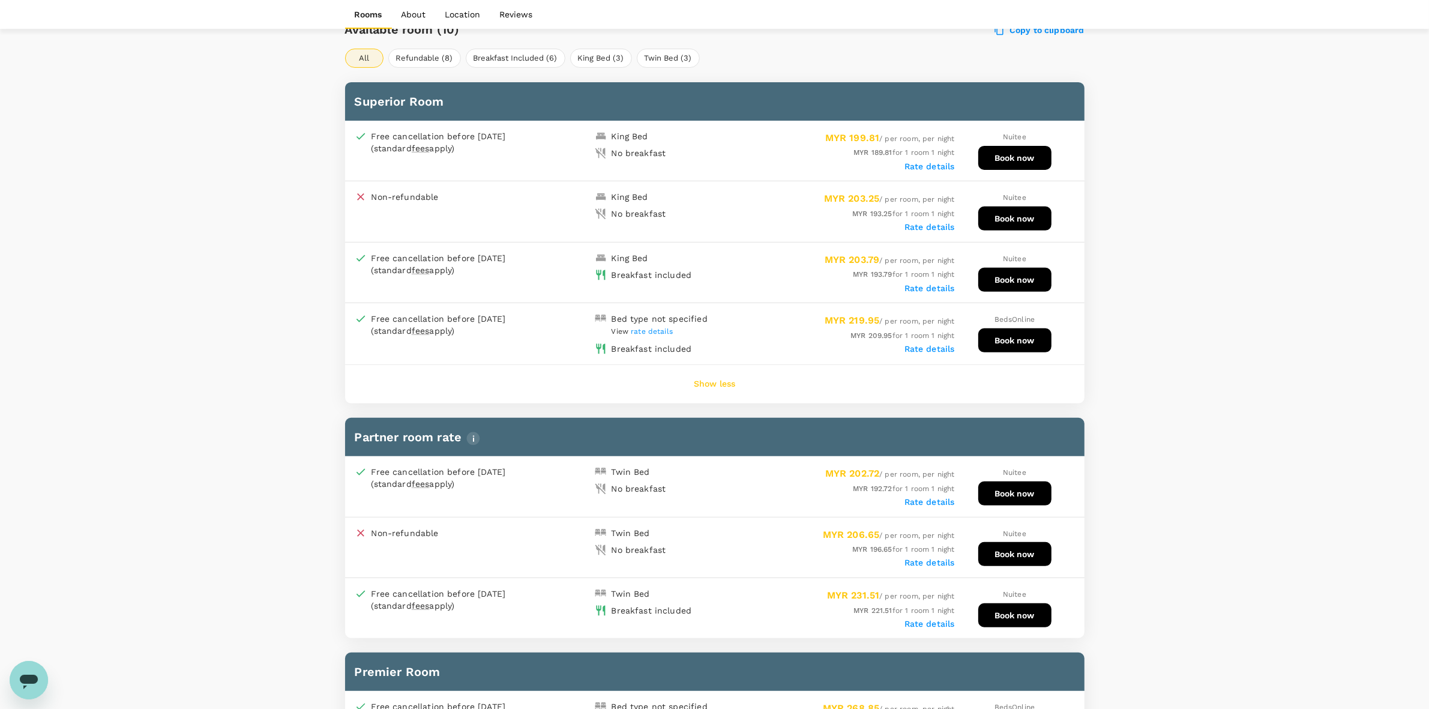
click at [921, 283] on label "Rate details" at bounding box center [929, 288] width 50 height 10
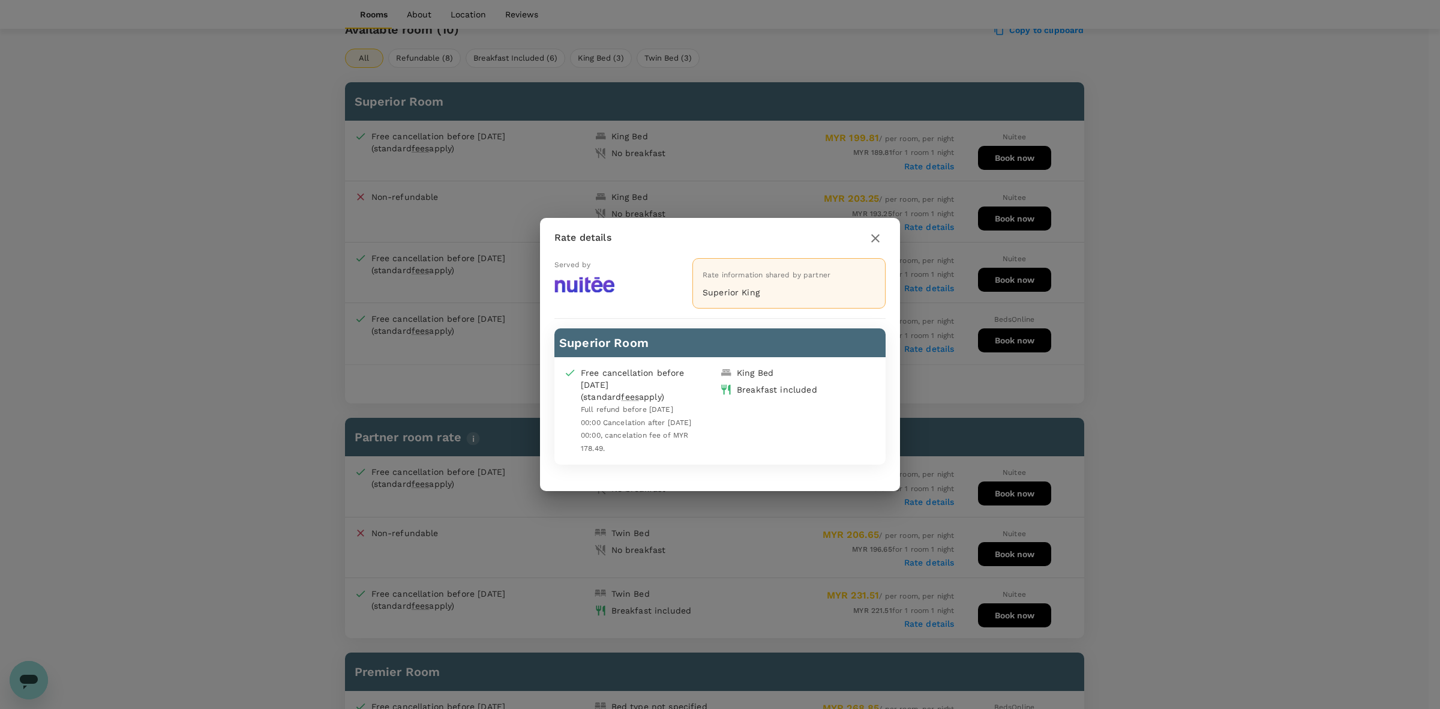
click at [871, 232] on button "button" at bounding box center [875, 238] width 20 height 20
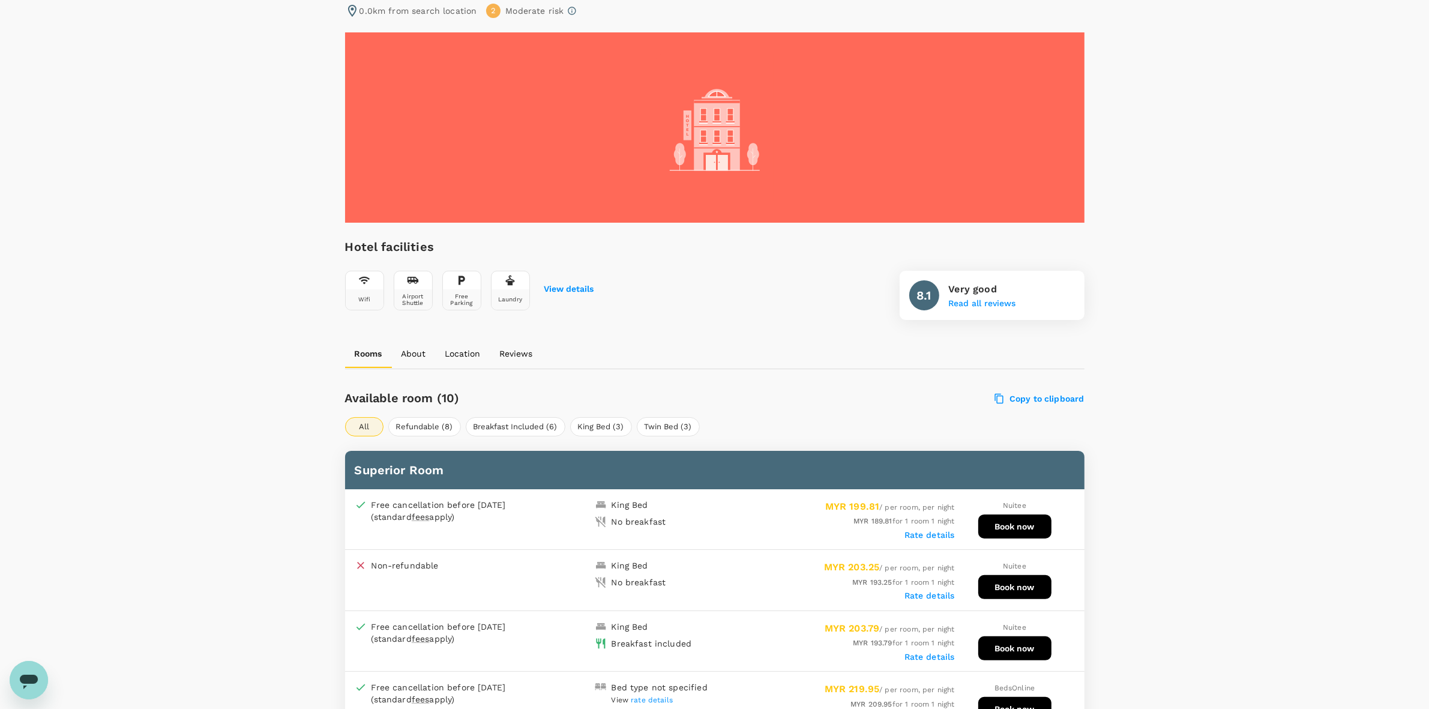
scroll to position [0, 0]
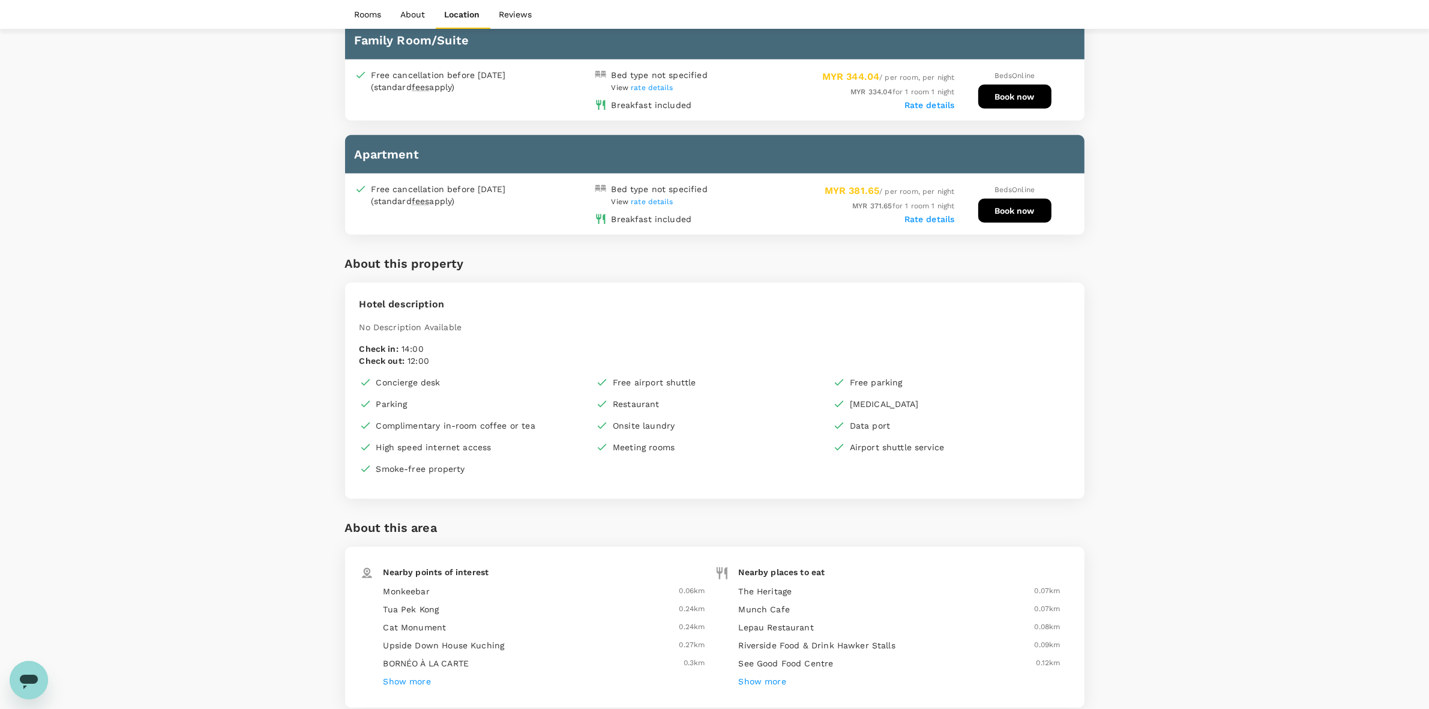
scroll to position [1429, 0]
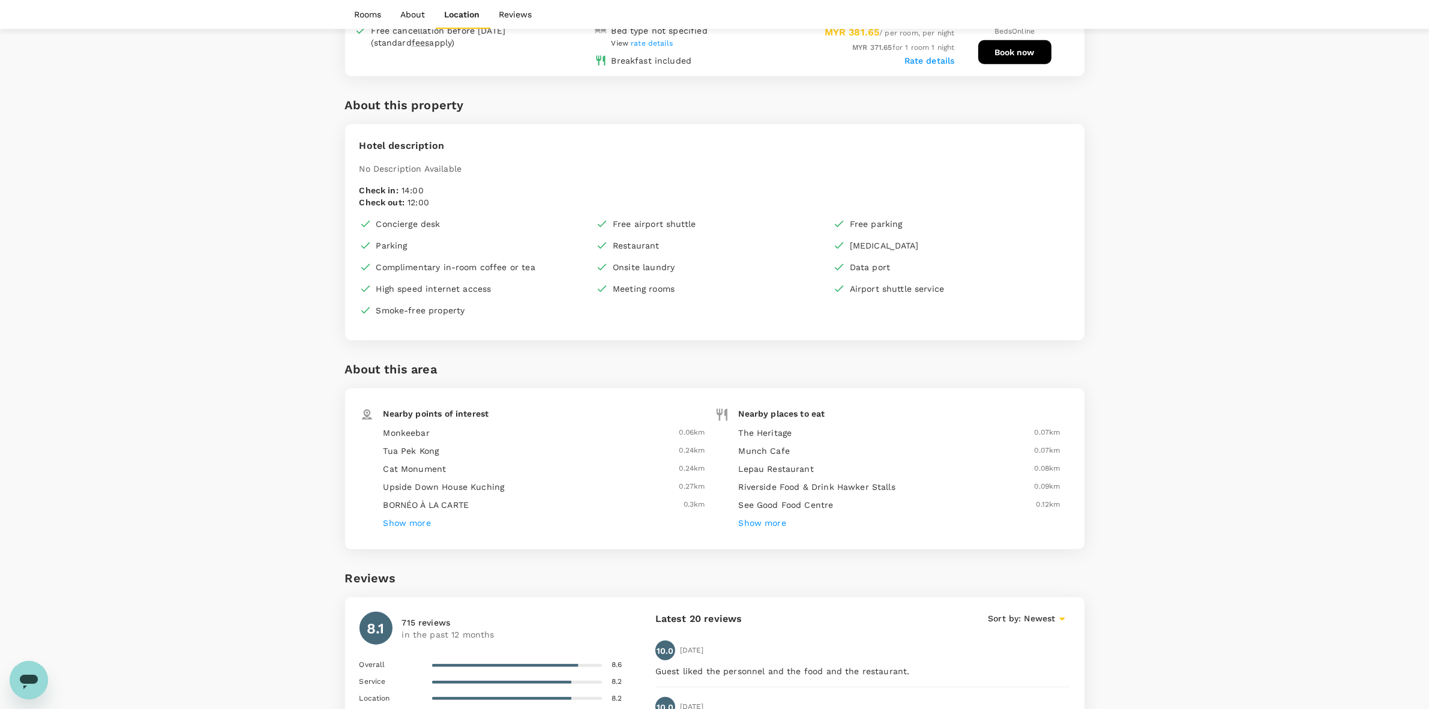
click at [413, 517] on h6 "Show more" at bounding box center [406, 523] width 47 height 13
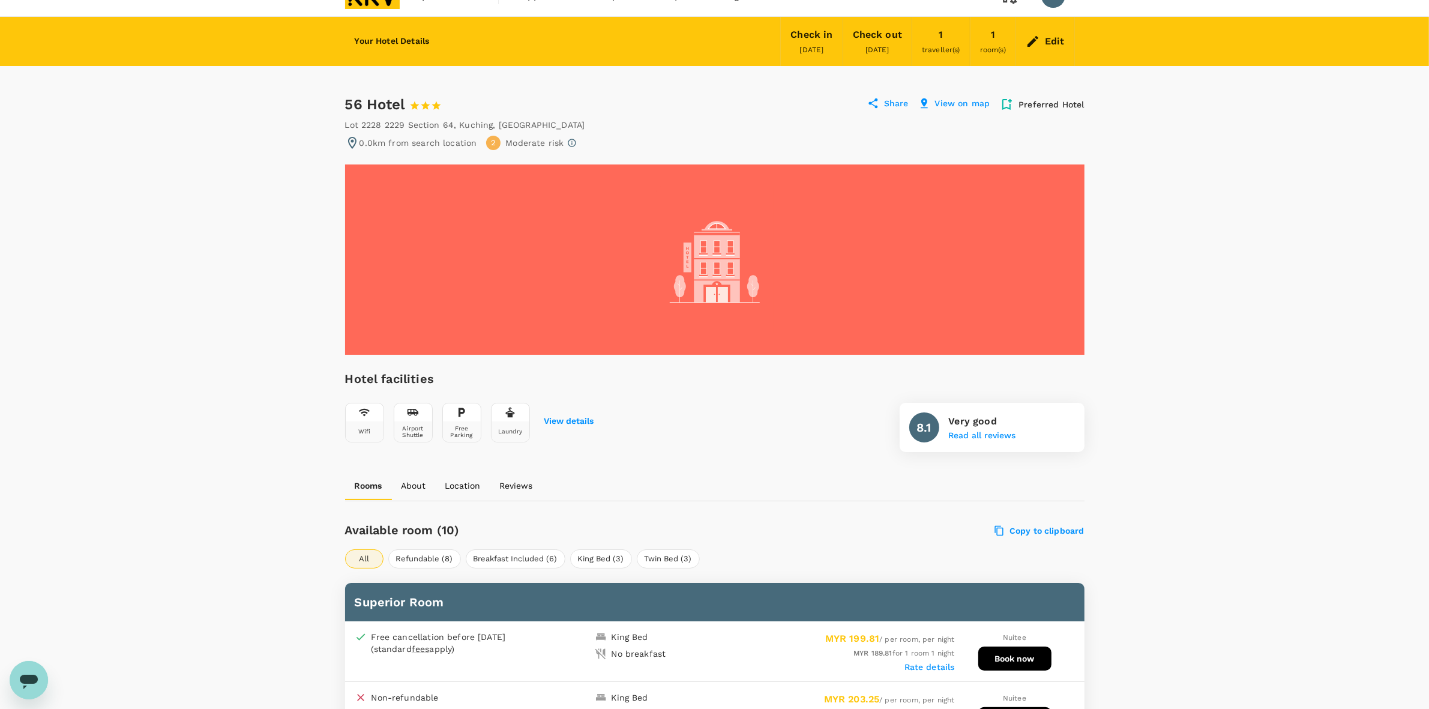
scroll to position [0, 0]
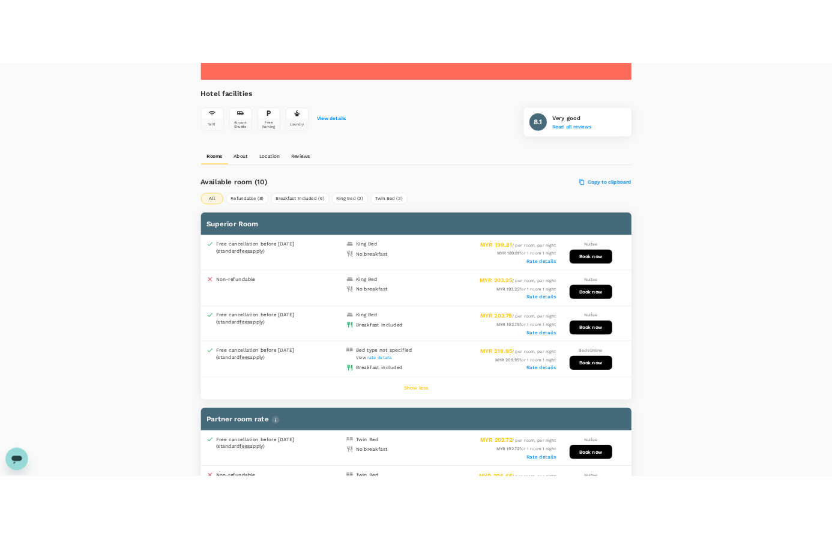
scroll to position [375, 0]
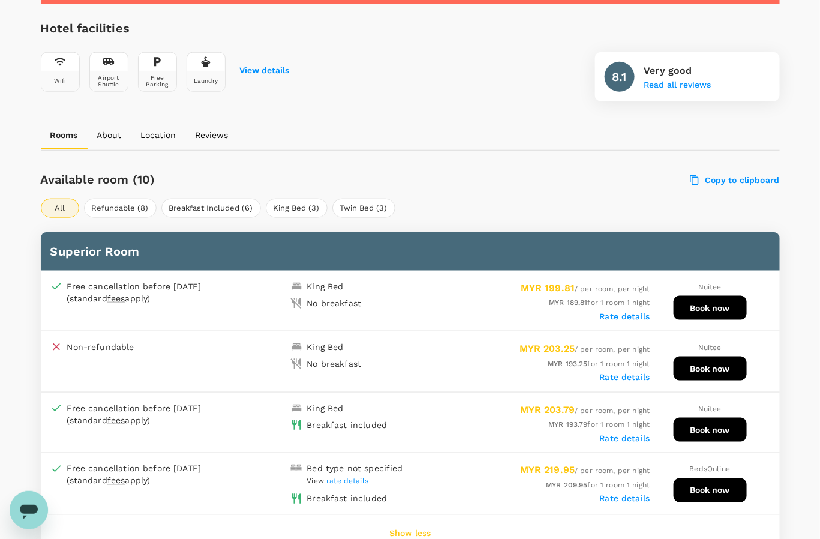
click at [628, 433] on label "Rate details" at bounding box center [625, 438] width 50 height 10
